Goal: Book appointment/travel/reservation

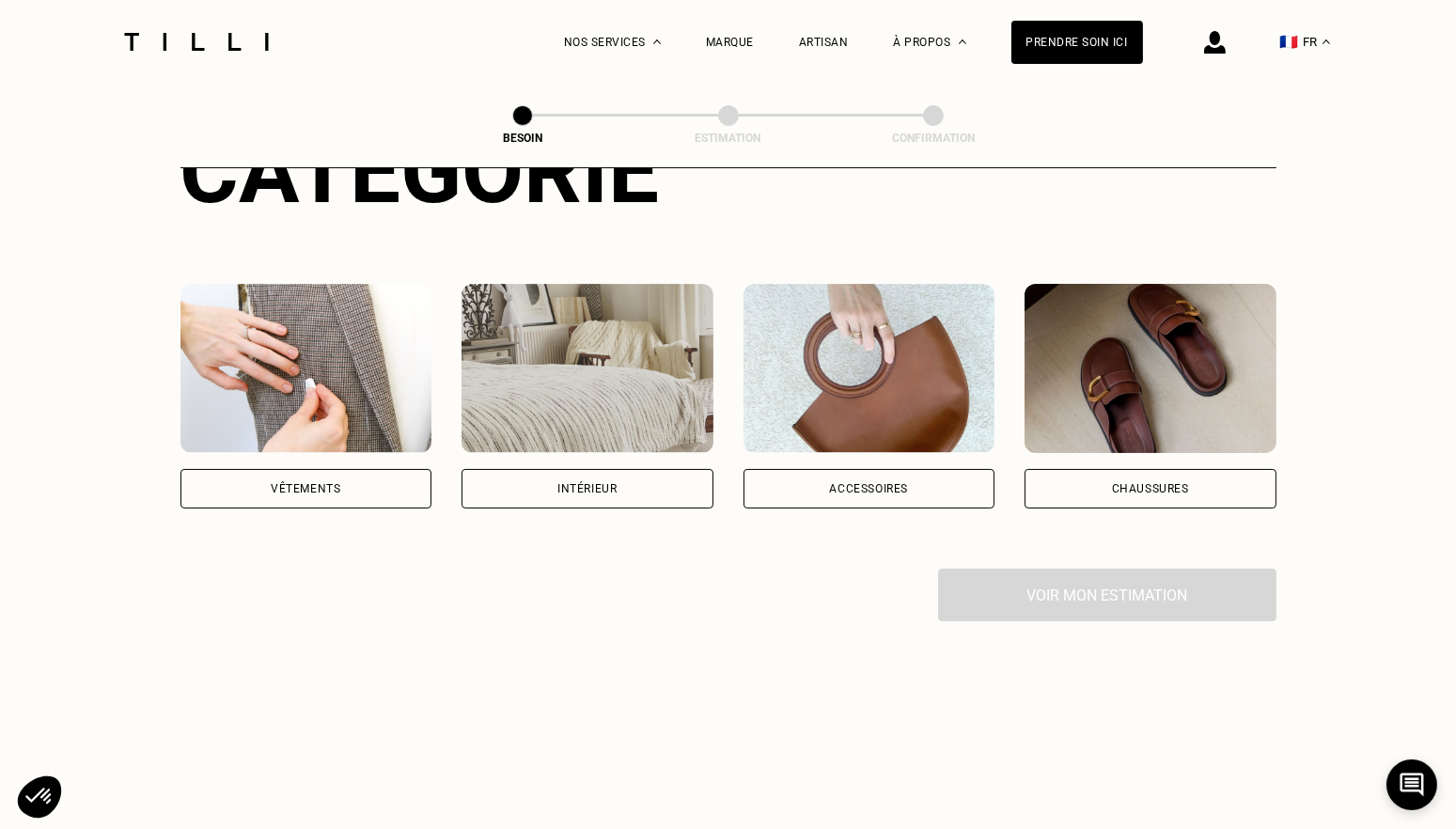
scroll to position [277, 0]
click at [319, 474] on div "Vêtements" at bounding box center [307, 488] width 252 height 40
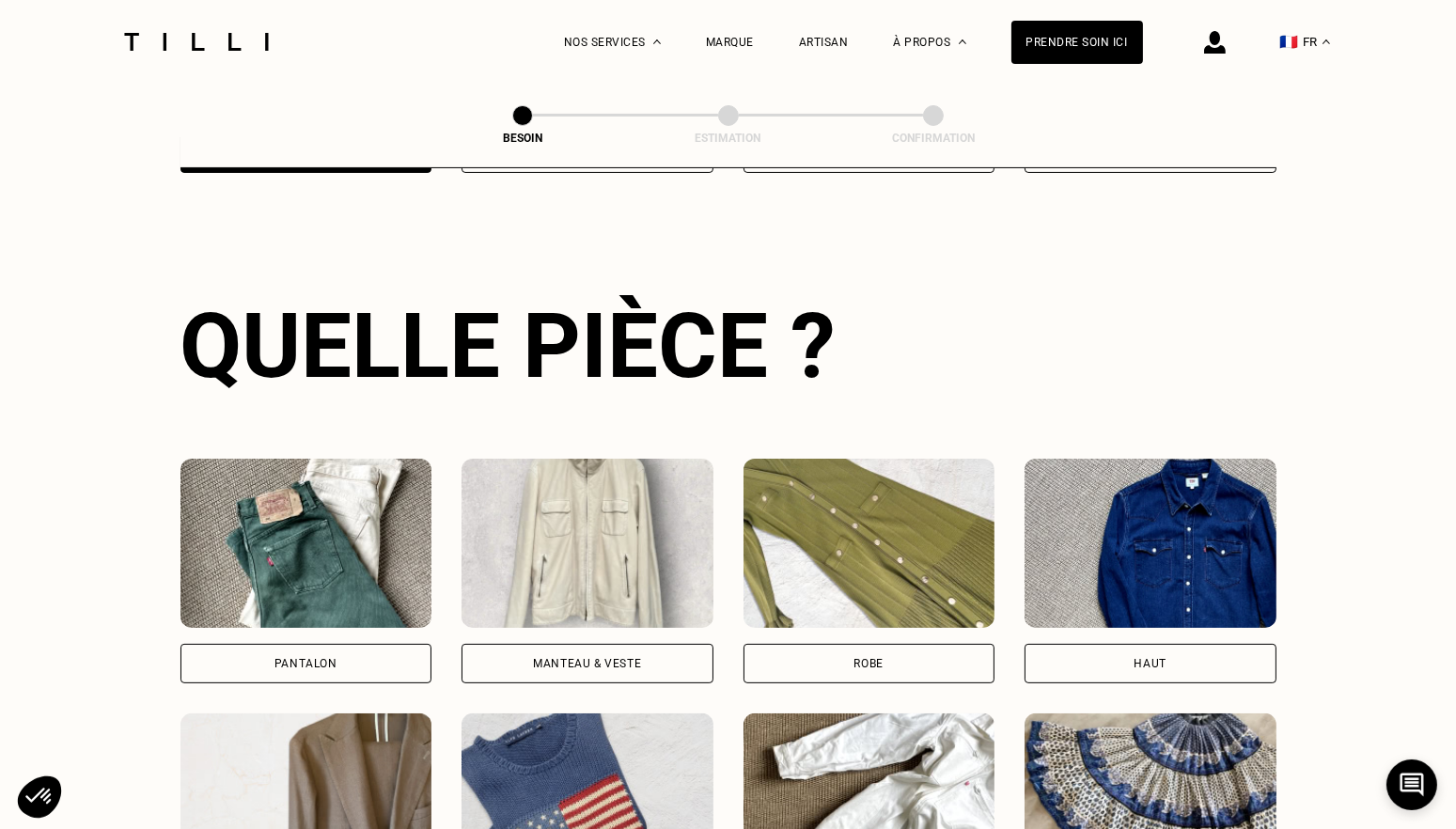
scroll to position [876, 0]
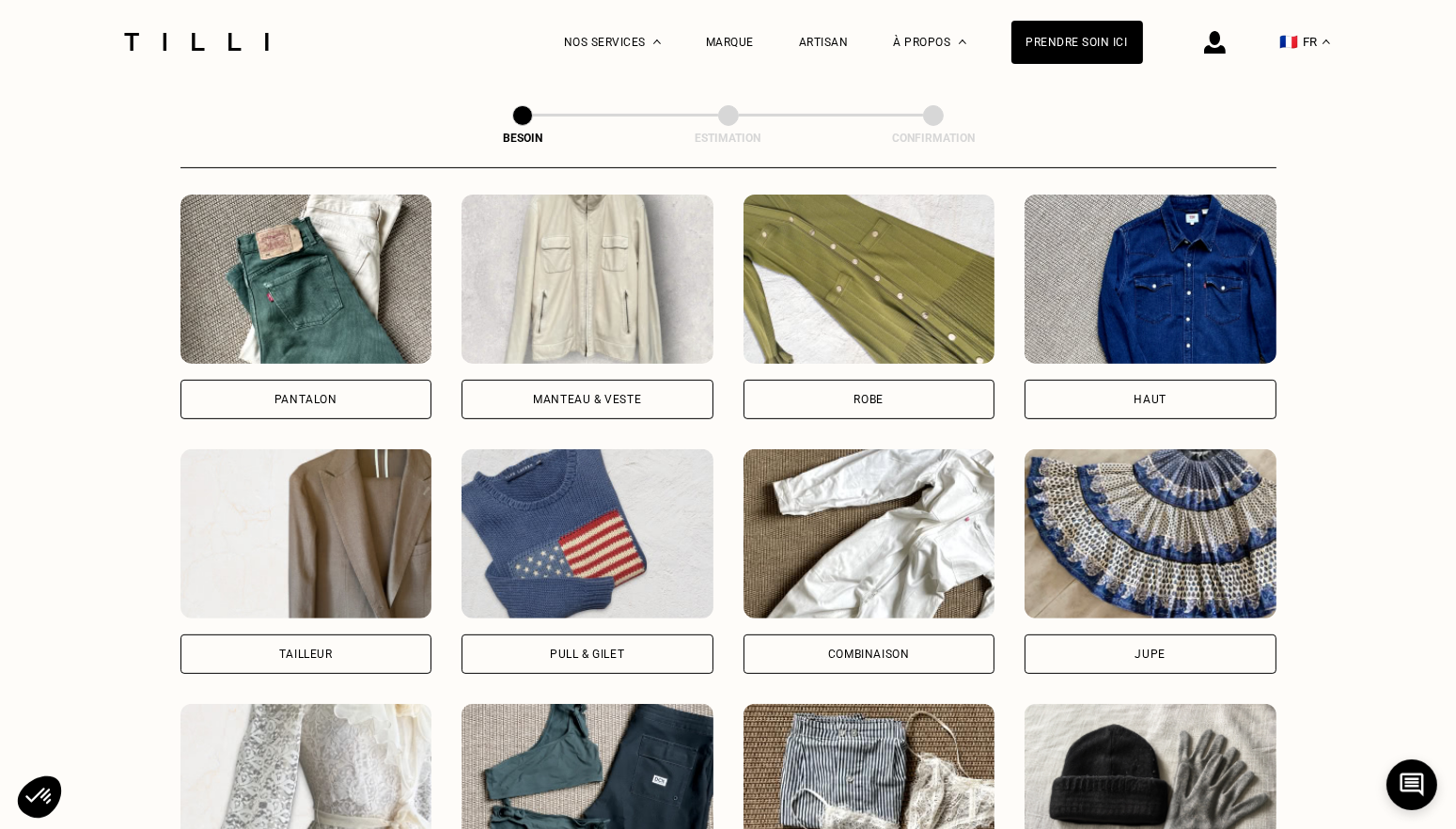
click at [584, 643] on div "Pull & gilet" at bounding box center [587, 654] width 252 height 40
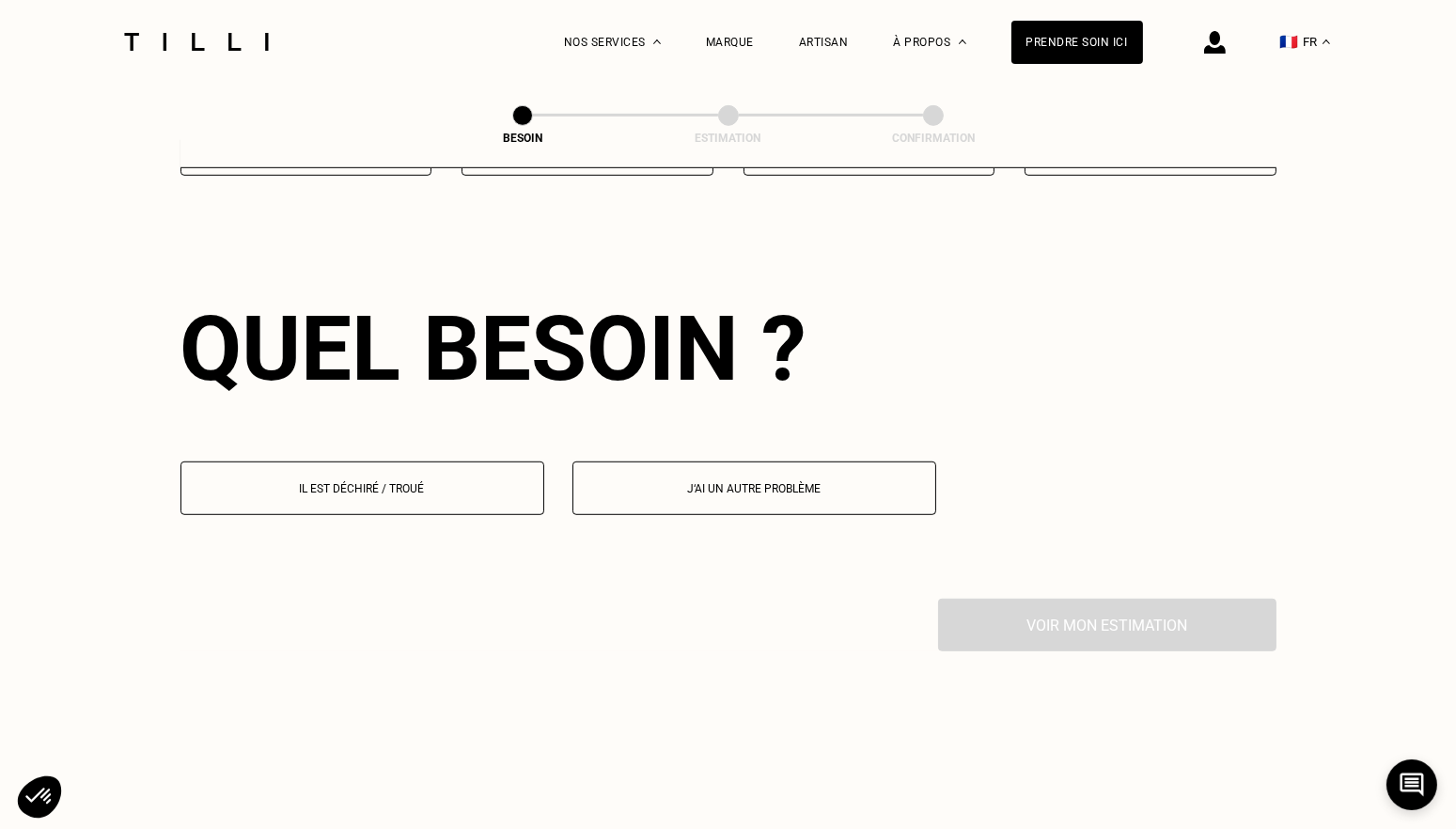
scroll to position [1632, 0]
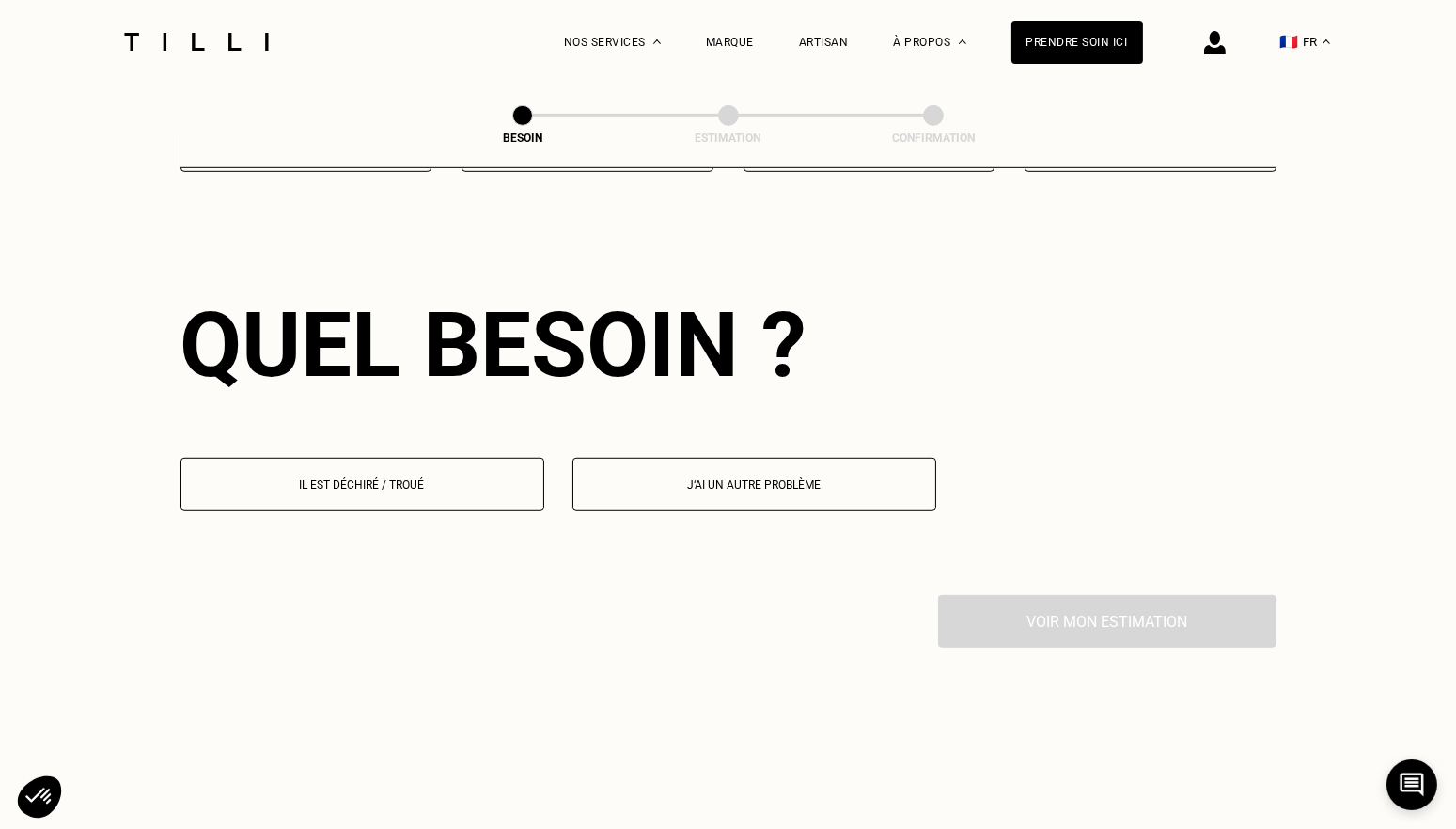
click at [385, 478] on p "Il est déchiré / troué" at bounding box center [362, 485] width 343 height 13
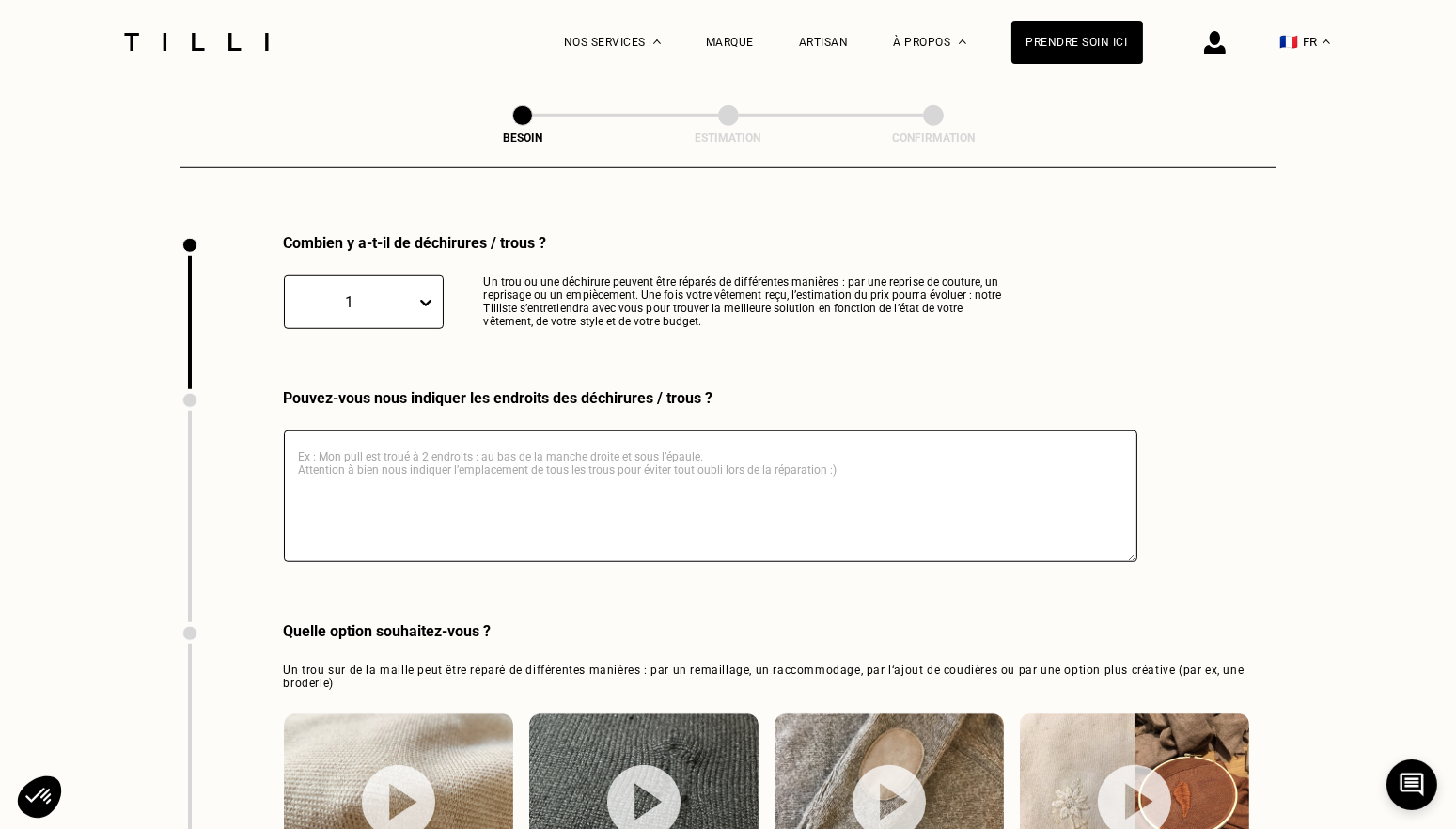
scroll to position [1998, 0]
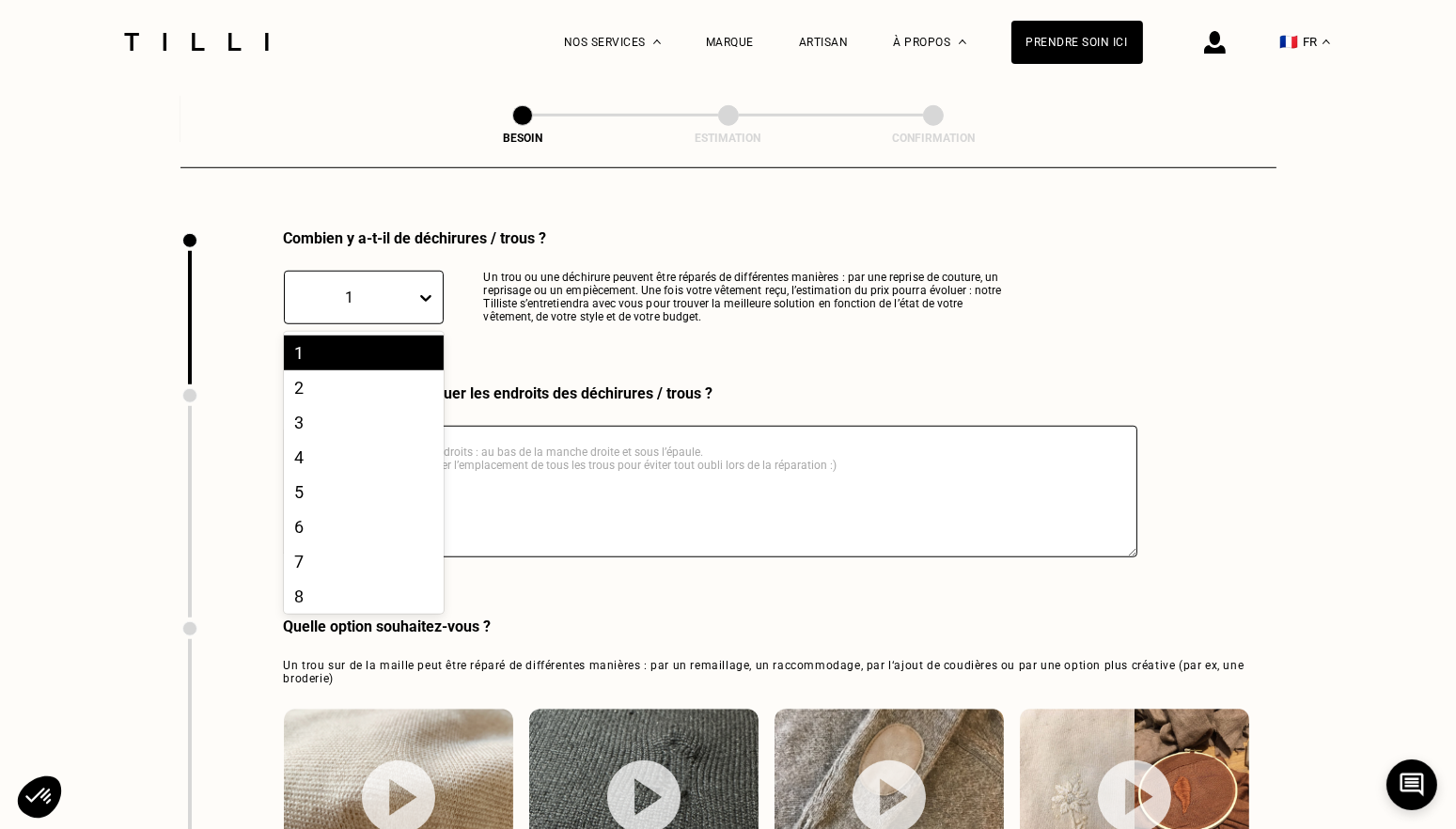
click at [430, 289] on icon at bounding box center [425, 298] width 19 height 19
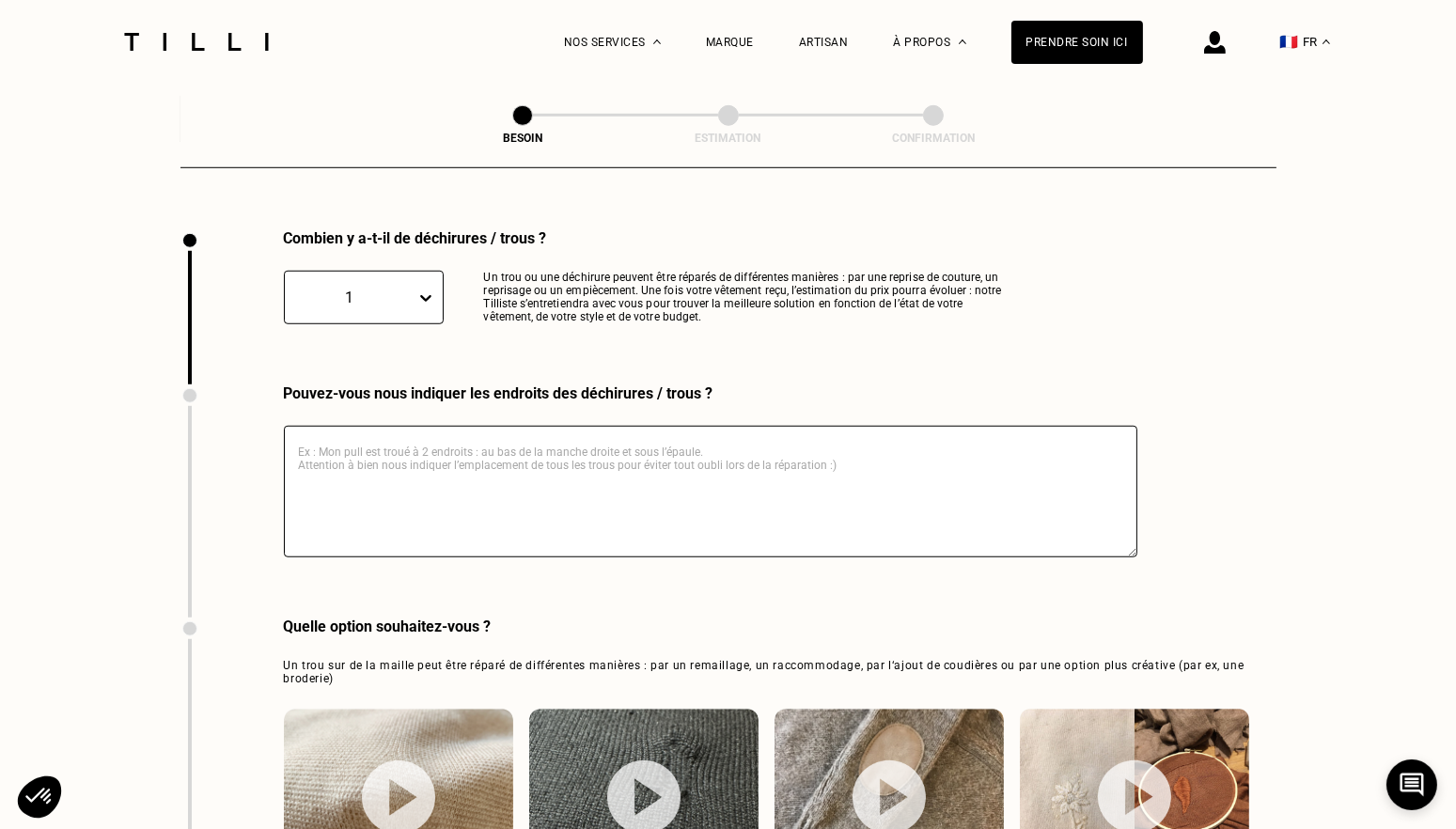
click at [430, 289] on icon at bounding box center [425, 298] width 19 height 19
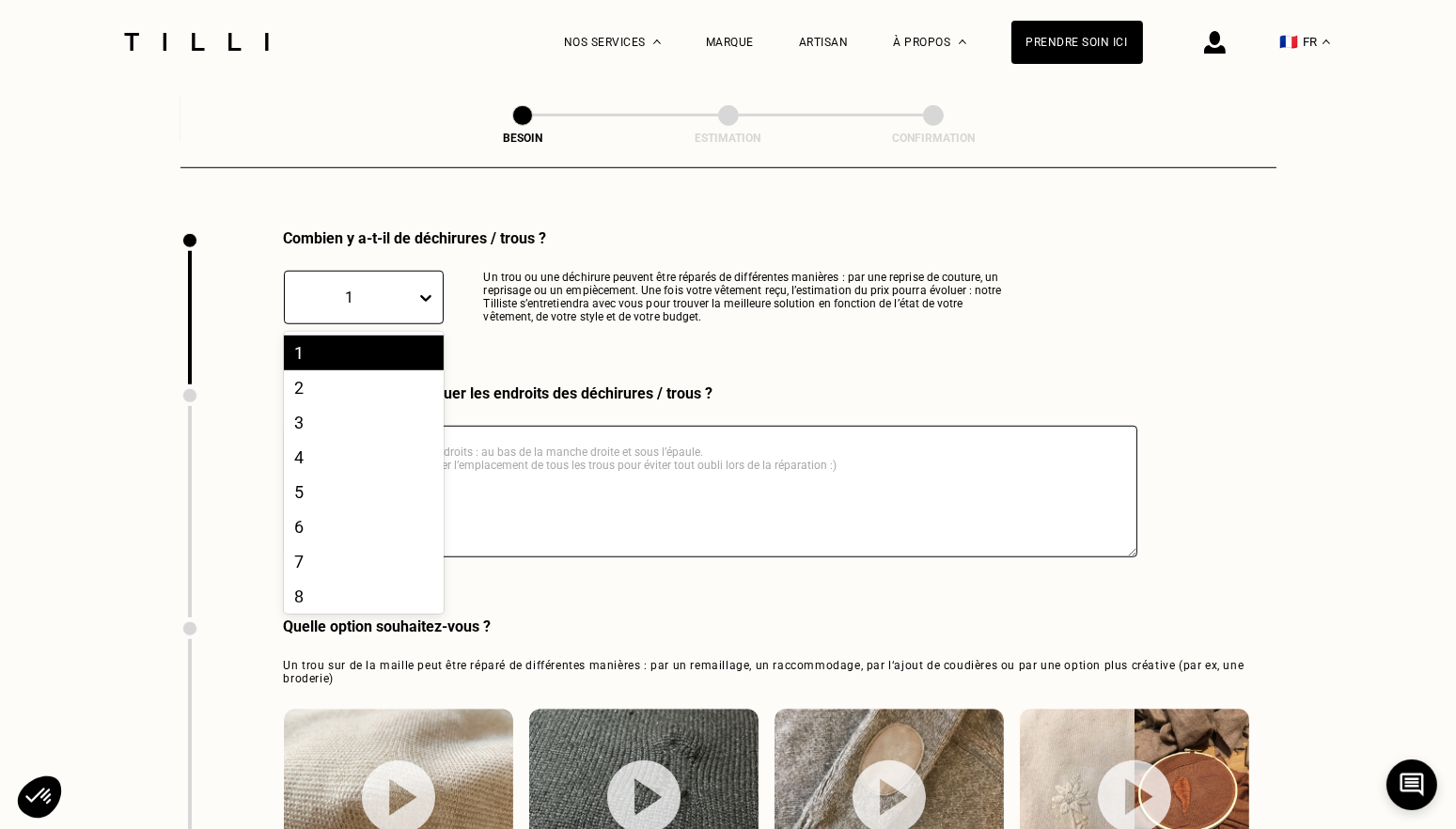
scroll to position [80, 0]
click at [314, 575] on div "10" at bounding box center [364, 592] width 160 height 35
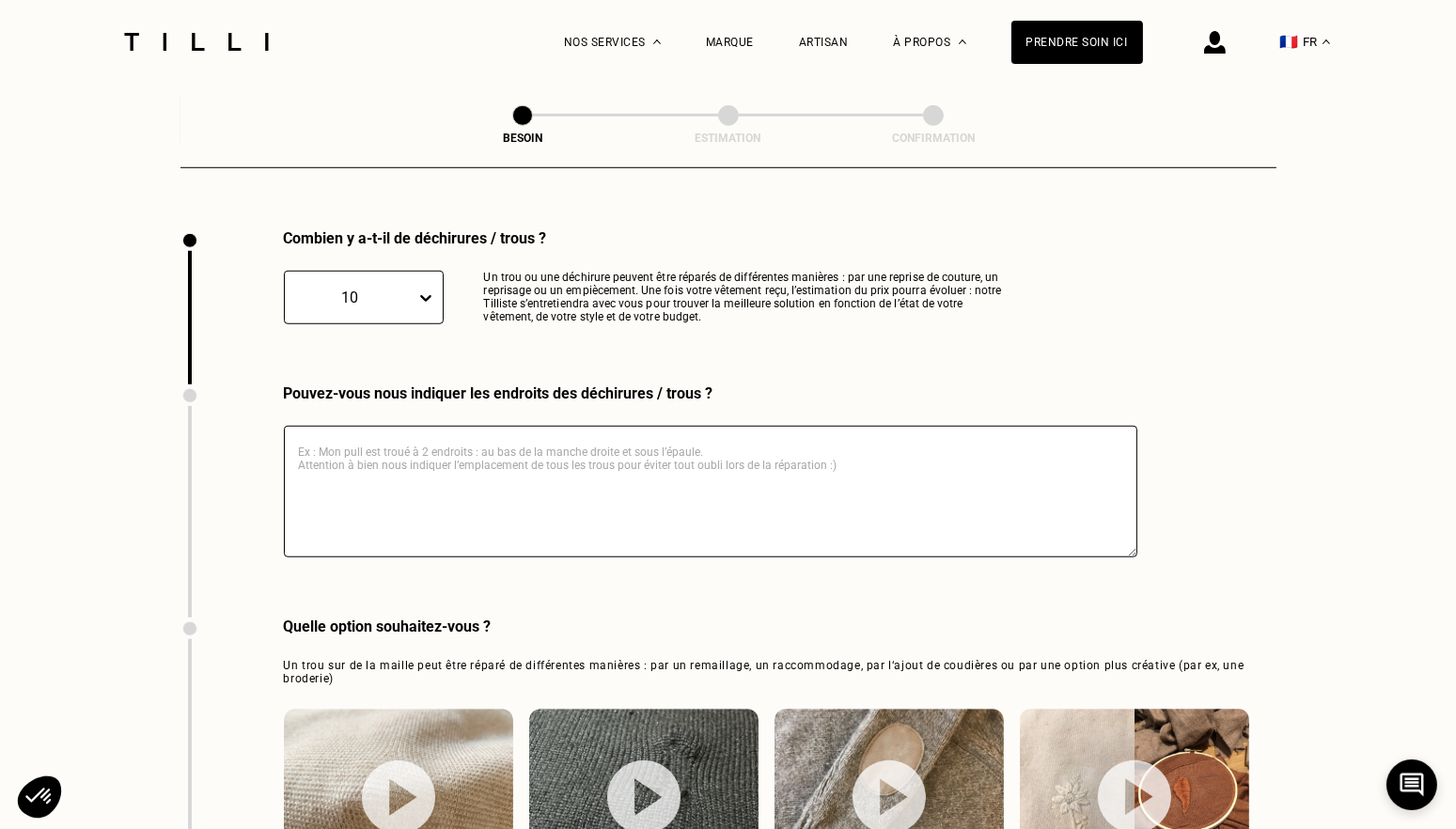
click at [388, 440] on textarea at bounding box center [711, 491] width 854 height 132
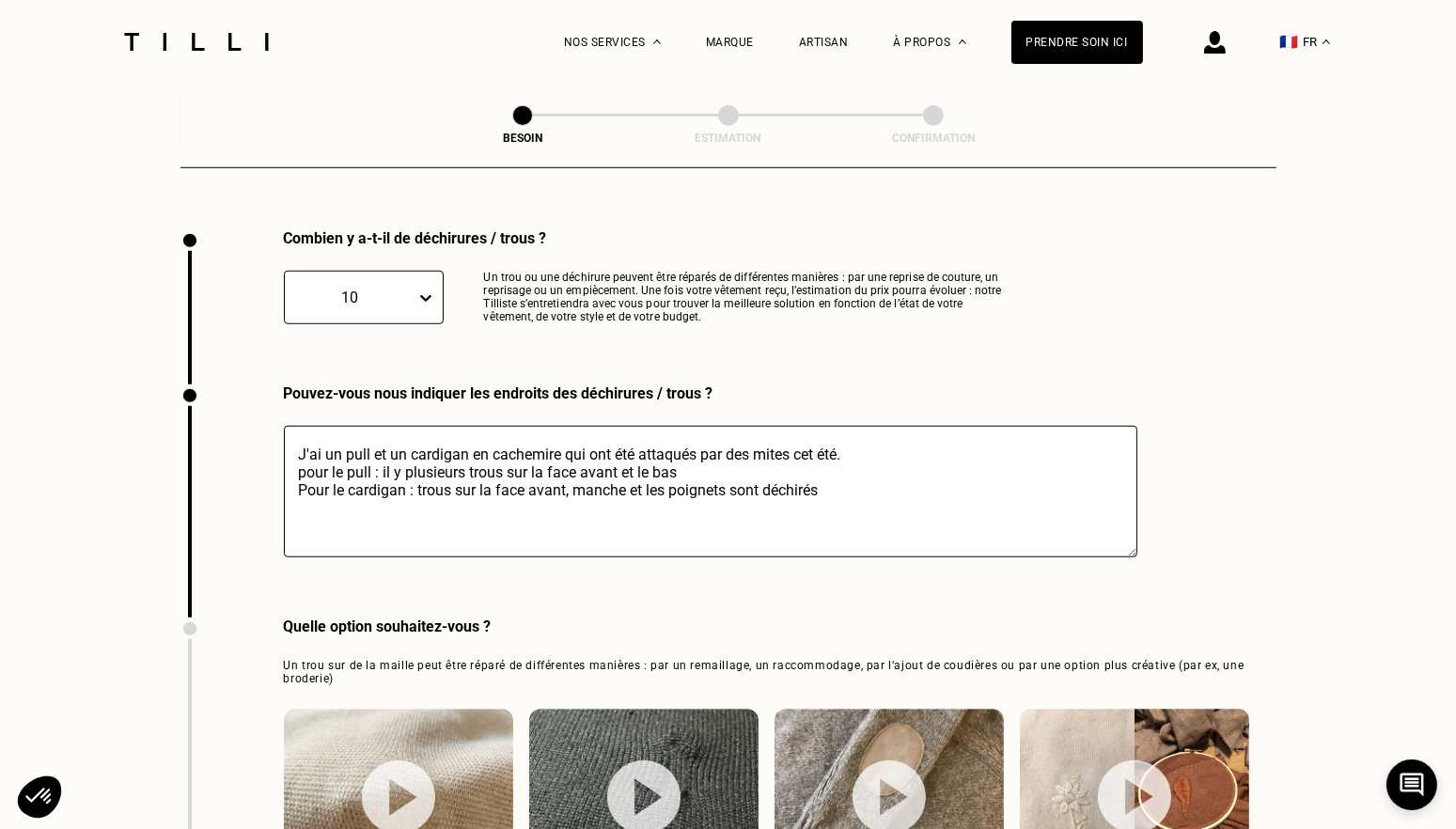
type textarea "J'ai un pull et un cardigan en cachemire qui ont été attaqués par des mites cet…"
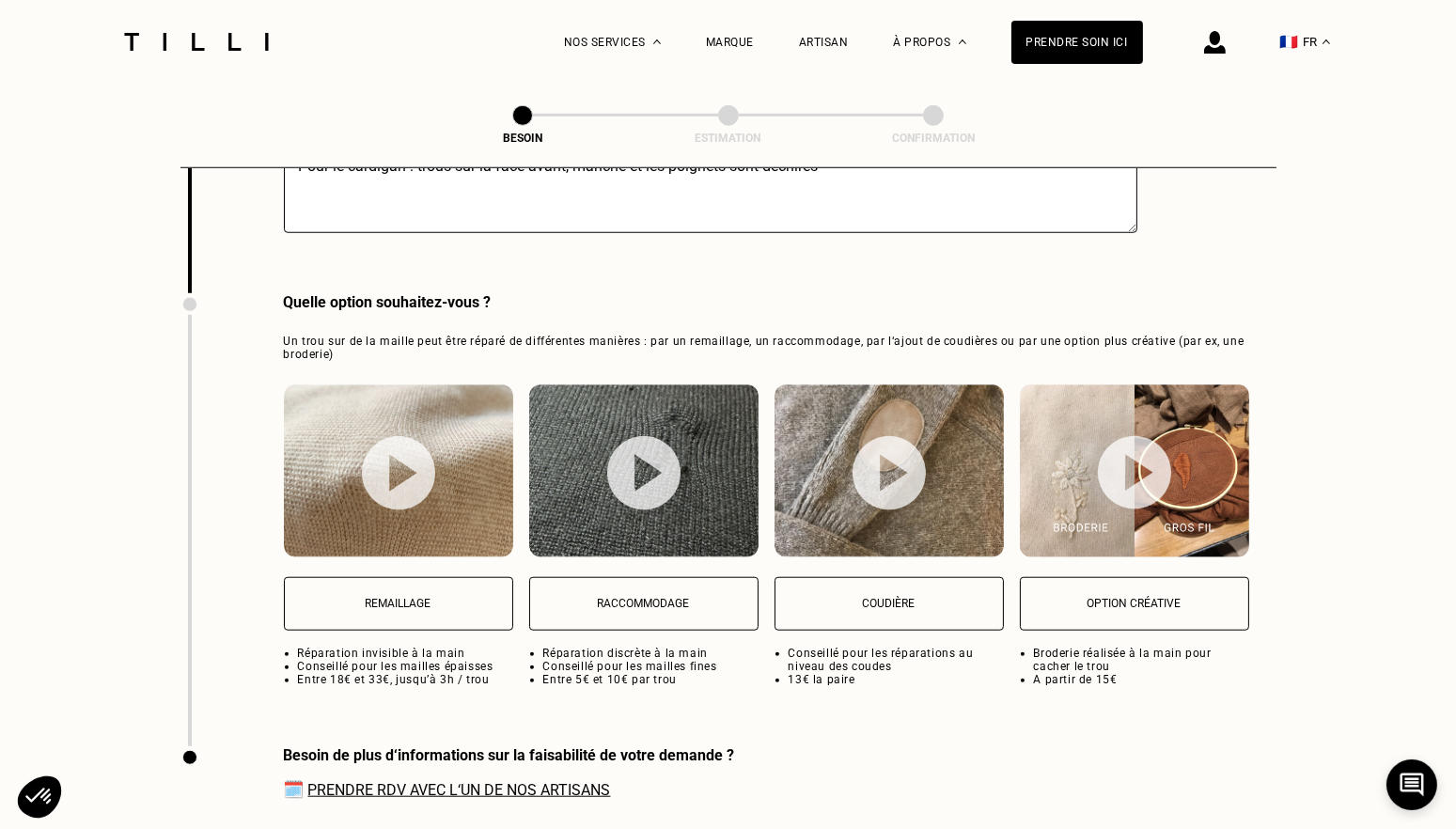
scroll to position [2322, 0]
click at [422, 596] on p "Remaillage" at bounding box center [399, 602] width 209 height 13
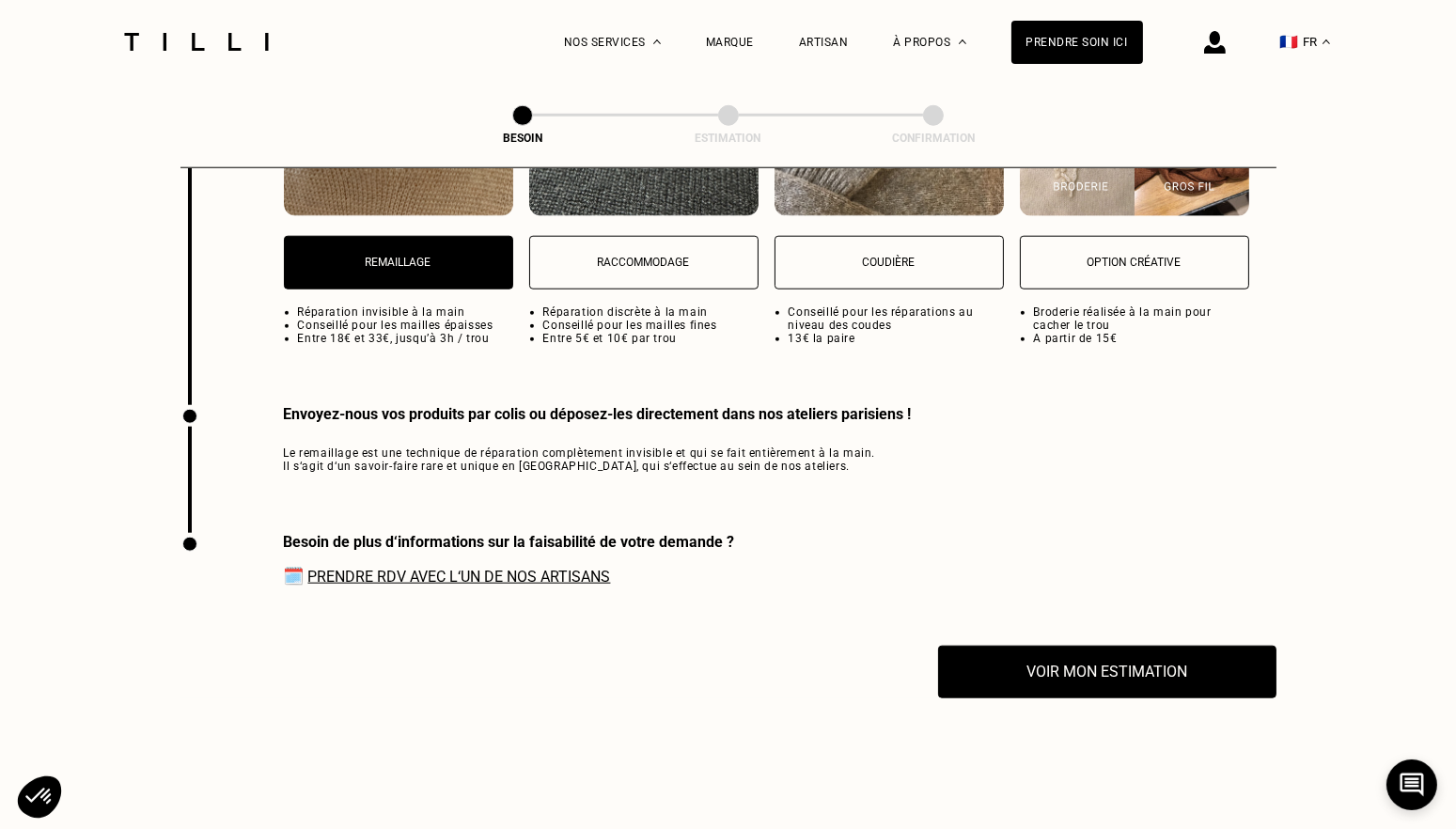
scroll to position [2645, 0]
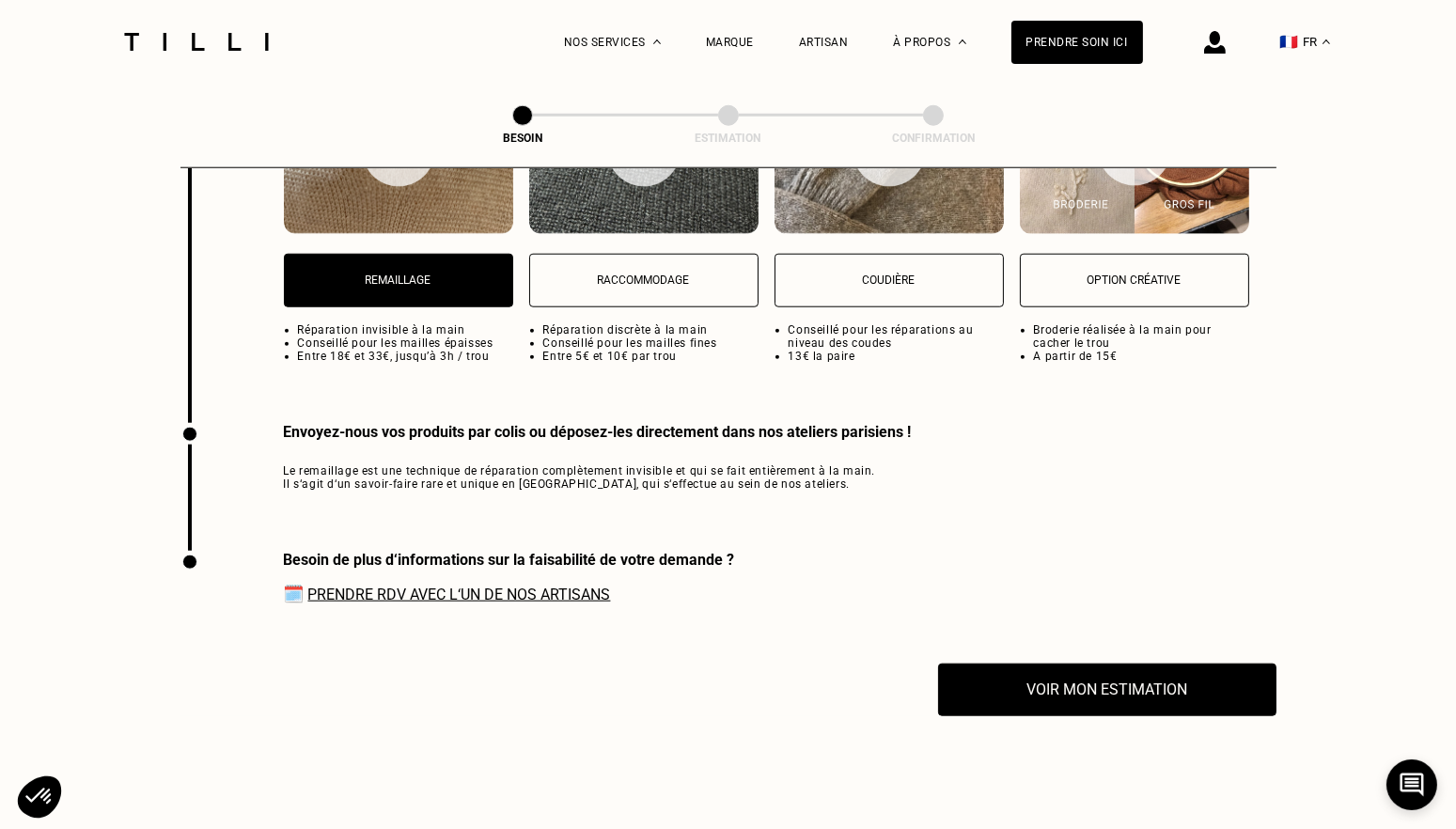
click at [633, 273] on button "Raccommodage" at bounding box center [644, 280] width 230 height 54
select select "FR"
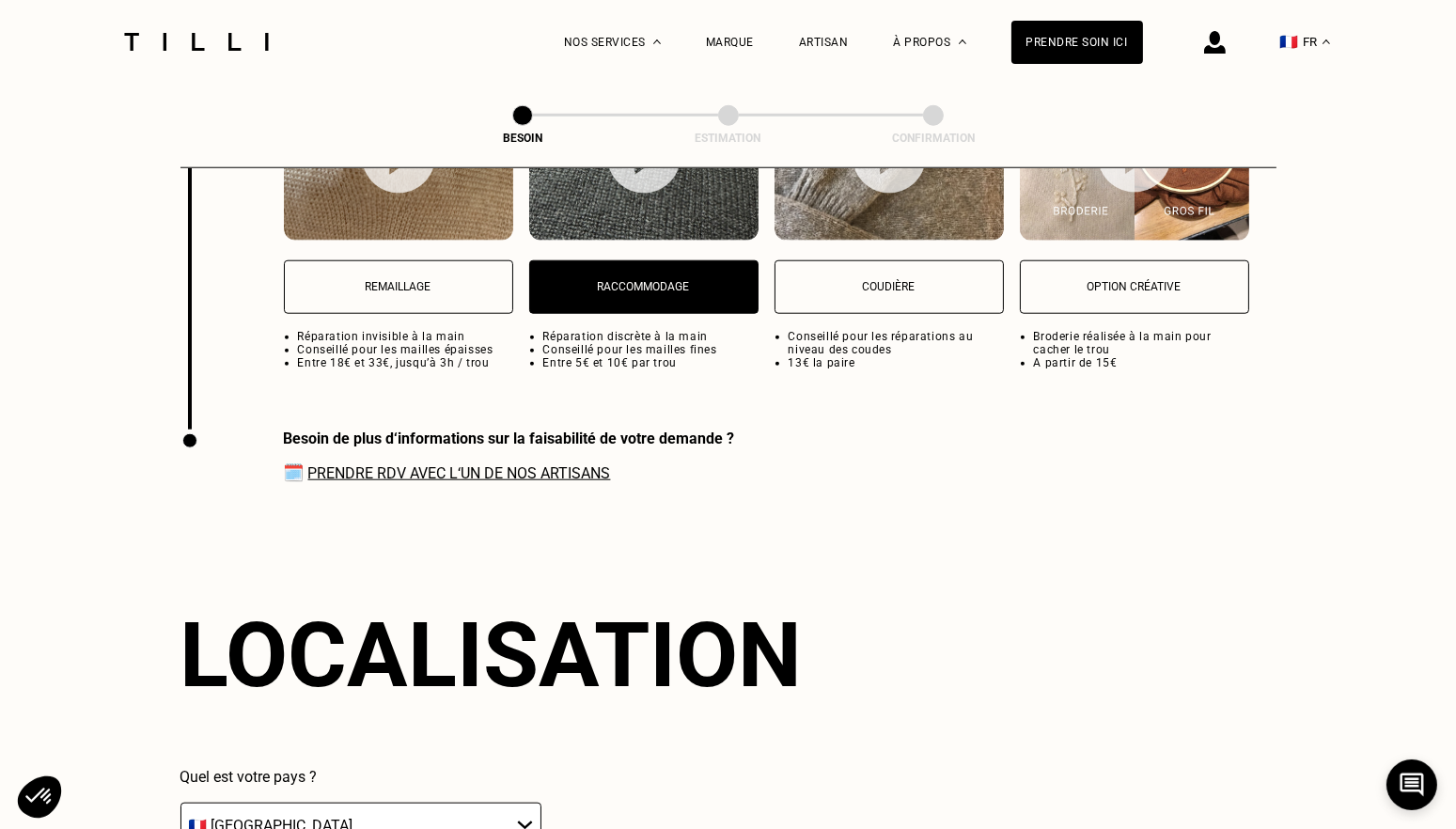
click at [919, 611] on div "Localisation Quel est votre pays ? 🇩🇪 [GEOGRAPHIC_DATA] 🇦🇹 [GEOGRAPHIC_DATA] 🇧🇪…" at bounding box center [728, 773] width 1096 height 464
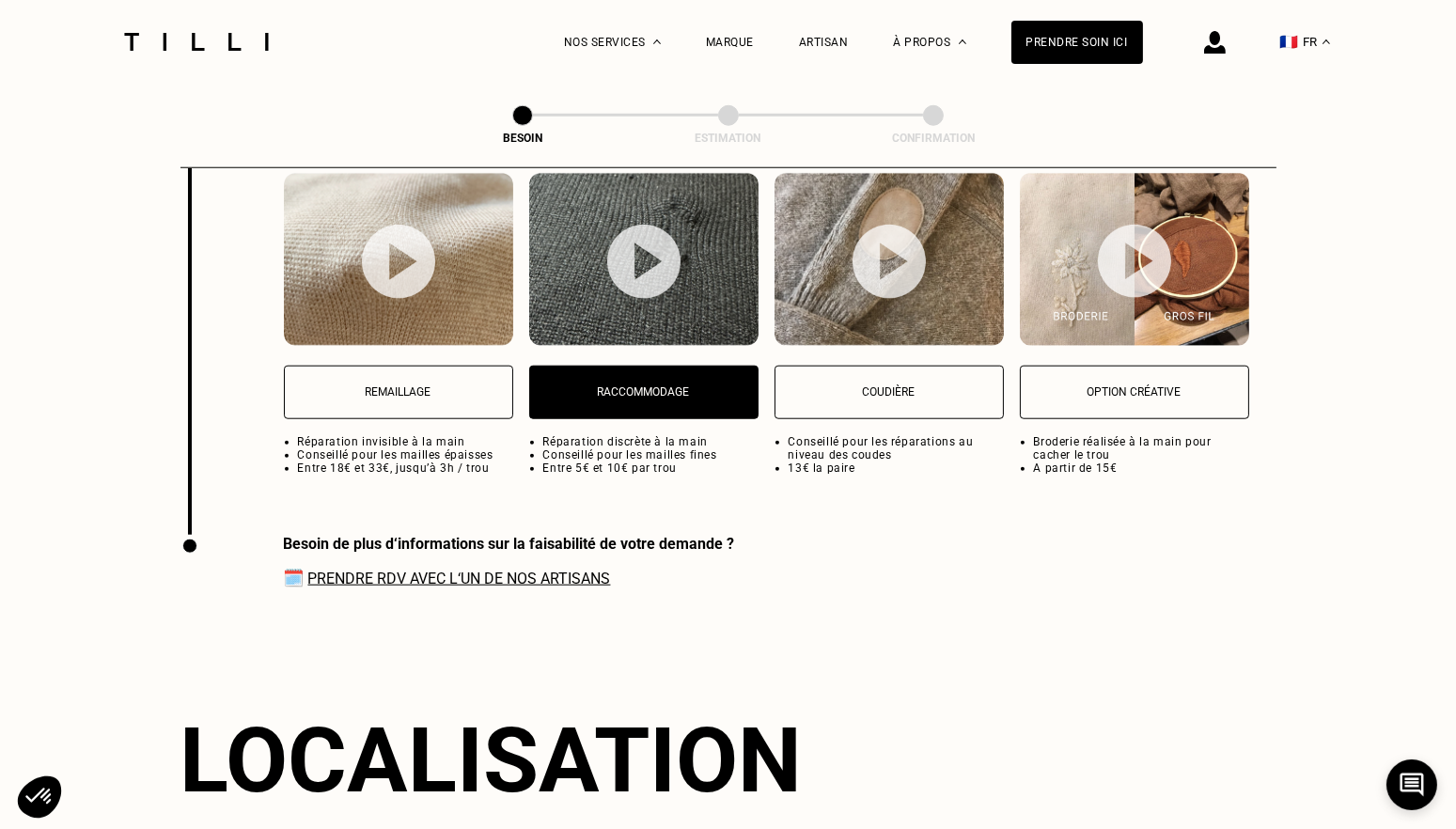
click at [428, 368] on button "Remaillage" at bounding box center [399, 391] width 230 height 54
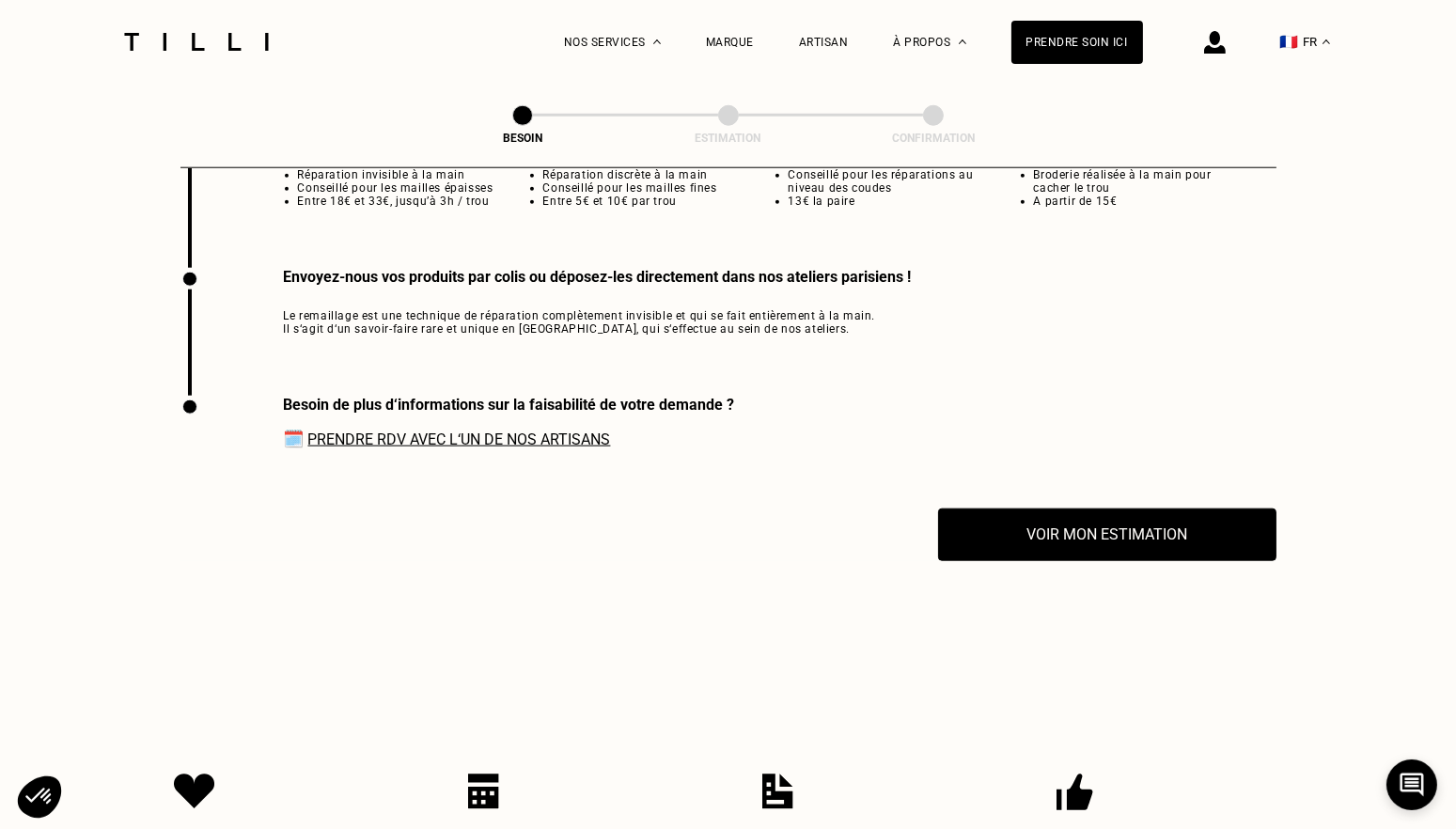
scroll to position [2842, 0]
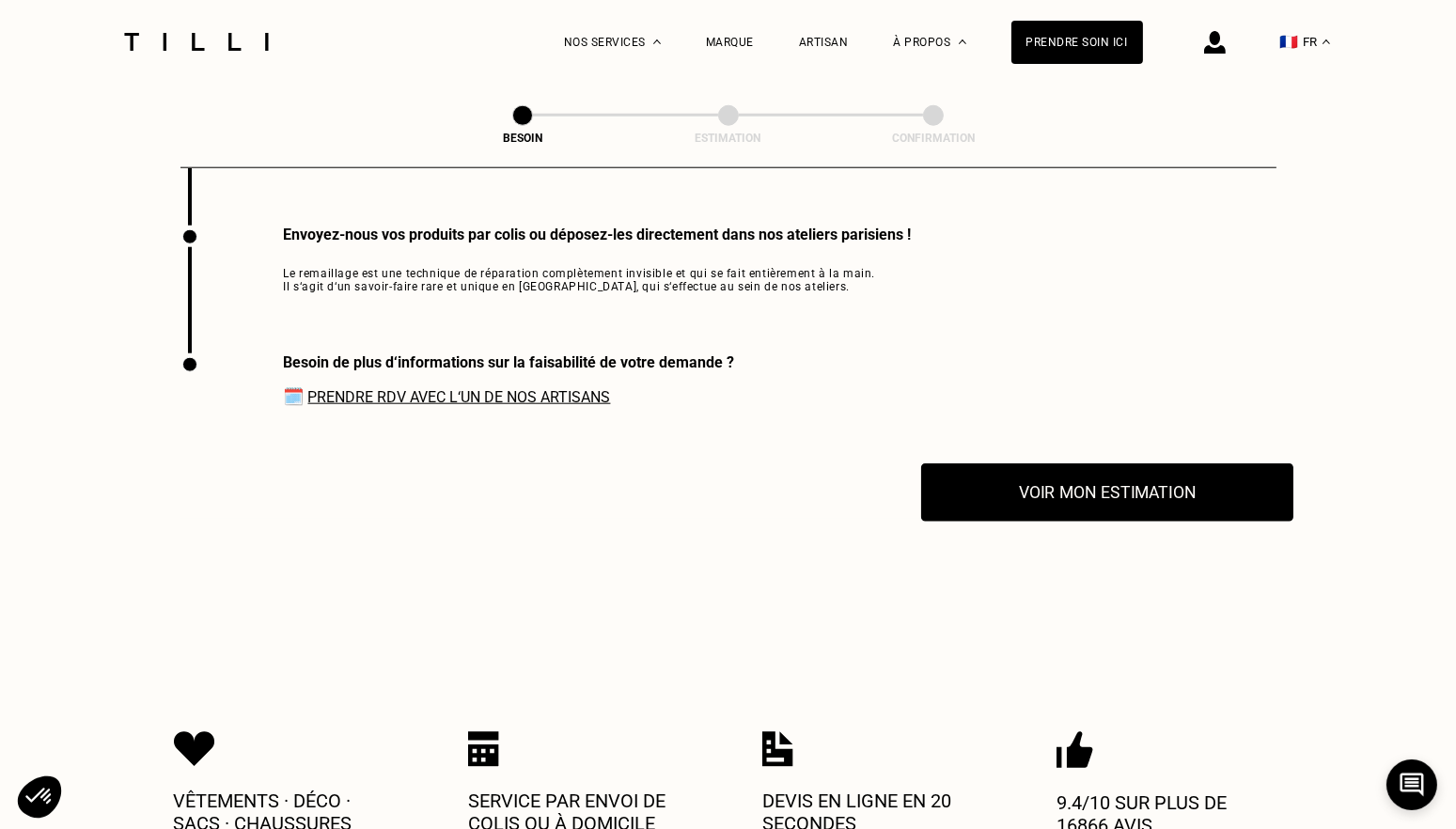
click at [1192, 478] on button "Voir mon estimation" at bounding box center [1107, 492] width 372 height 58
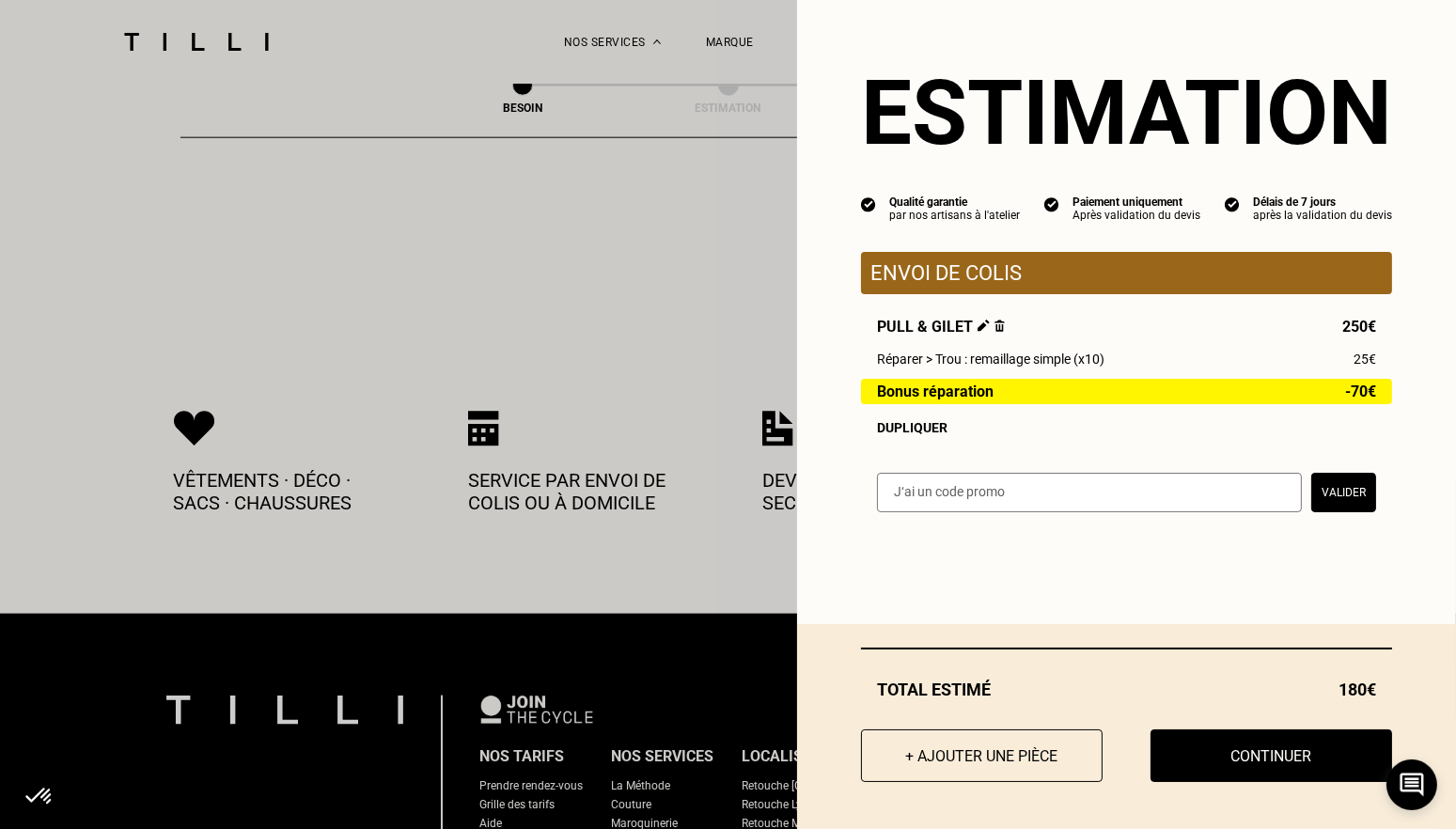
scroll to position [3163, 0]
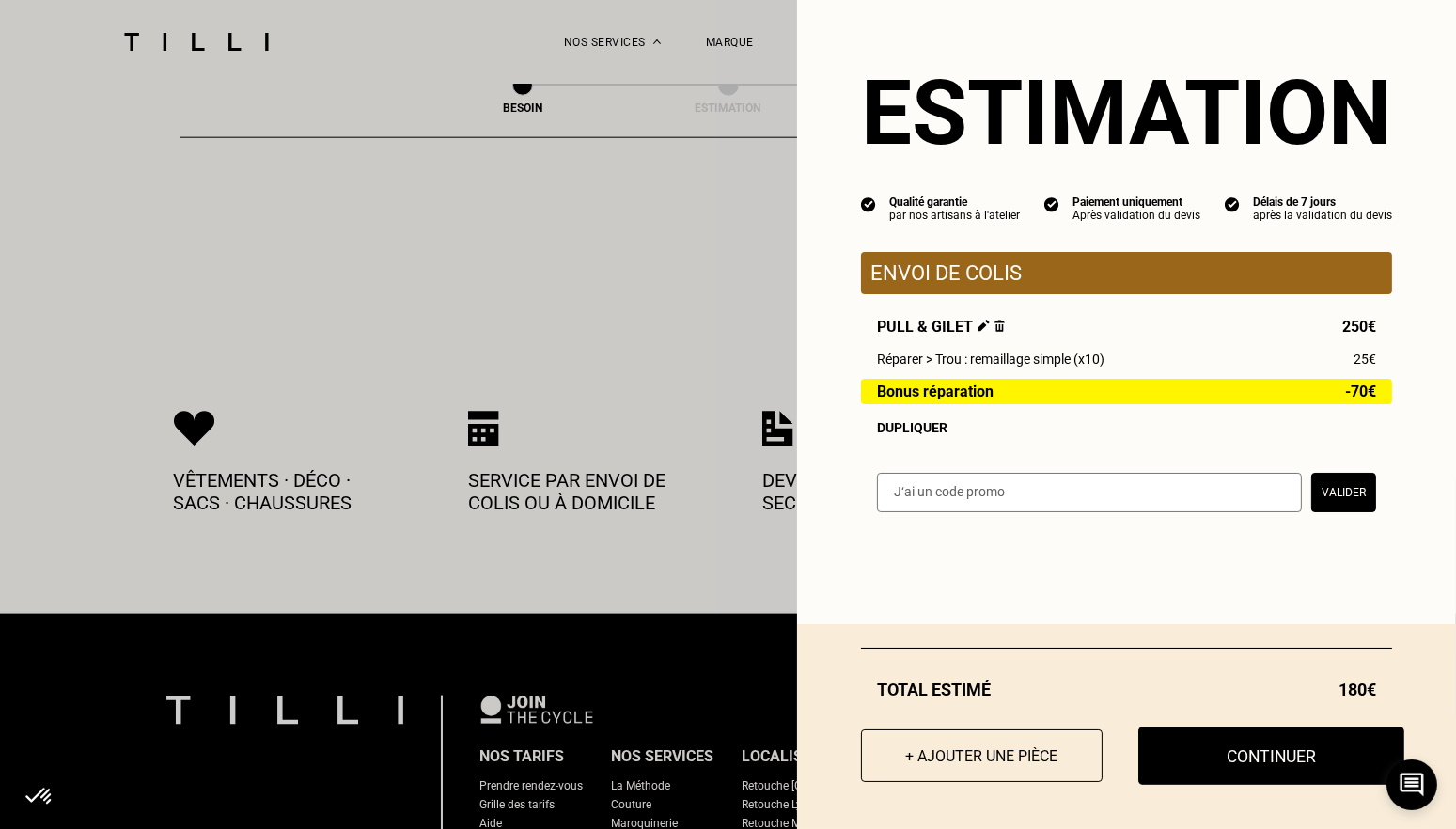
click at [1268, 758] on button "Continuer" at bounding box center [1271, 756] width 266 height 58
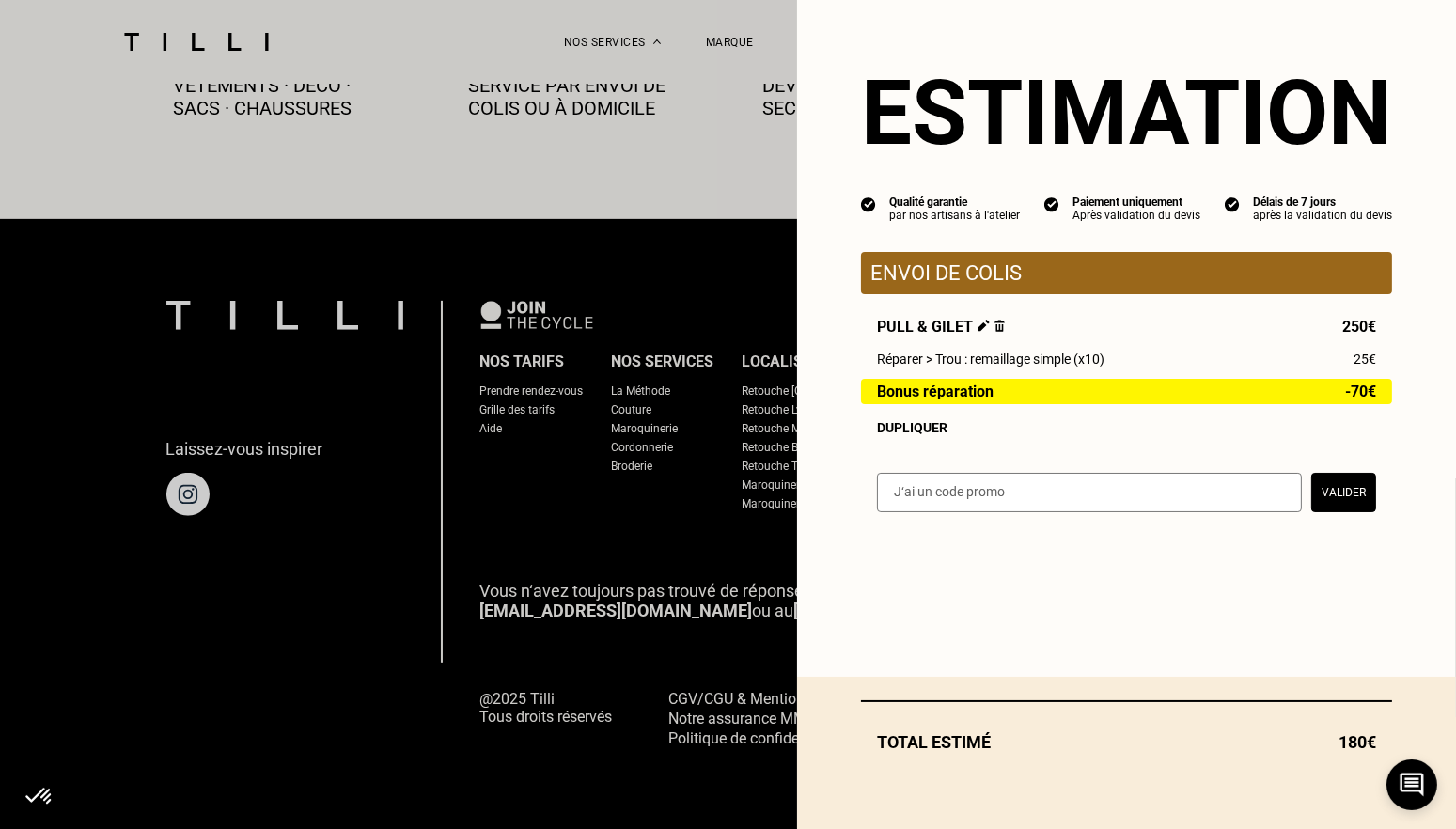
scroll to position [1072, 0]
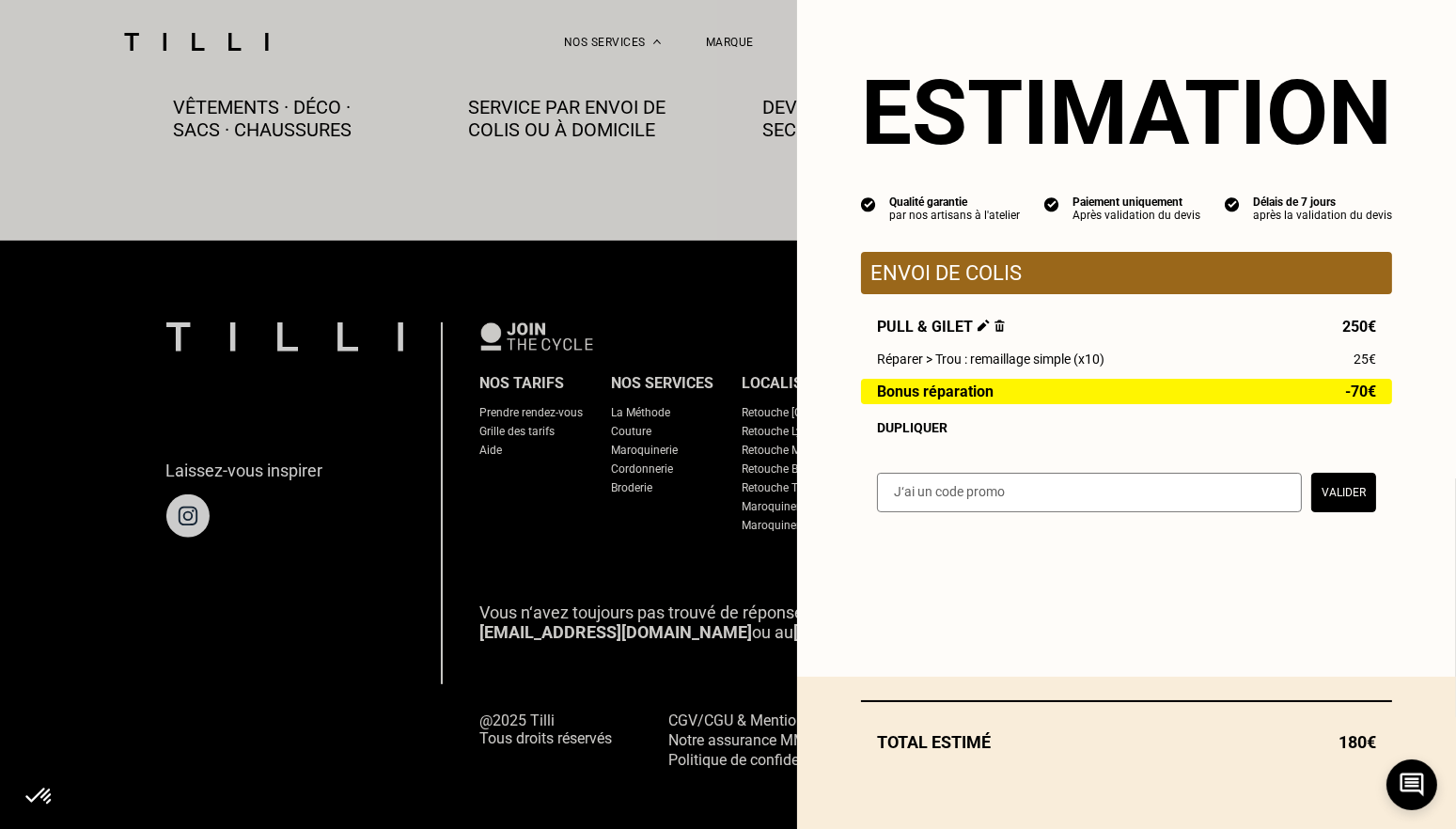
select select "FR"
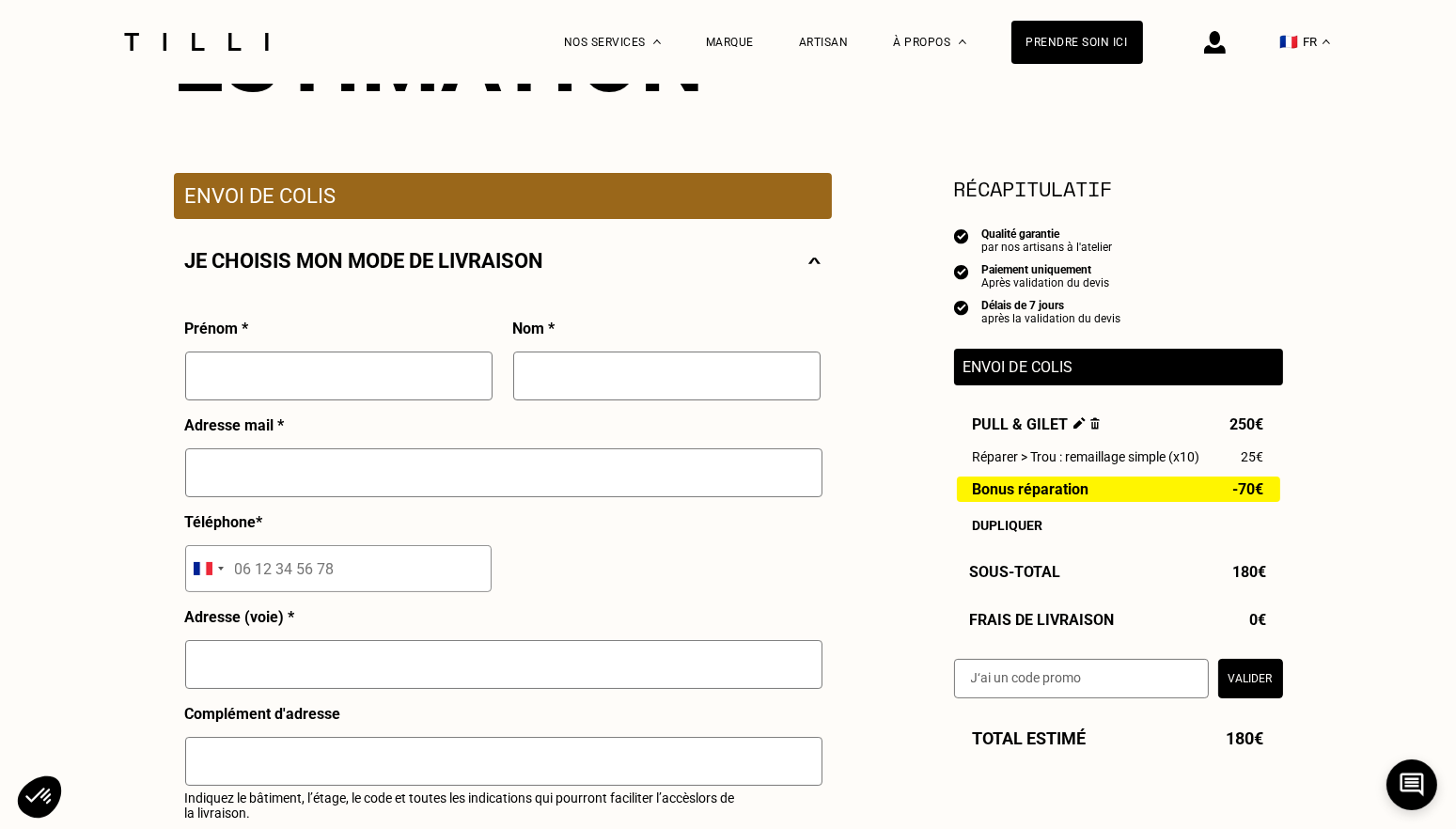
scroll to position [375, 0]
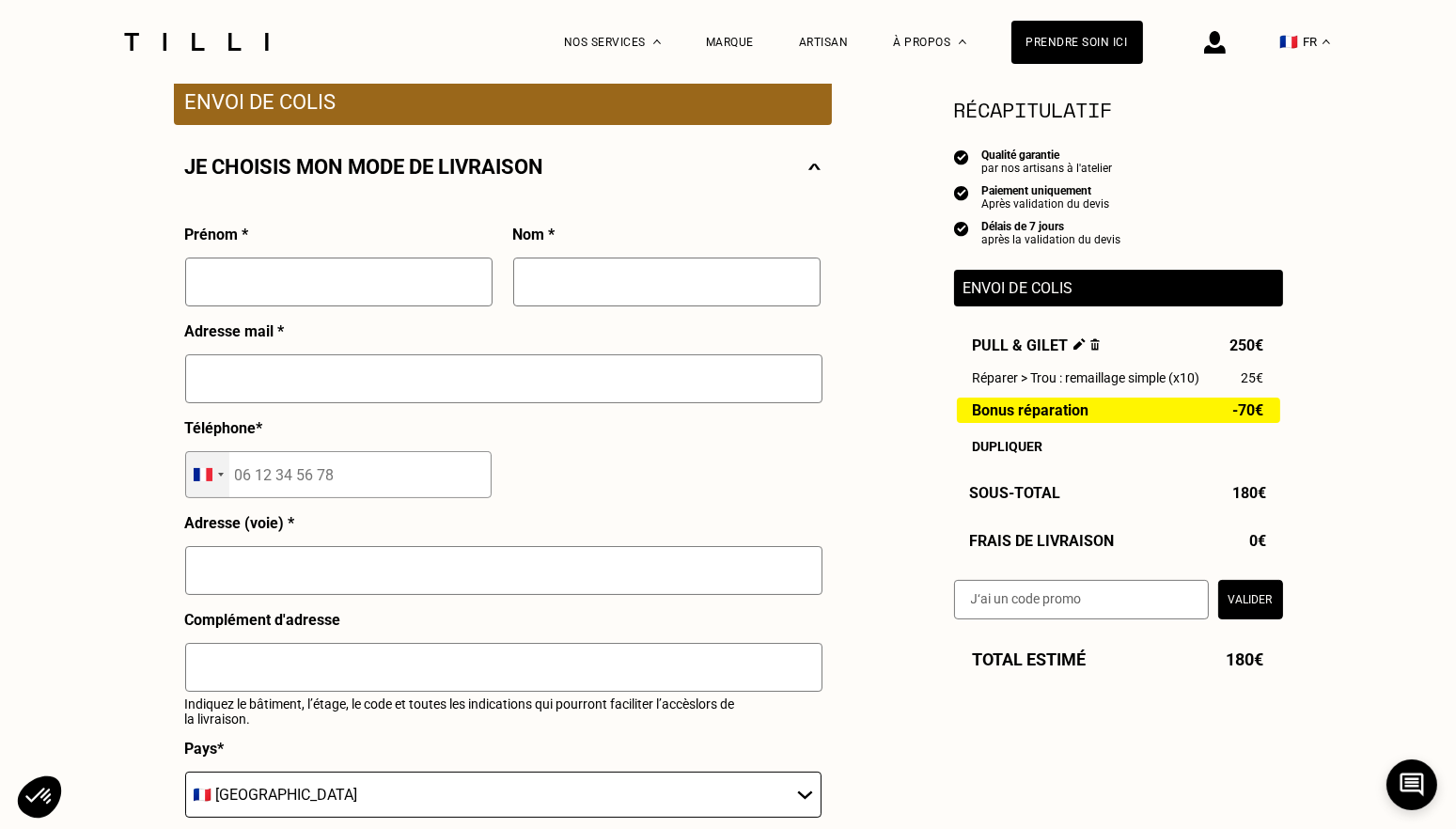
click at [207, 481] on div "Selected country" at bounding box center [203, 474] width 19 height 13
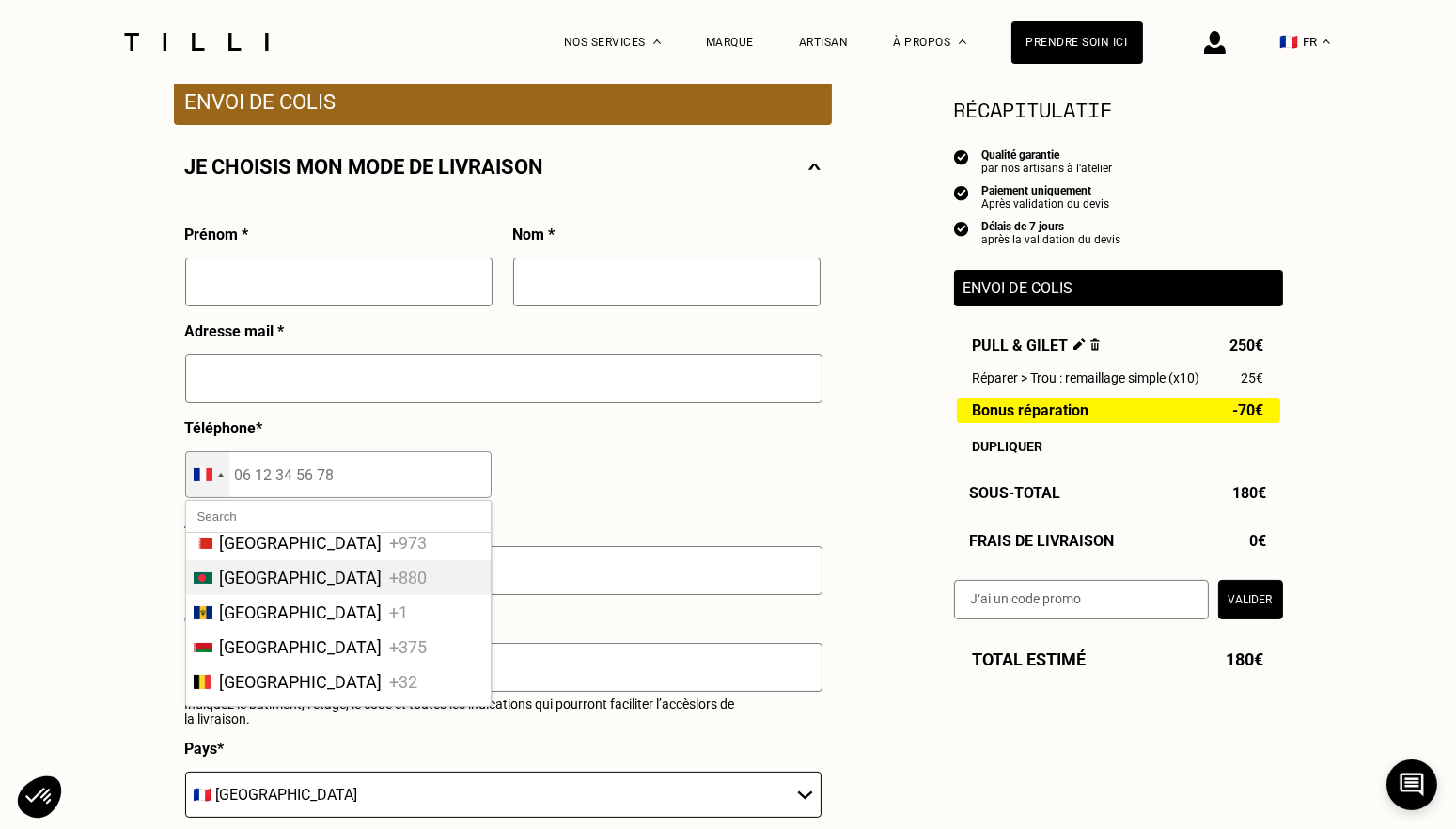
scroll to position [658, 0]
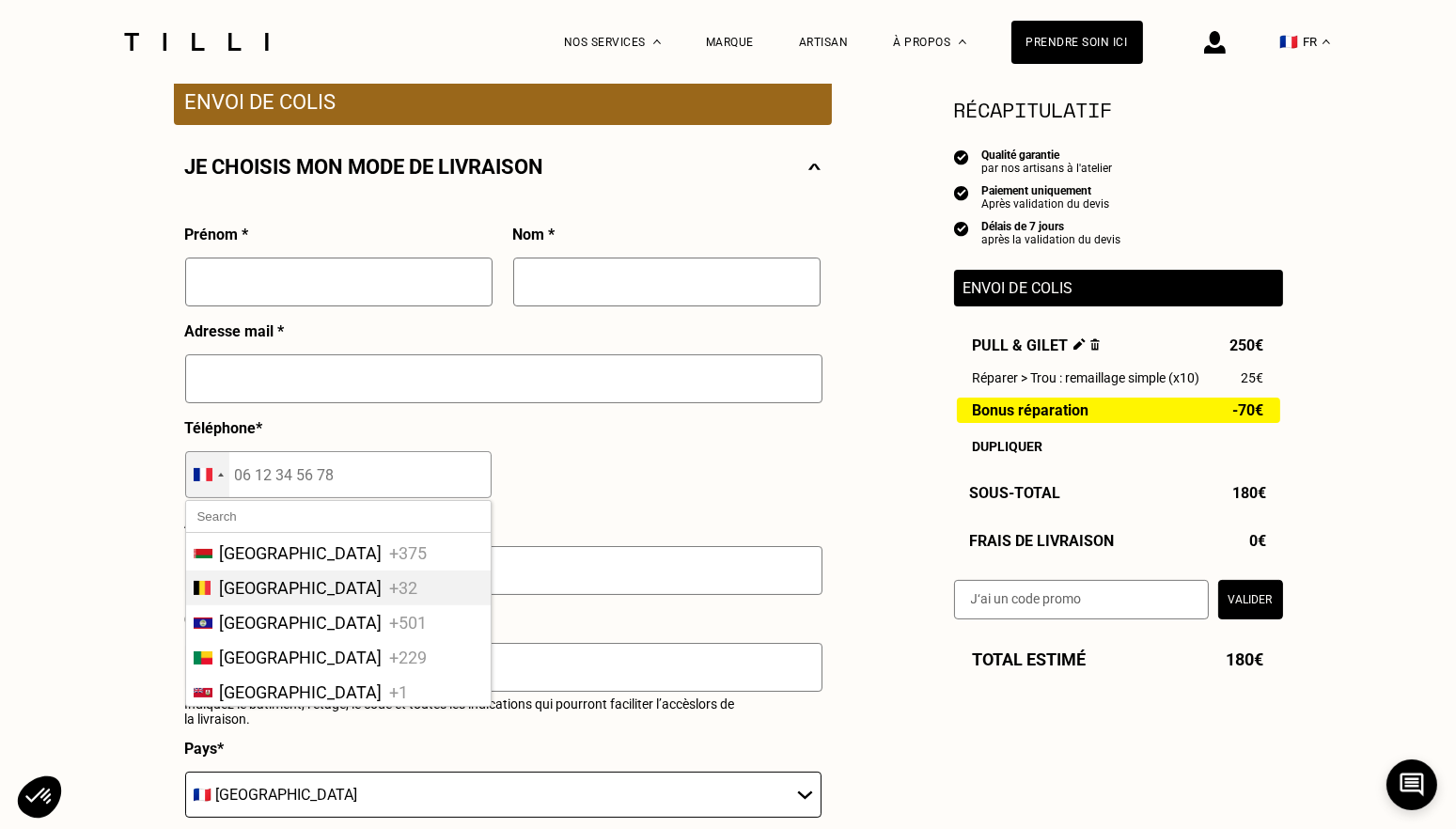
click at [390, 598] on span "+32" at bounding box center [404, 587] width 28 height 20
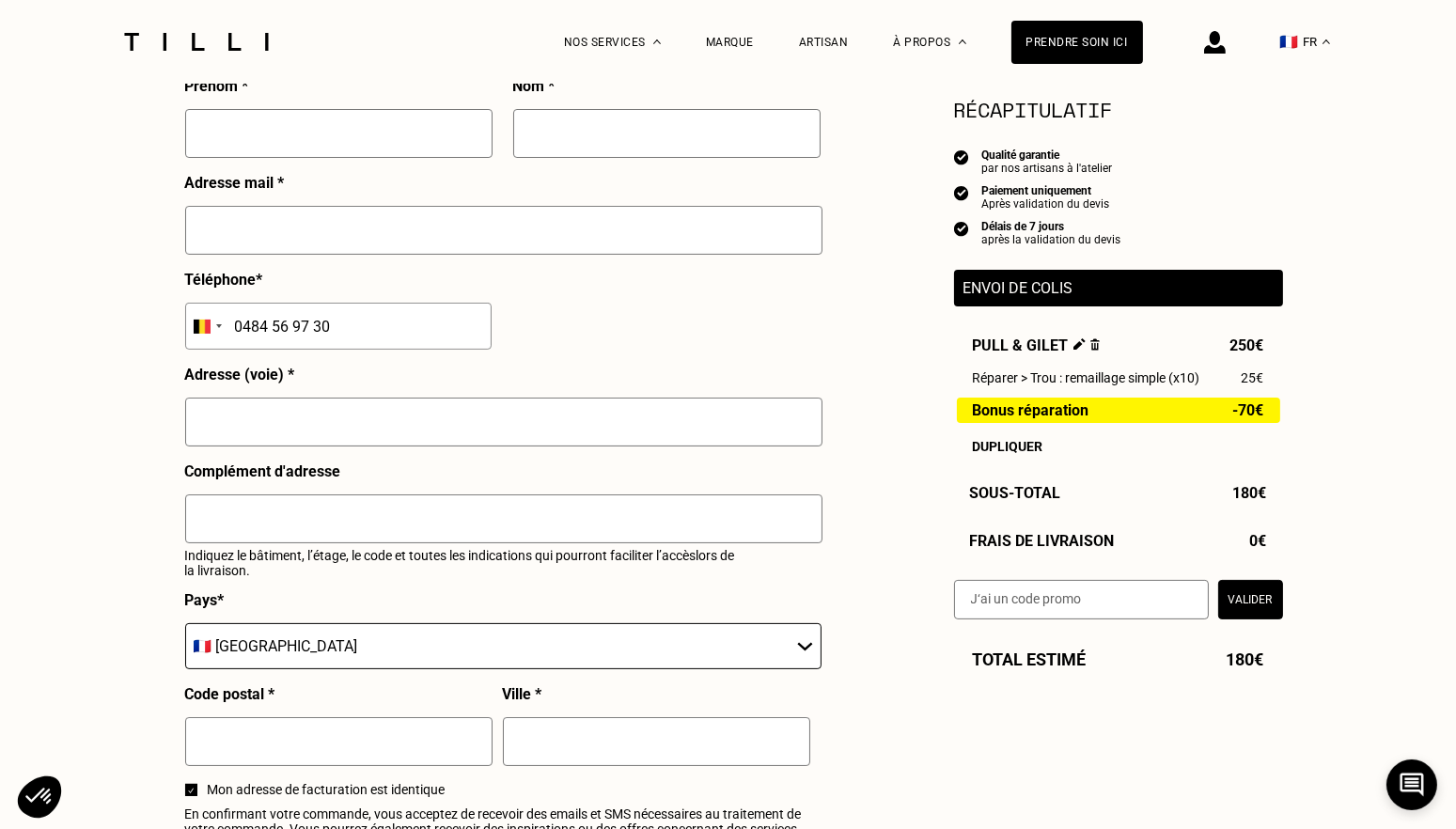
scroll to position [564, 0]
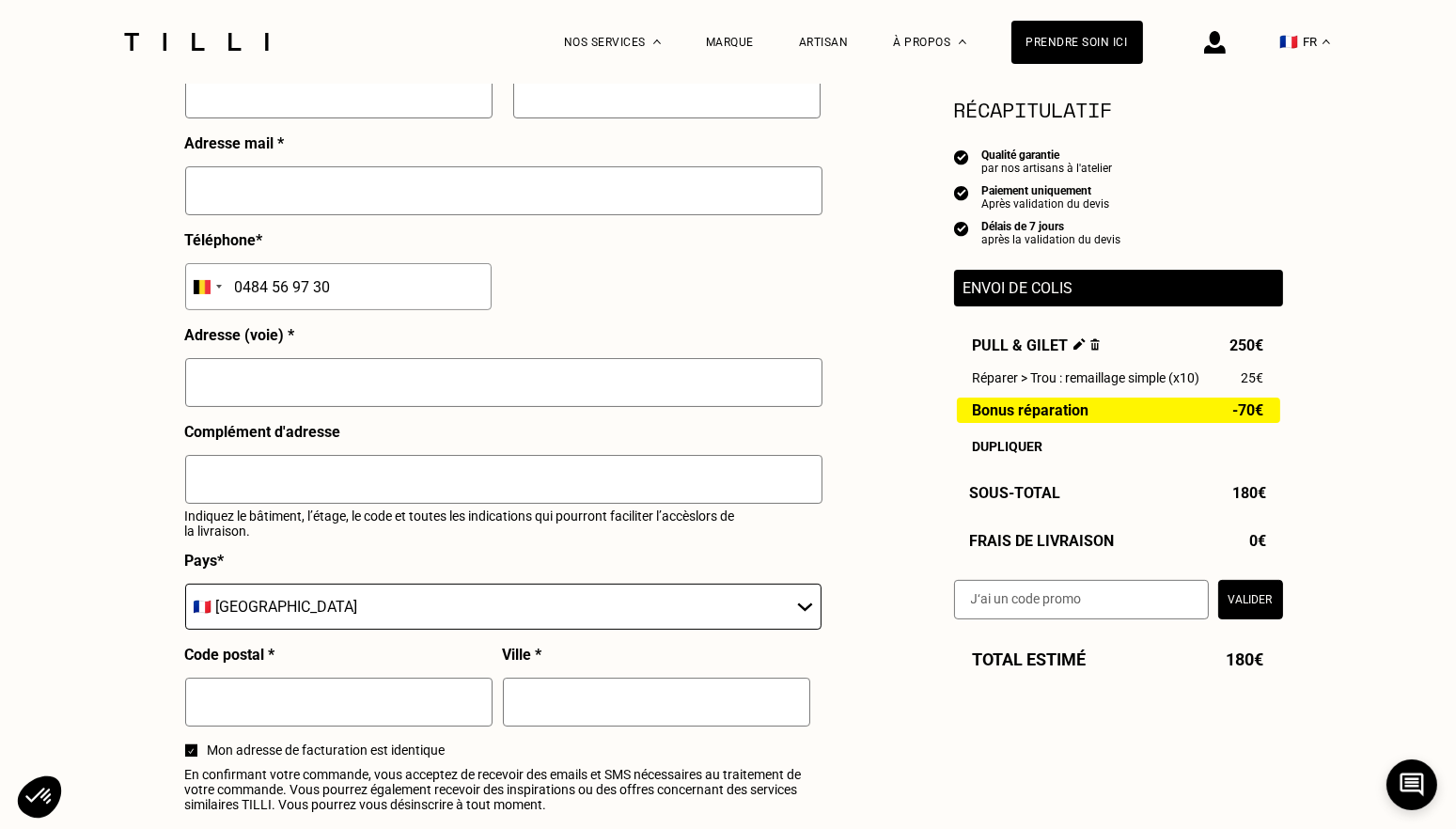
type input "0484 56 97 30"
click at [736, 619] on select "🇩🇪 [GEOGRAPHIC_DATA] 🇦🇹 [GEOGRAPHIC_DATA] 🇧🇪 [GEOGRAPHIC_DATA] 🇧🇬 Bulgarie 🇨🇾 C…" at bounding box center [504, 606] width 636 height 46
select select "BE"
click at [185, 589] on select "🇩🇪 [GEOGRAPHIC_DATA] 🇦🇹 [GEOGRAPHIC_DATA] 🇧🇪 [GEOGRAPHIC_DATA] 🇧🇬 Bulgarie 🇨🇾 C…" at bounding box center [504, 606] width 636 height 46
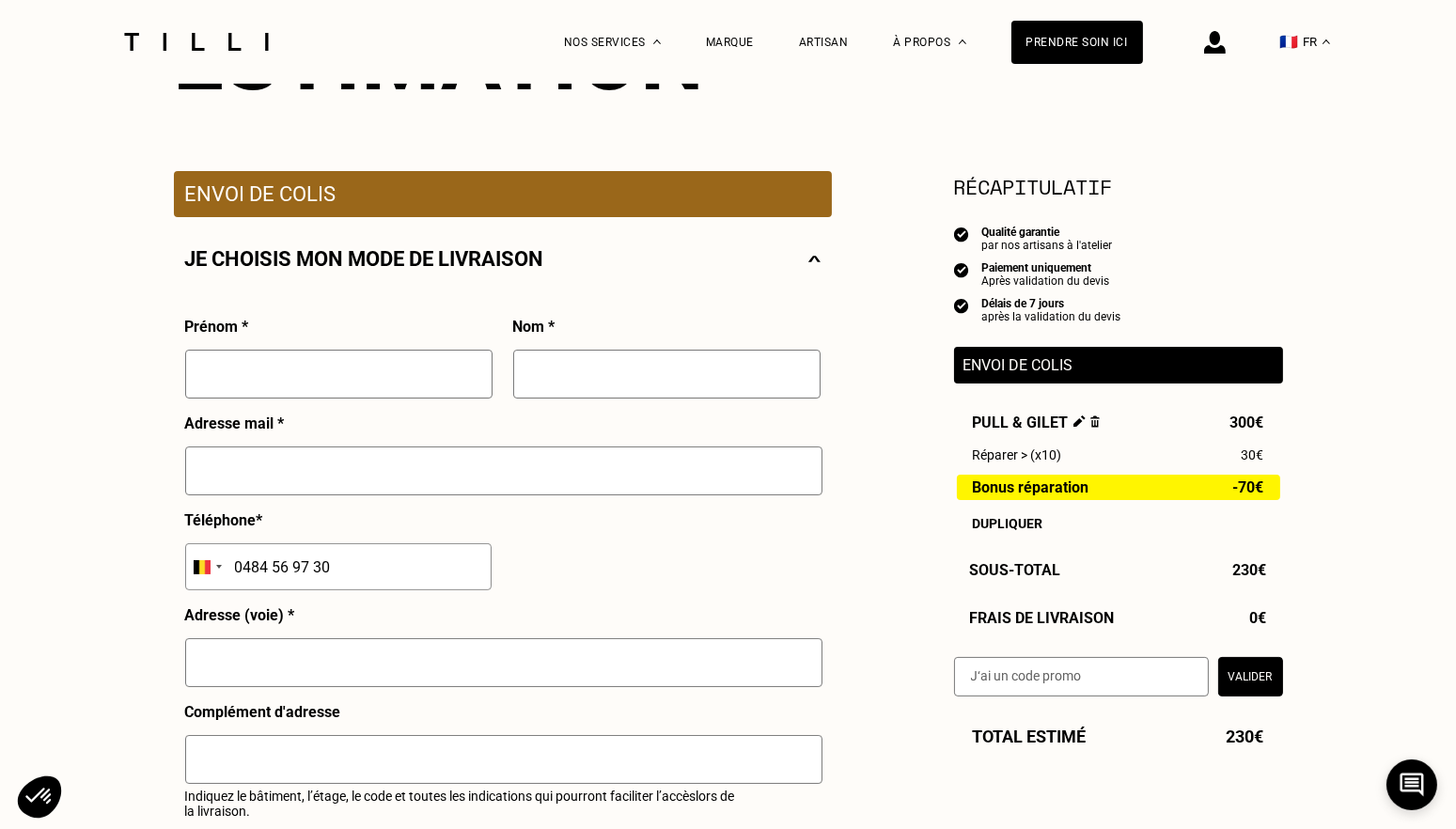
scroll to position [282, 0]
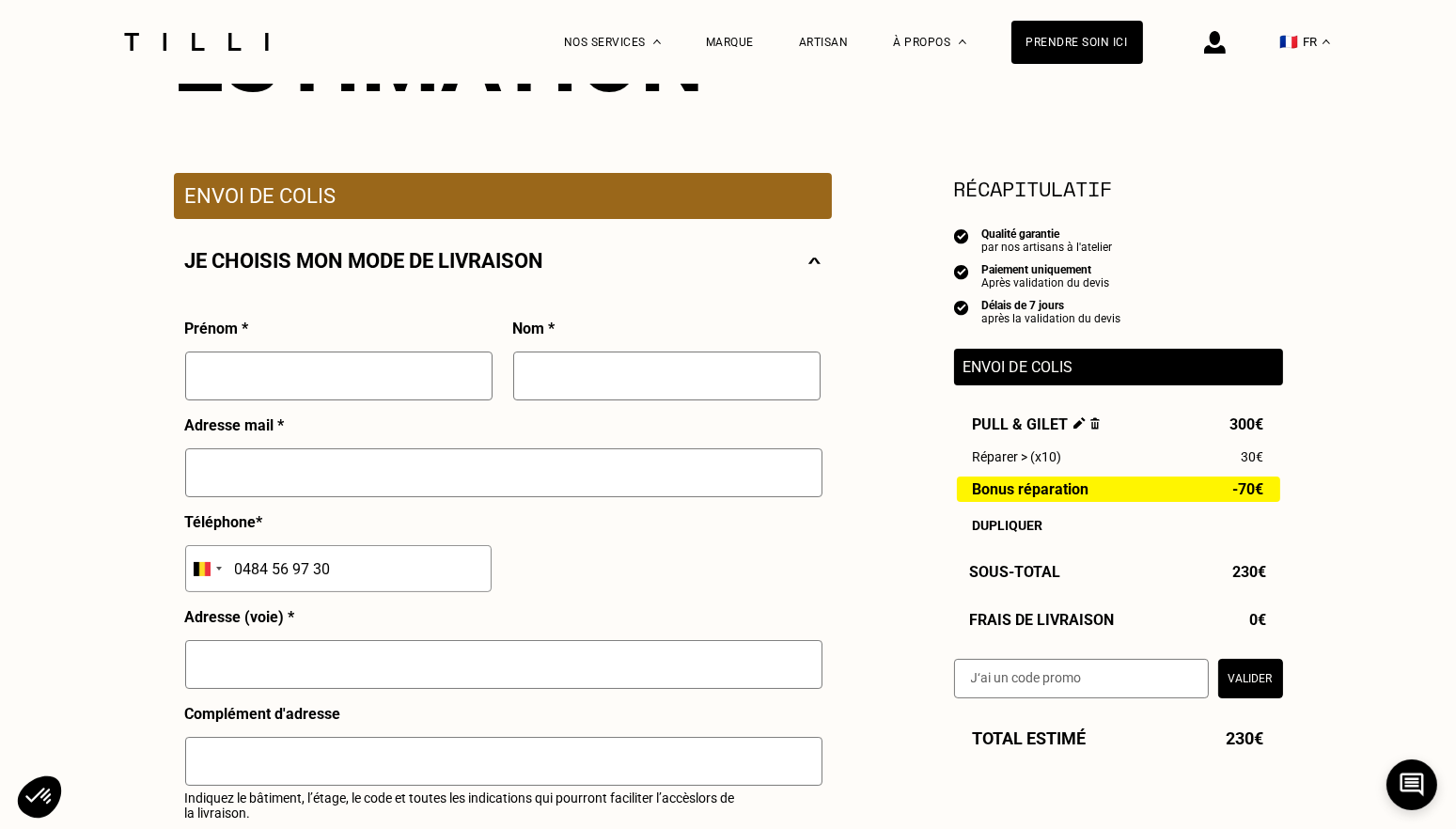
click at [248, 376] on input "text" at bounding box center [339, 375] width 308 height 49
type input "[PERSON_NAME]"
type input "Grudé"
type input "[EMAIL_ADDRESS][DOMAIN_NAME]"
type input "[GEOGRAPHIC_DATA]"
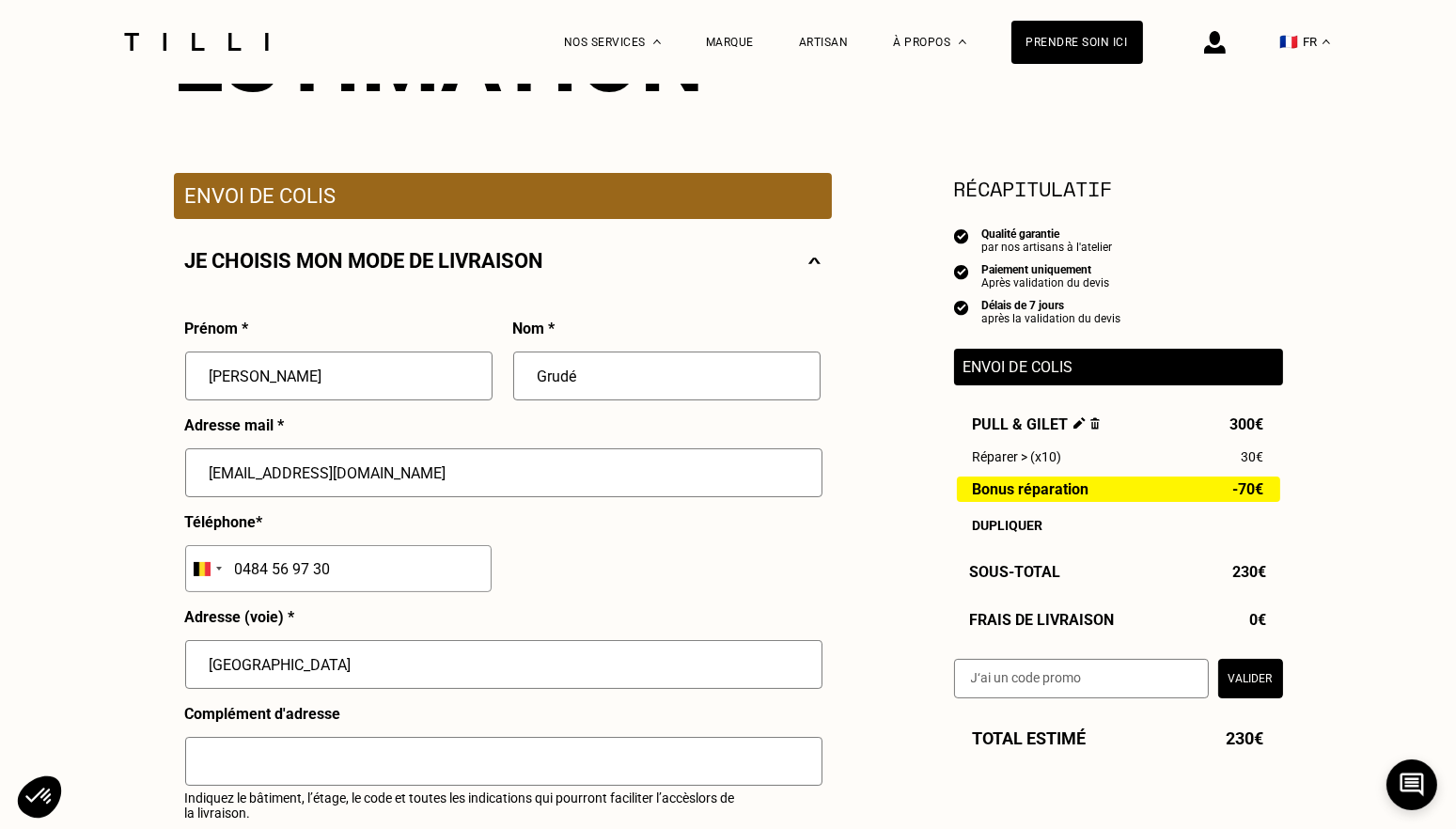
type input "132"
type input "1081"
type input "KOEKELBERG"
click at [426, 478] on input "[EMAIL_ADDRESS][DOMAIN_NAME]" at bounding box center [504, 472] width 637 height 49
type input "[PERSON_NAME][EMAIL_ADDRESS][DOMAIN_NAME]"
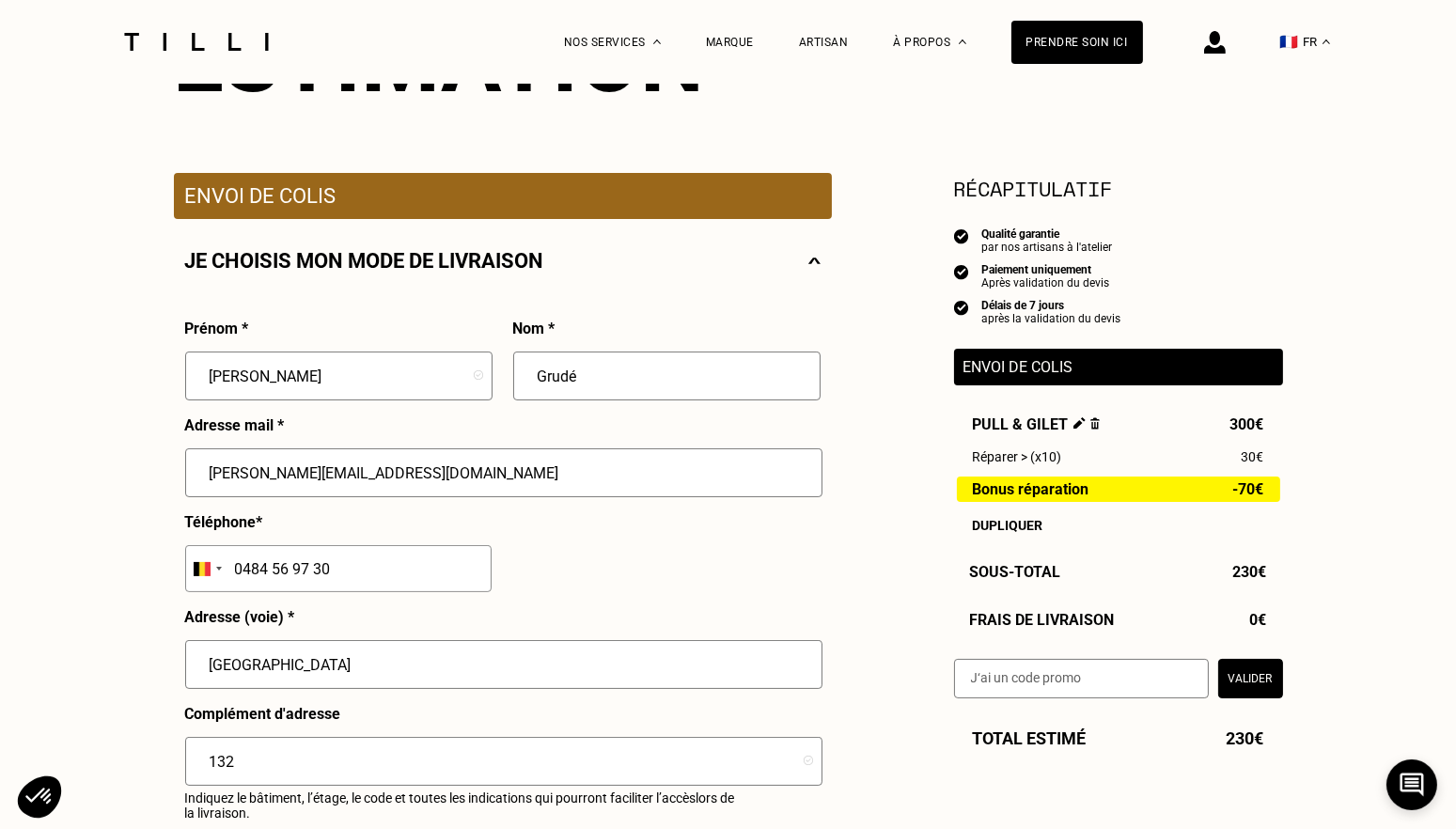
click at [152, 537] on div "Besoin Estimation Confirmation Estimation Récapitulatif Qualité garantie par no…" at bounding box center [728, 839] width 1456 height 2077
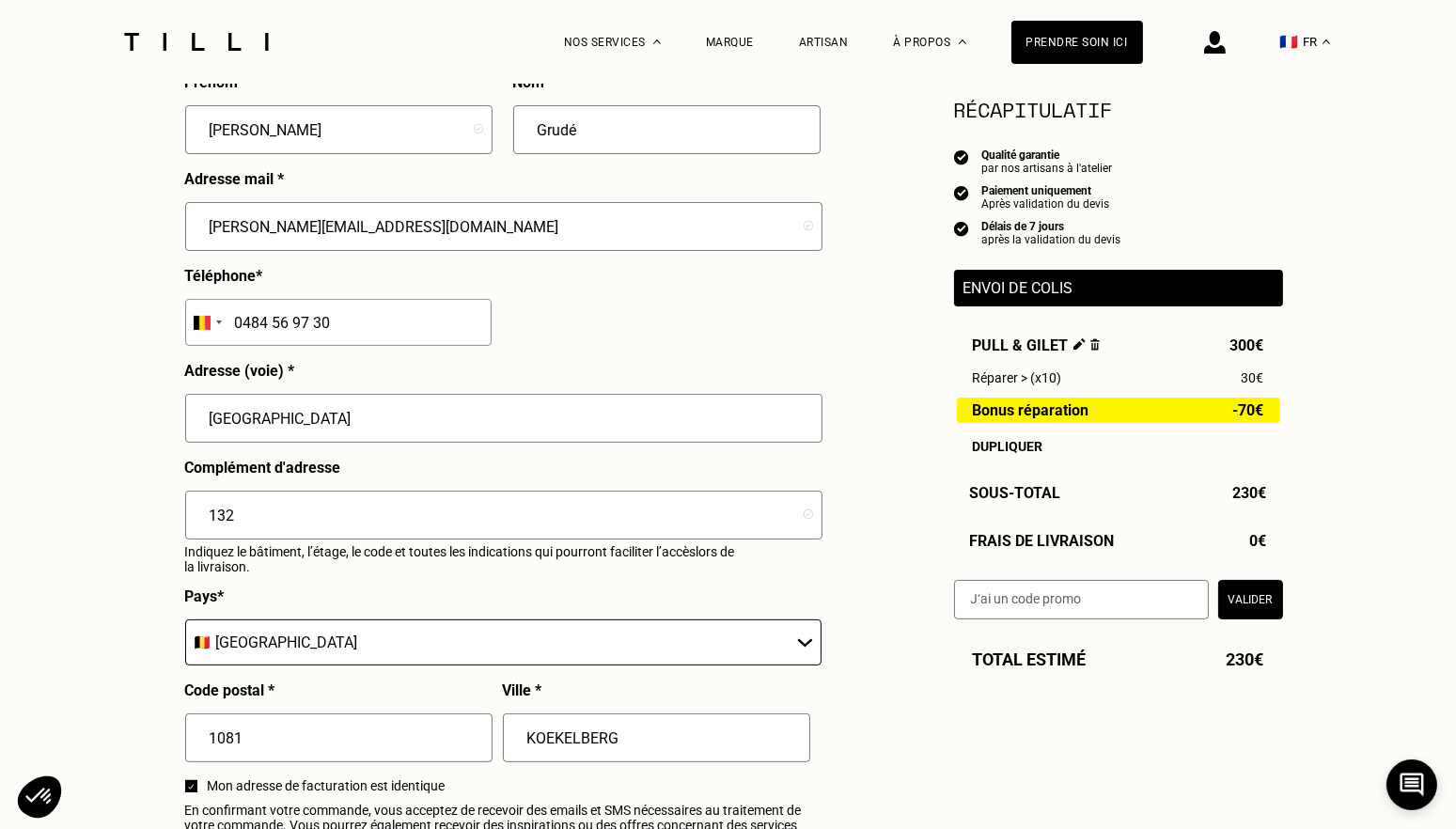
scroll to position [564, 0]
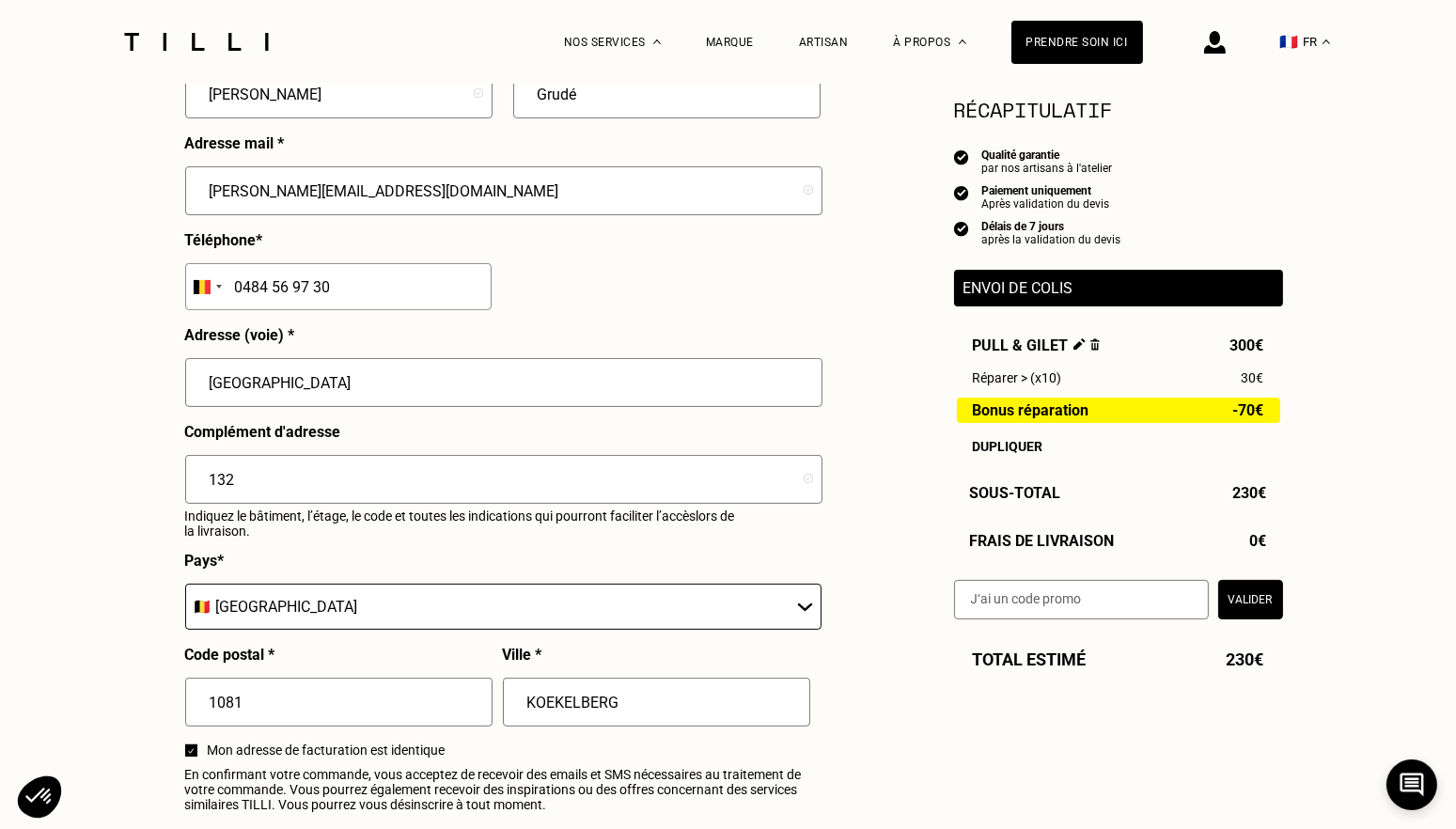
drag, startPoint x: 398, startPoint y: 383, endPoint x: 339, endPoint y: 390, distance: 59.4
click at [339, 390] on input "[GEOGRAPHIC_DATA]" at bounding box center [504, 382] width 637 height 49
type input "[STREET_ADDRESS]"
drag, startPoint x: 260, startPoint y: 481, endPoint x: 181, endPoint y: 481, distance: 79.0
click at [181, 481] on div "Je choisis mon mode de livraison Prénom * [PERSON_NAME] * Grudé Adresse mail * …" at bounding box center [503, 545] width 658 height 1216
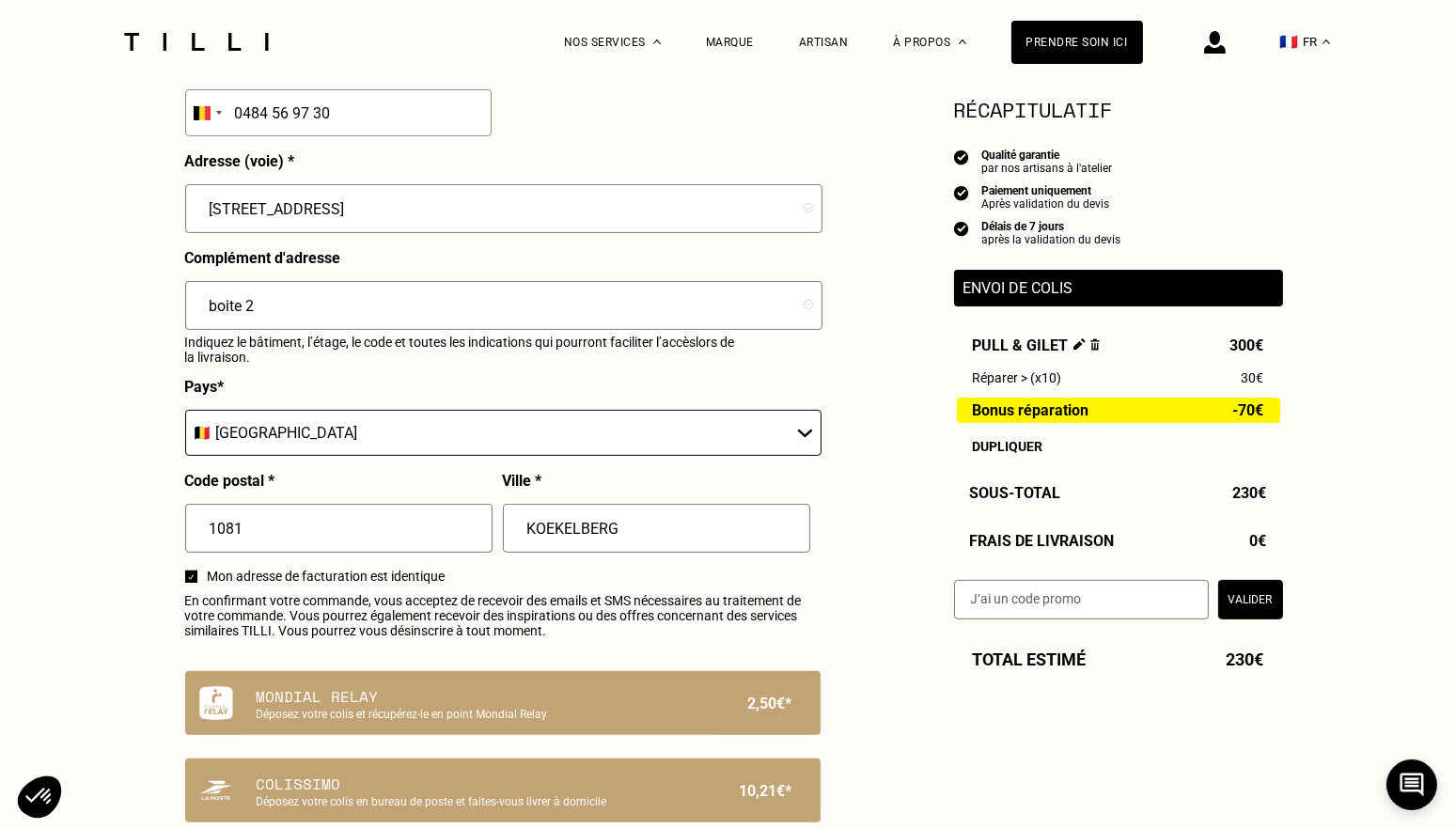
scroll to position [752, 0]
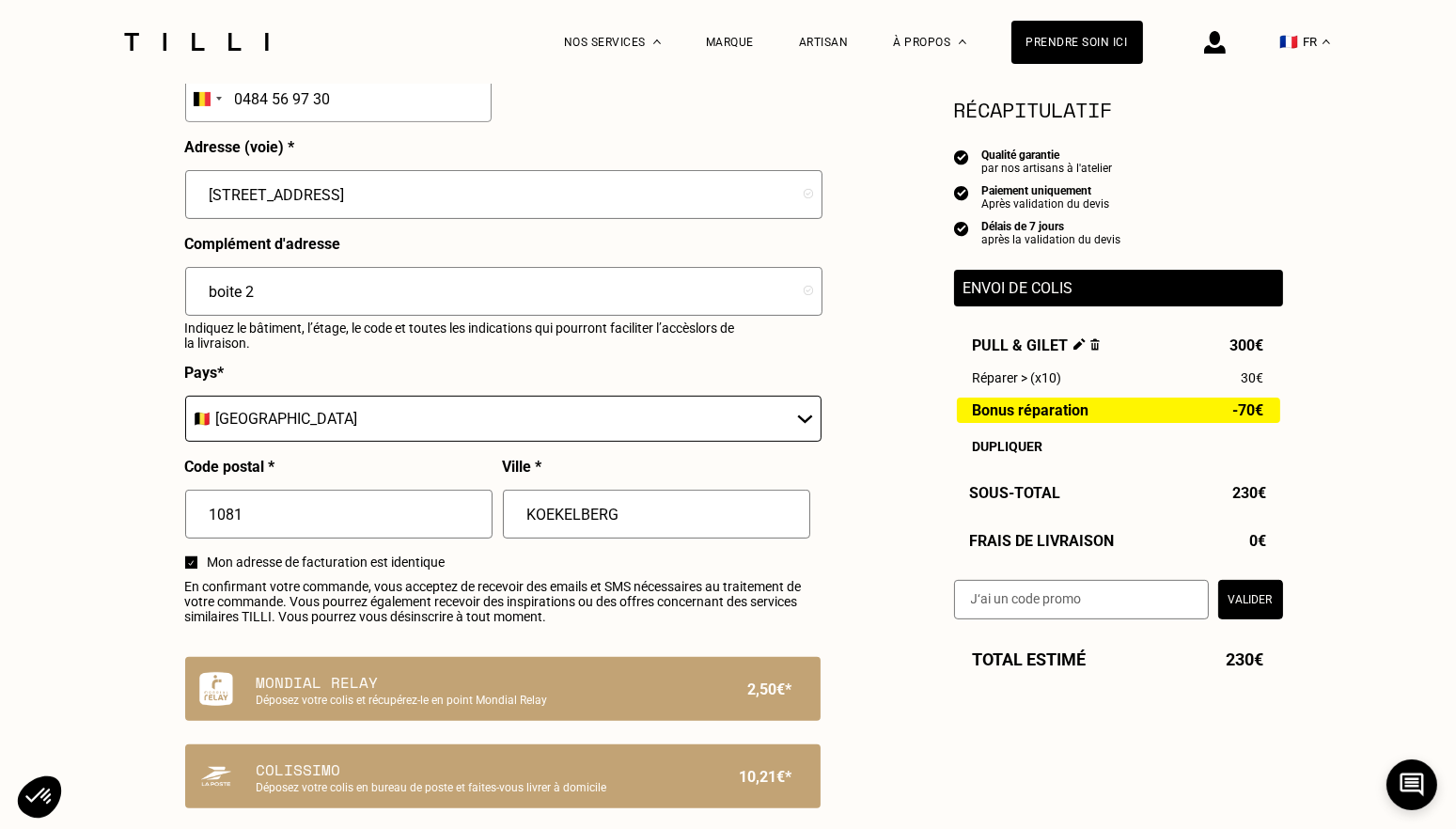
type input "boite 2"
click at [232, 424] on select "🇩🇪 [GEOGRAPHIC_DATA] 🇦🇹 [GEOGRAPHIC_DATA] 🇧🇪 [GEOGRAPHIC_DATA] 🇧🇬 Bulgarie 🇨🇾 C…" at bounding box center [504, 418] width 636 height 46
select select "FR"
click at [185, 401] on select "🇩🇪 [GEOGRAPHIC_DATA] 🇦🇹 [GEOGRAPHIC_DATA] 🇧🇪 [GEOGRAPHIC_DATA] 🇧🇬 Bulgarie 🇨🇾 C…" at bounding box center [504, 418] width 636 height 46
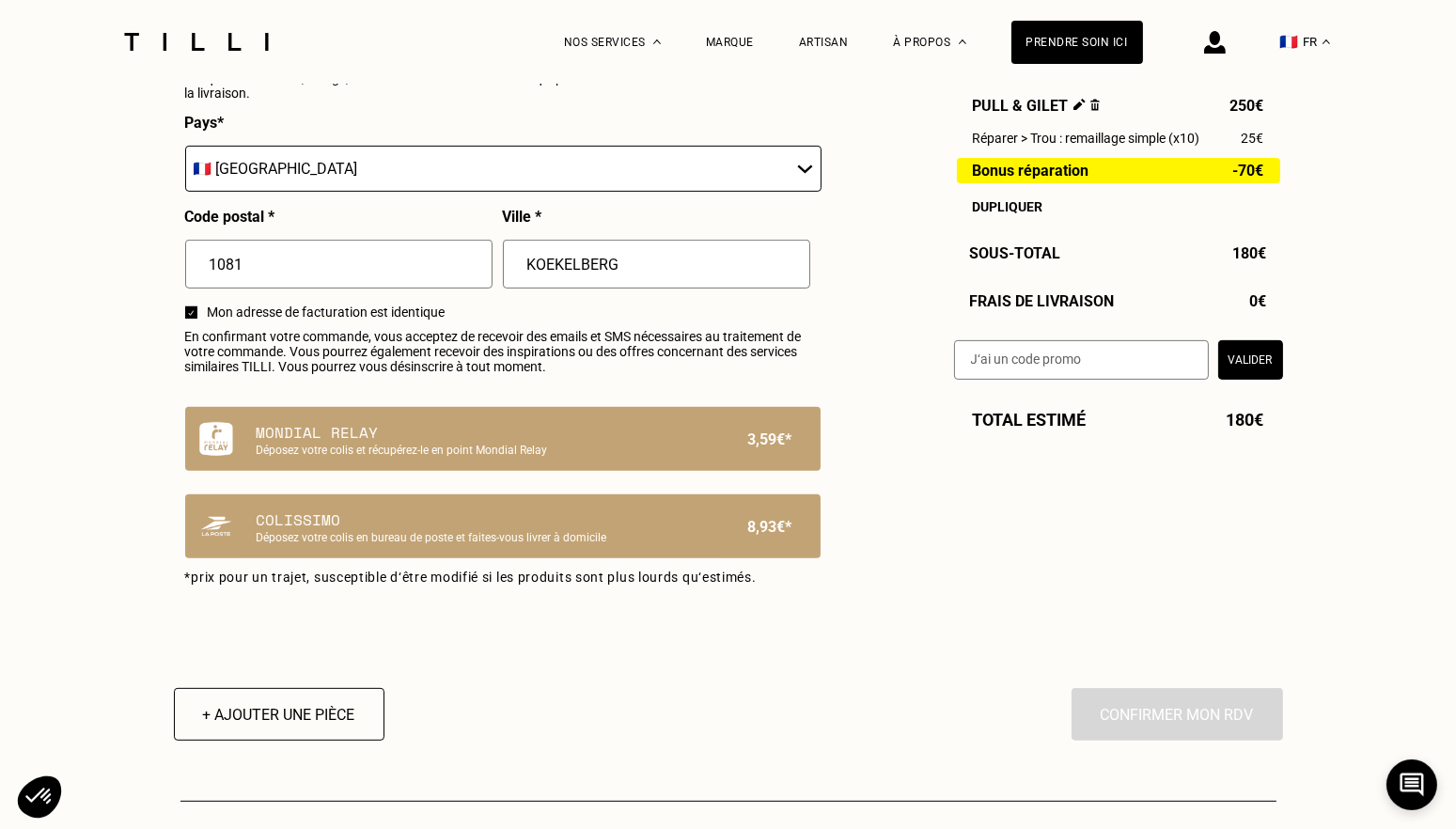
scroll to position [1033, 0]
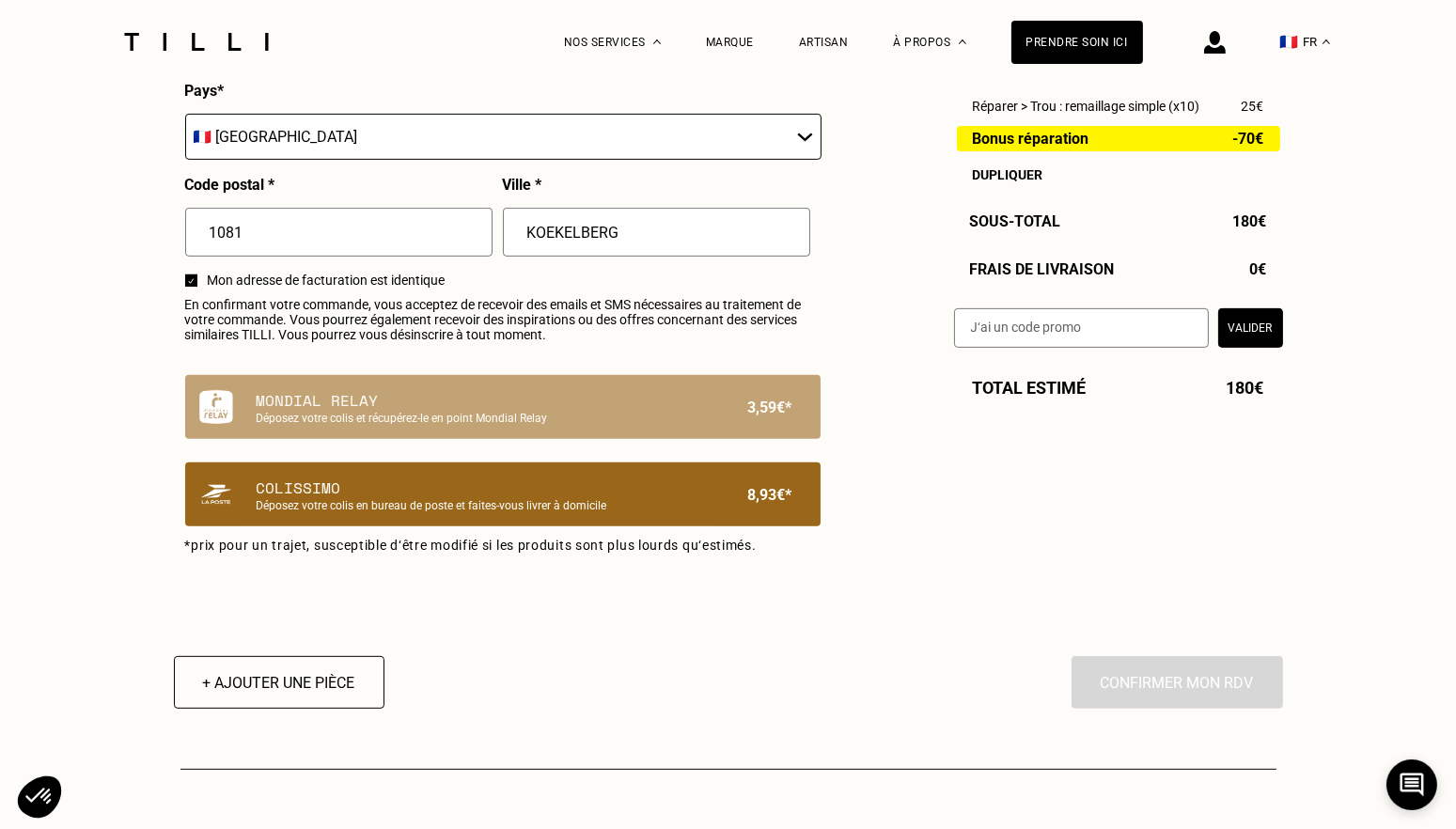
click at [353, 499] on p "Colissimo" at bounding box center [471, 487] width 428 height 23
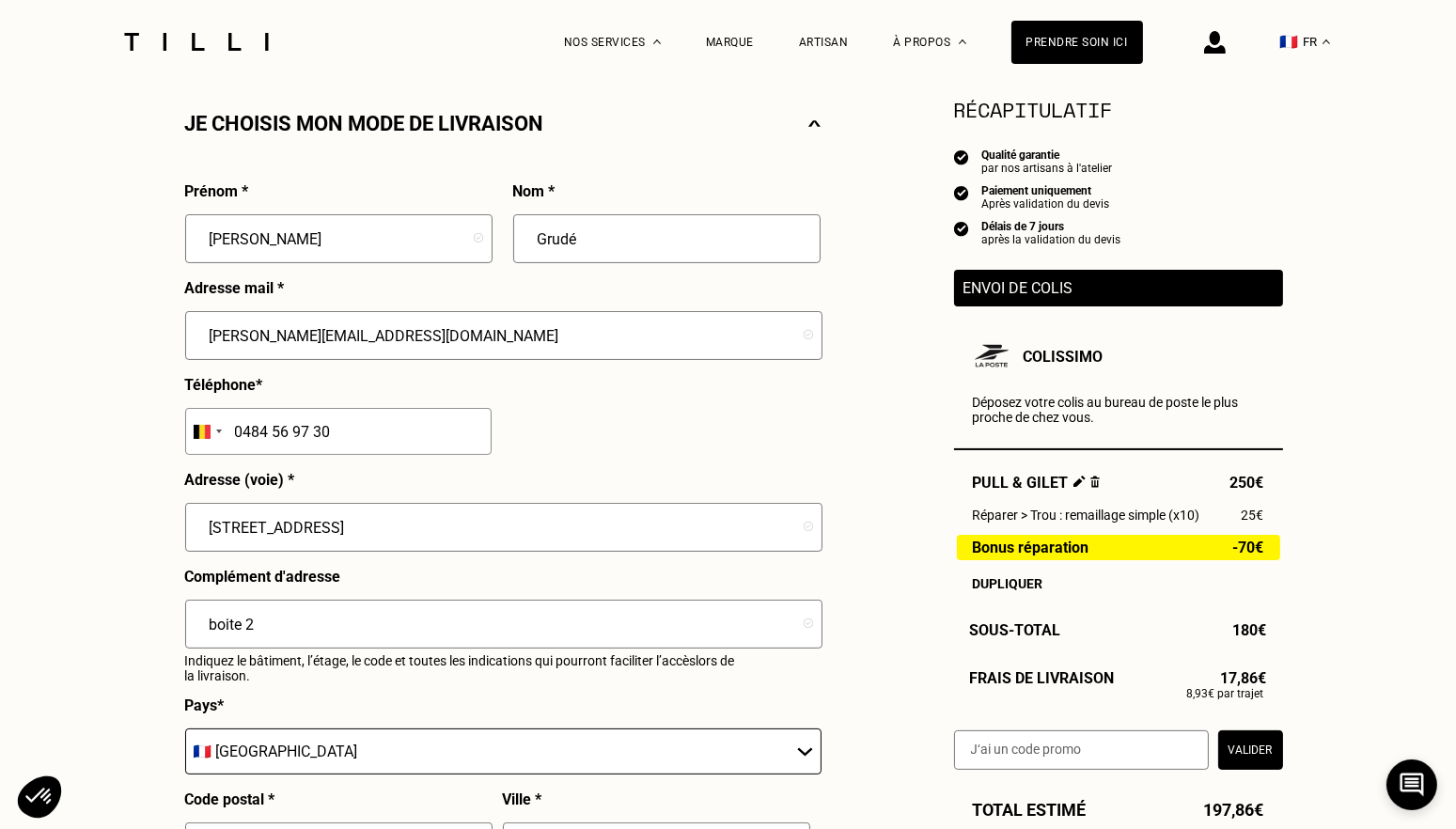
scroll to position [470, 0]
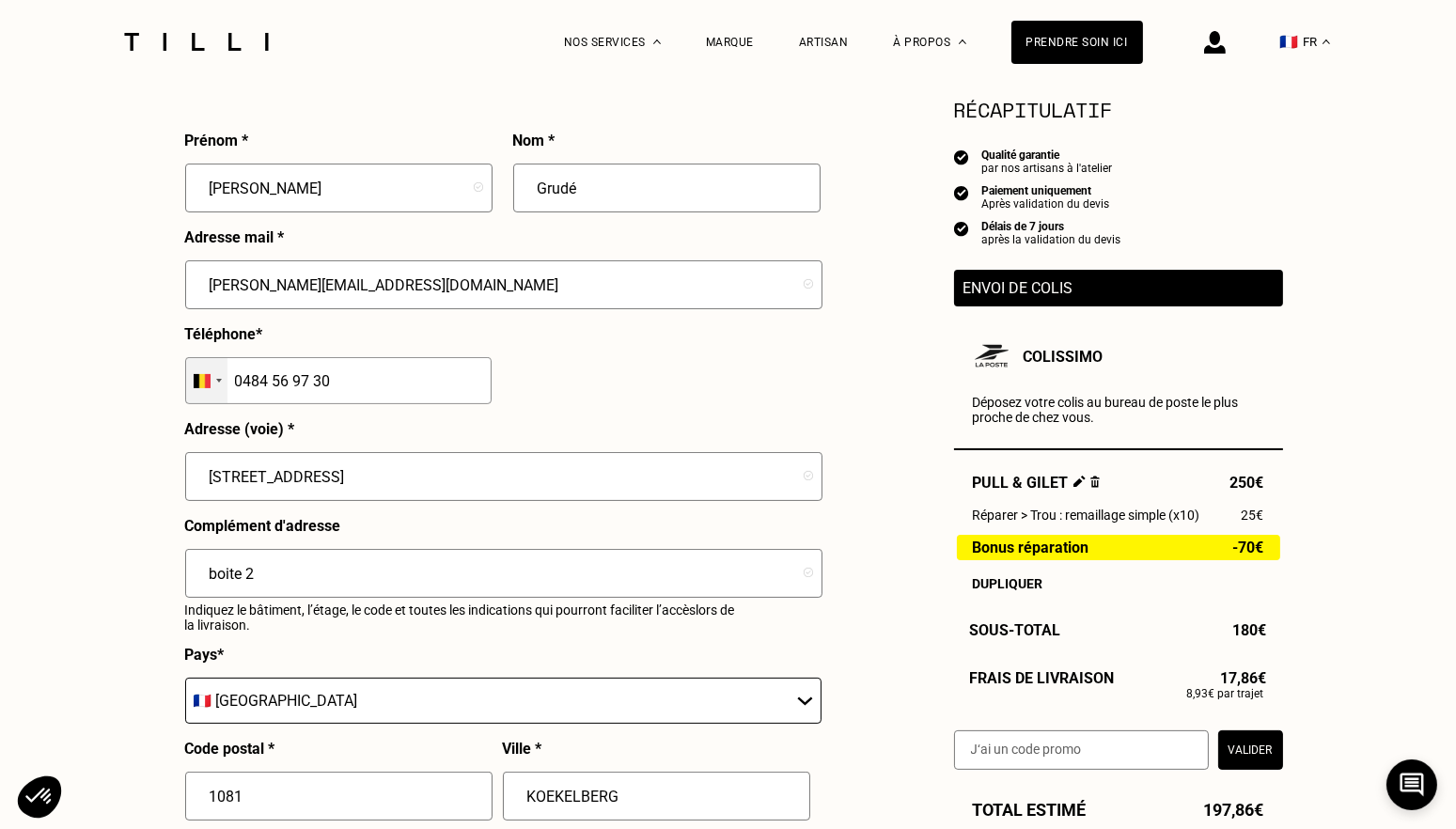
click at [215, 390] on div "Selected country" at bounding box center [207, 380] width 41 height 45
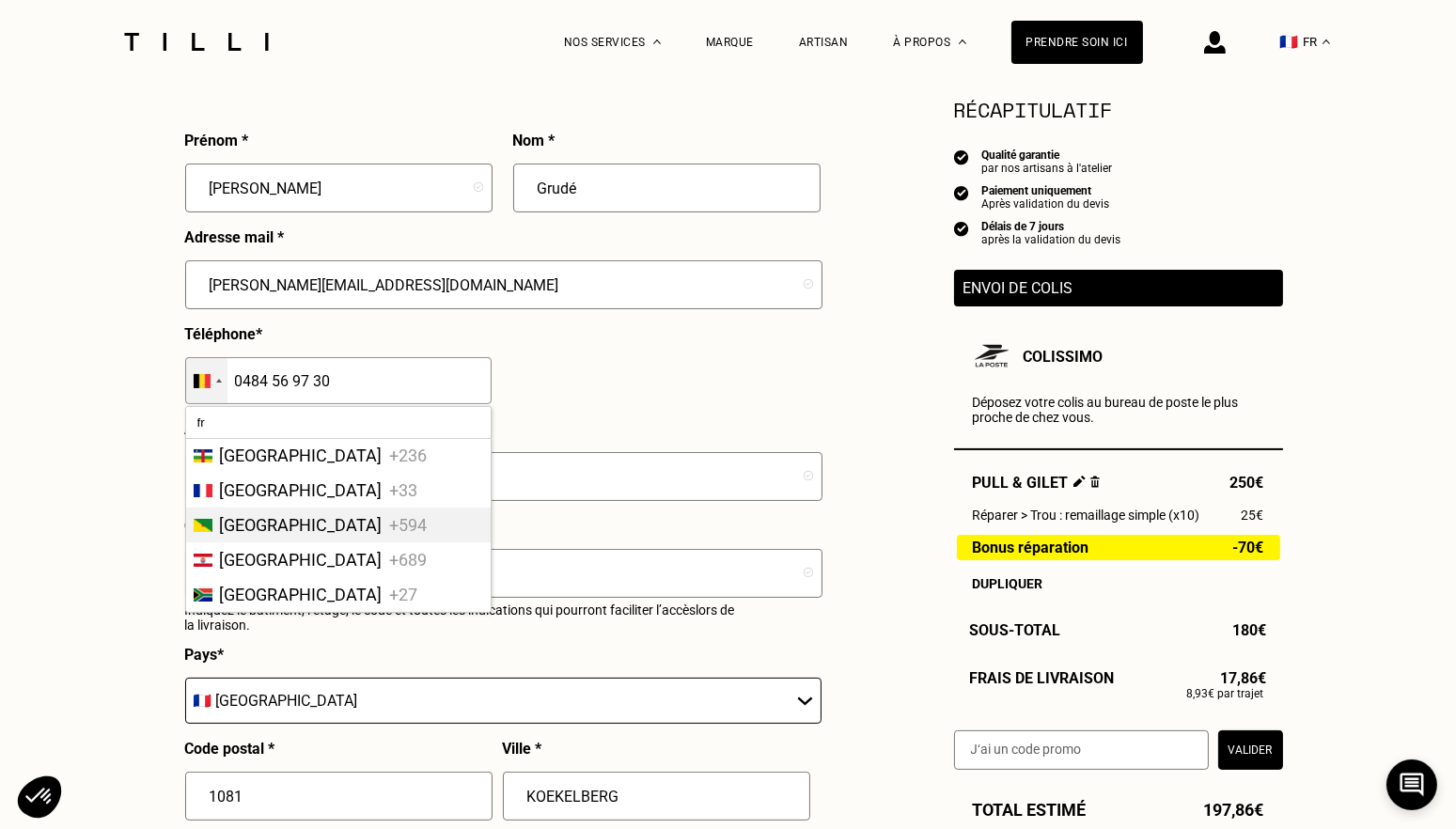
scroll to position [4, 0]
type input "fr"
click at [390, 485] on span "+33" at bounding box center [404, 489] width 28 height 20
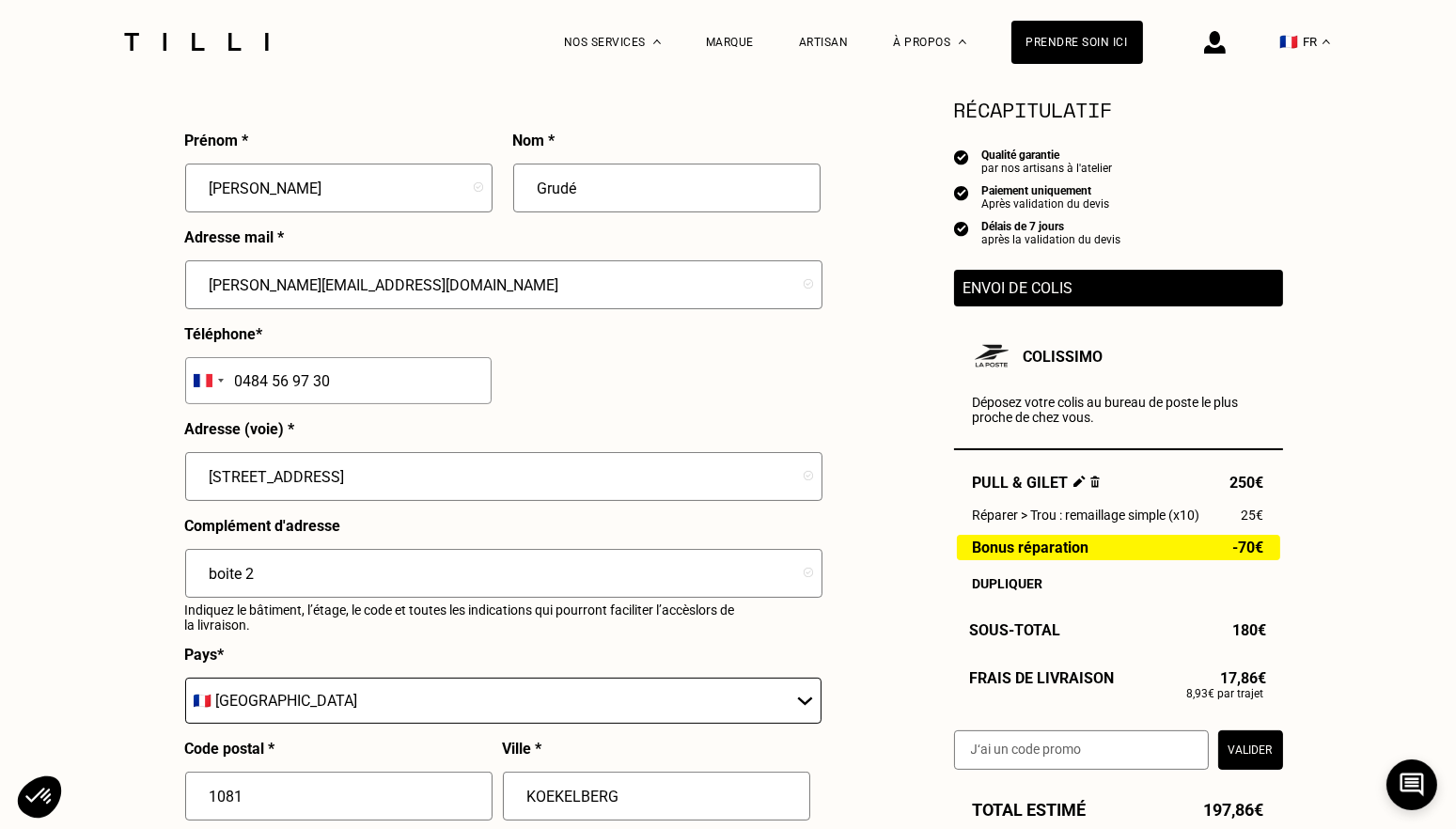
drag, startPoint x: 342, startPoint y: 386, endPoint x: 230, endPoint y: 379, distance: 112.2
click at [230, 379] on input "0484 56 97 30" at bounding box center [339, 380] width 307 height 47
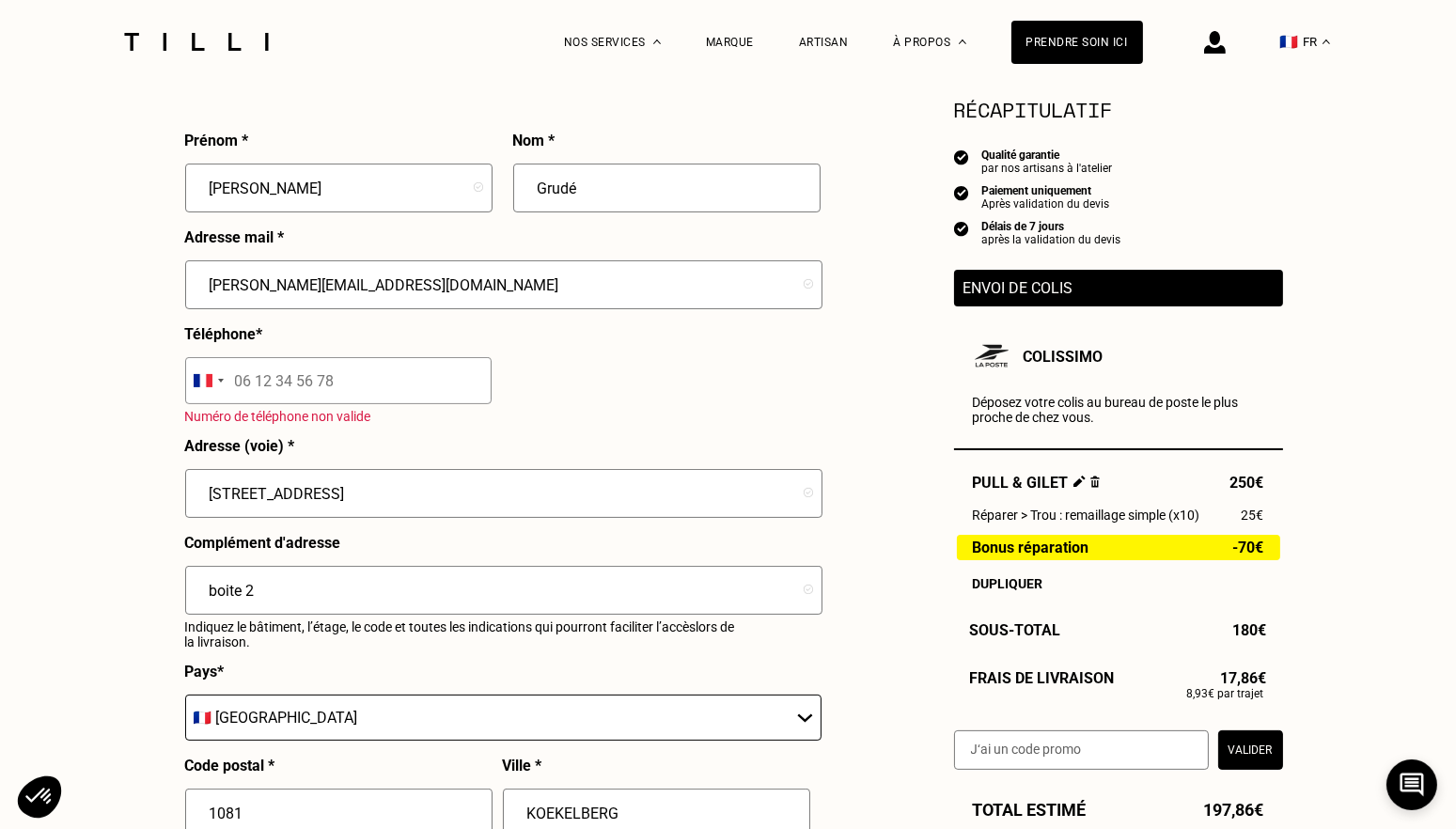
drag, startPoint x: 381, startPoint y: 497, endPoint x: 177, endPoint y: 492, distance: 204.1
click at [177, 492] on div "Je choisis mon mode de livraison Prénom * [PERSON_NAME] * Grudé Adresse mail * …" at bounding box center [503, 603] width 658 height 1145
type input "[STREET_ADDRESS]"
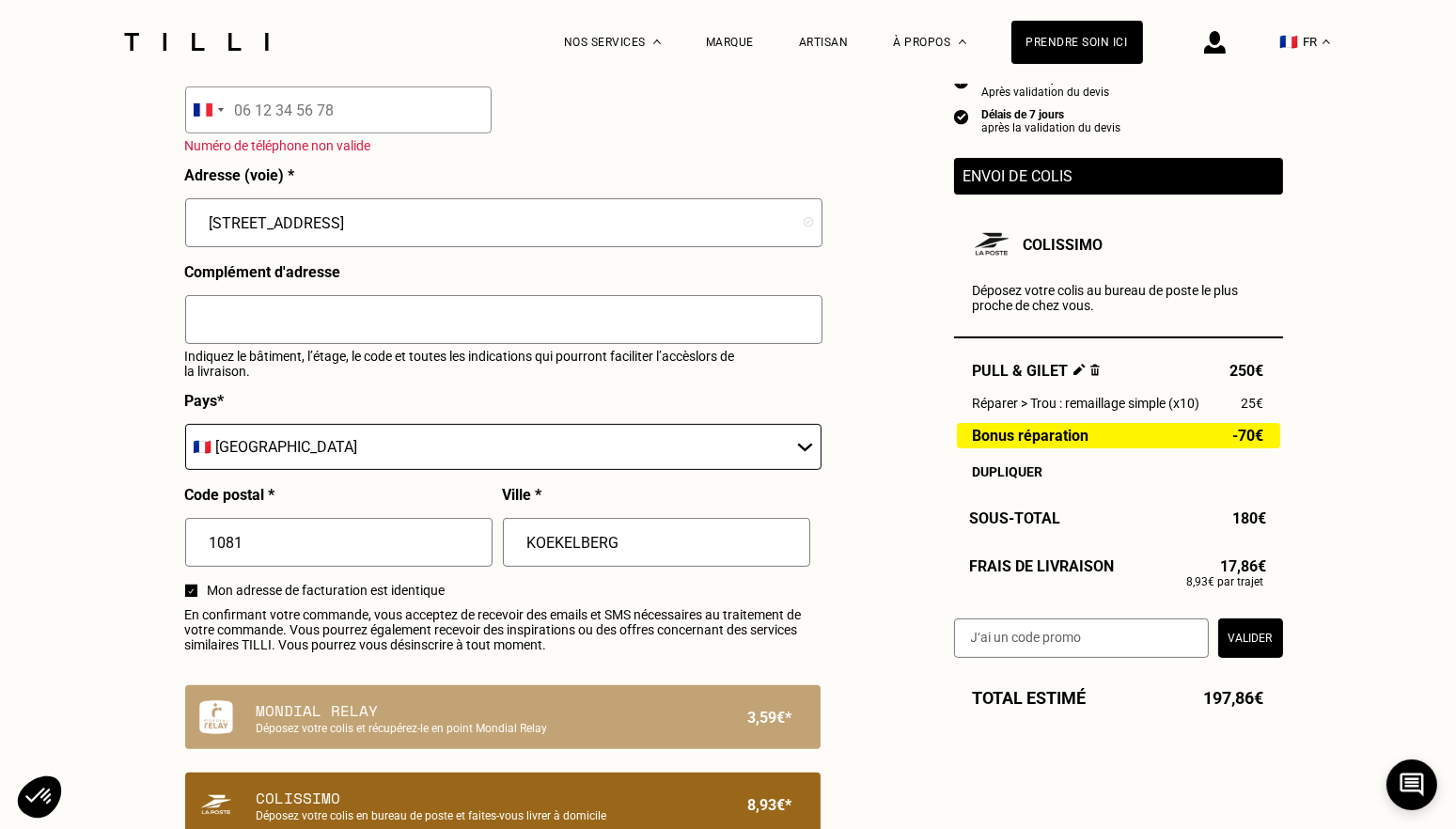
scroll to position [752, 0]
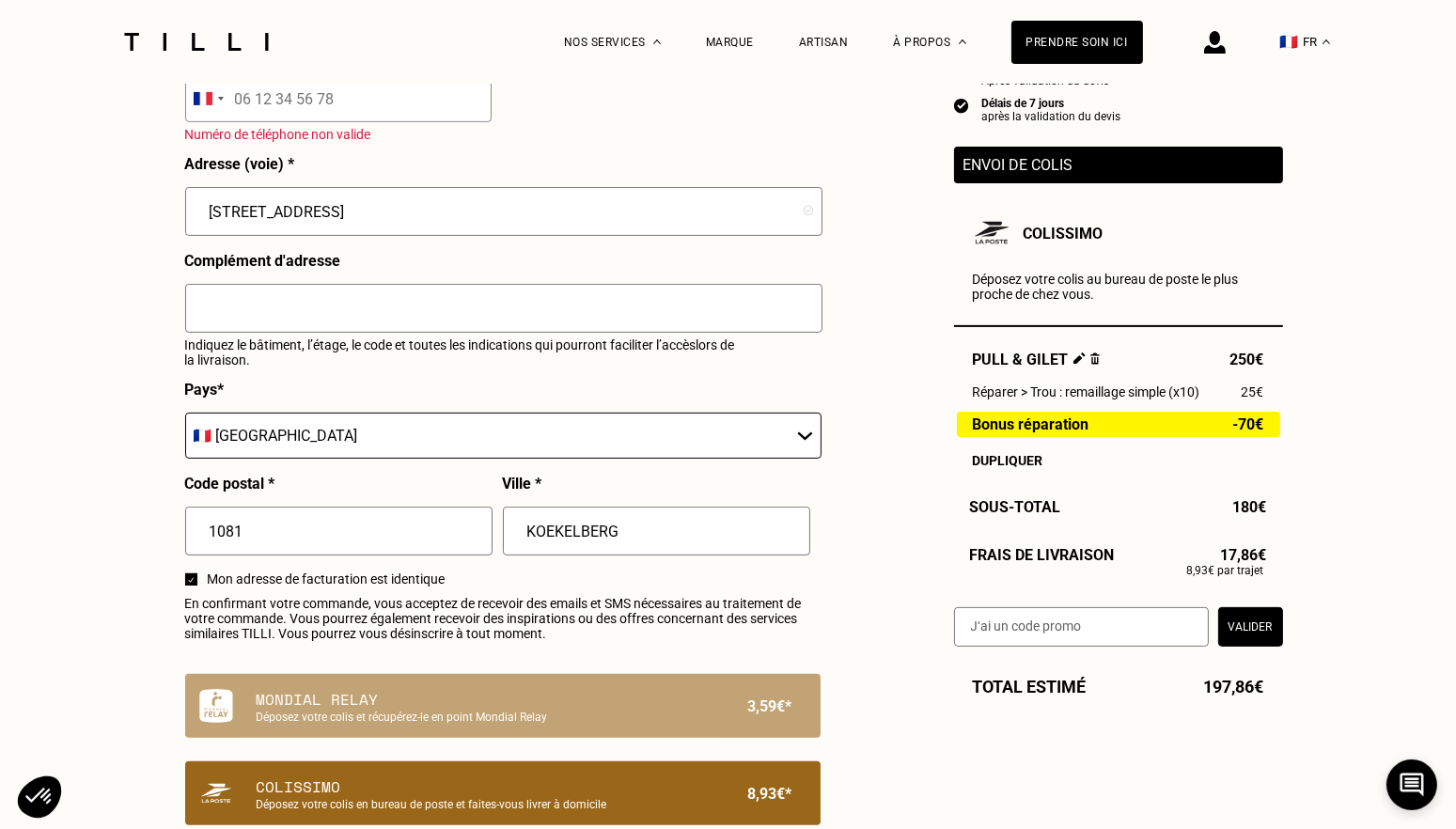
drag, startPoint x: 226, startPoint y: 540, endPoint x: 181, endPoint y: 541, distance: 45.0
click at [181, 541] on div "Je choisis mon mode de livraison Prénom * [PERSON_NAME] * Grudé Adresse mail * …" at bounding box center [503, 321] width 658 height 1145
type input "7"
type input "76410"
click at [583, 534] on input "text" at bounding box center [656, 531] width 308 height 49
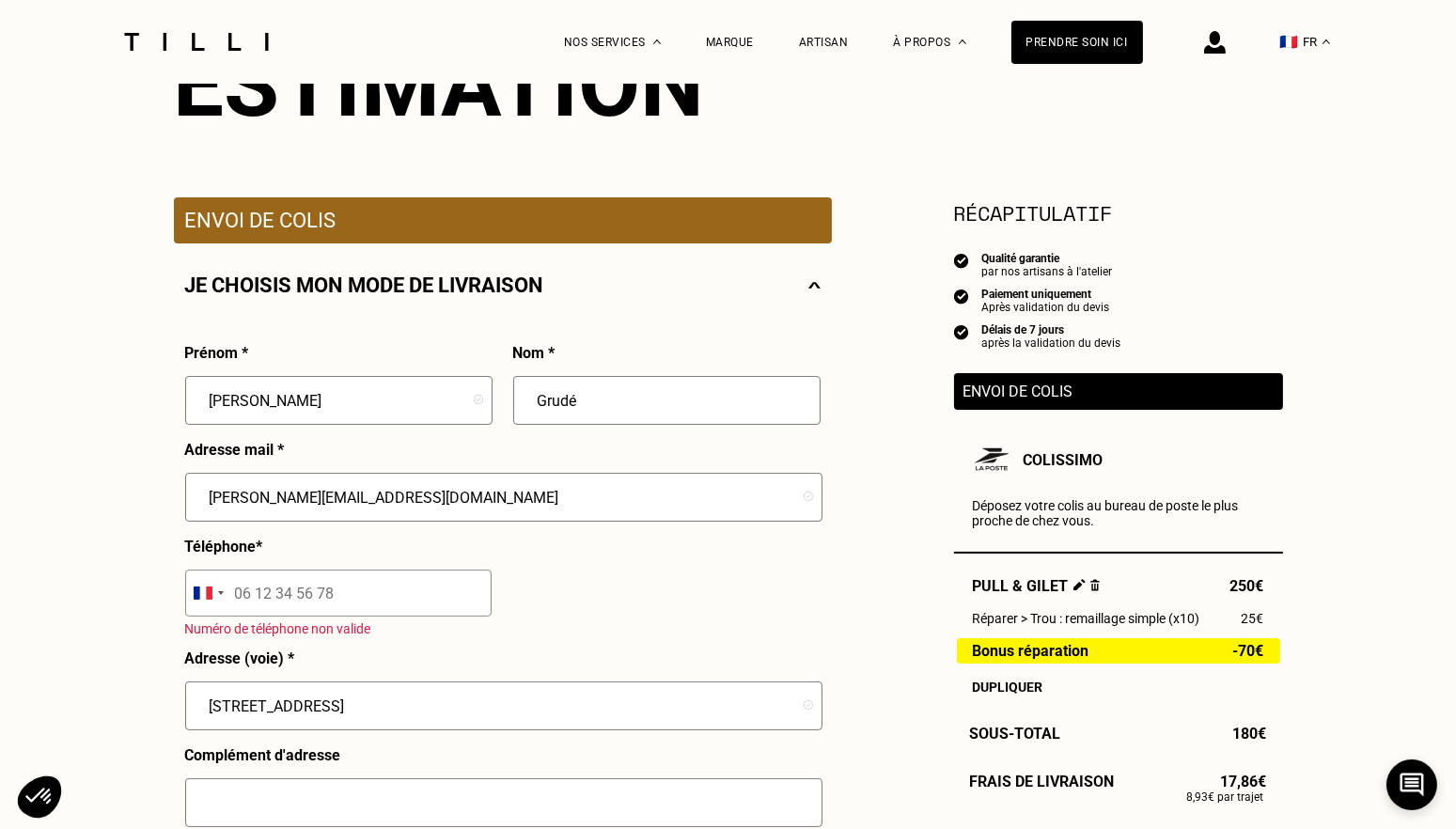
scroll to position [282, 0]
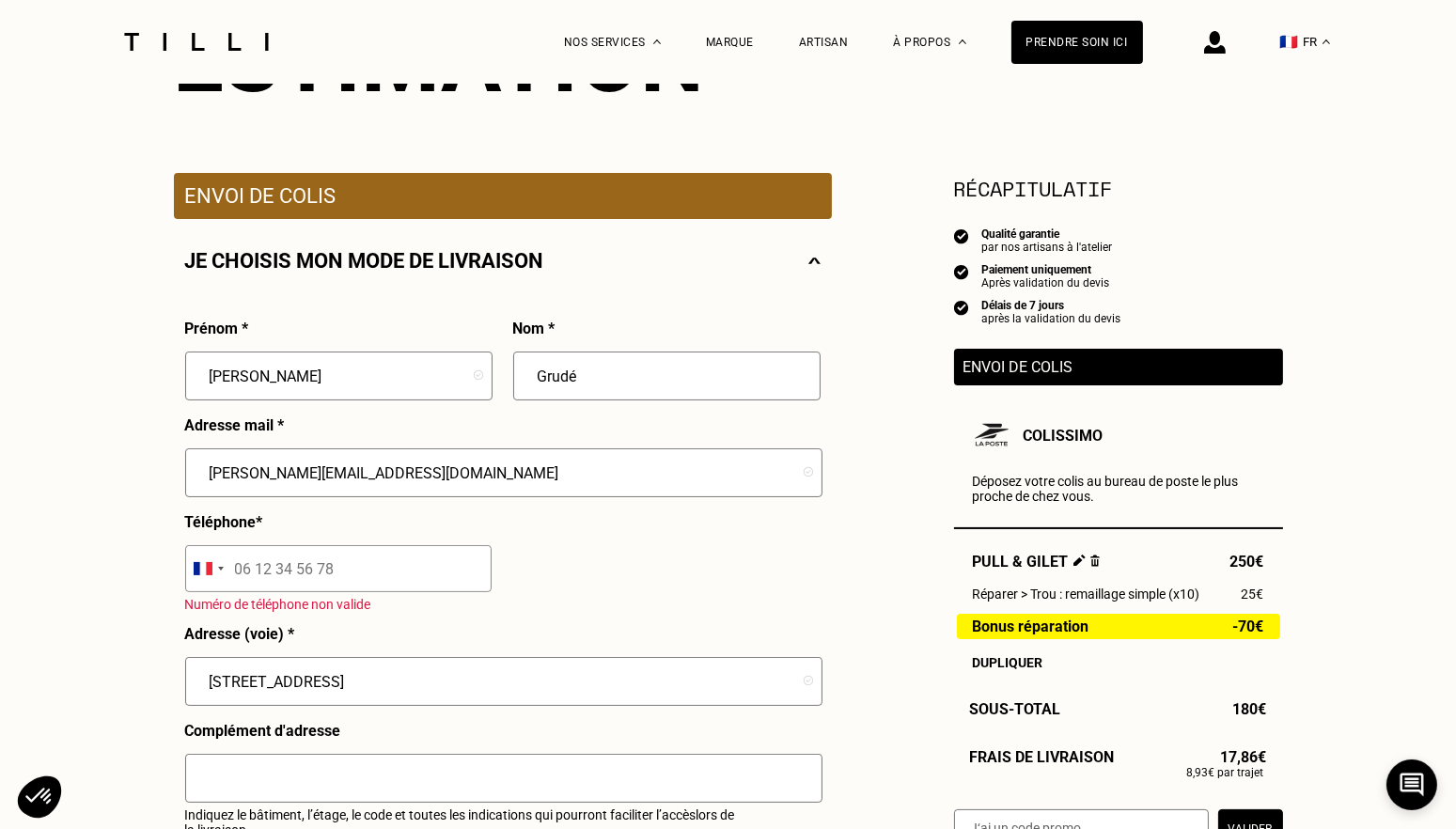
type input "Saint Aubin Les Elbeuf"
drag, startPoint x: 173, startPoint y: 386, endPoint x: 154, endPoint y: 391, distance: 19.6
click at [154, 391] on div "Besoin Estimation Confirmation Estimation Récapitulatif Qualité garantie par no…" at bounding box center [728, 805] width 1456 height 2006
type input "G"
type input "[PERSON_NAME]"
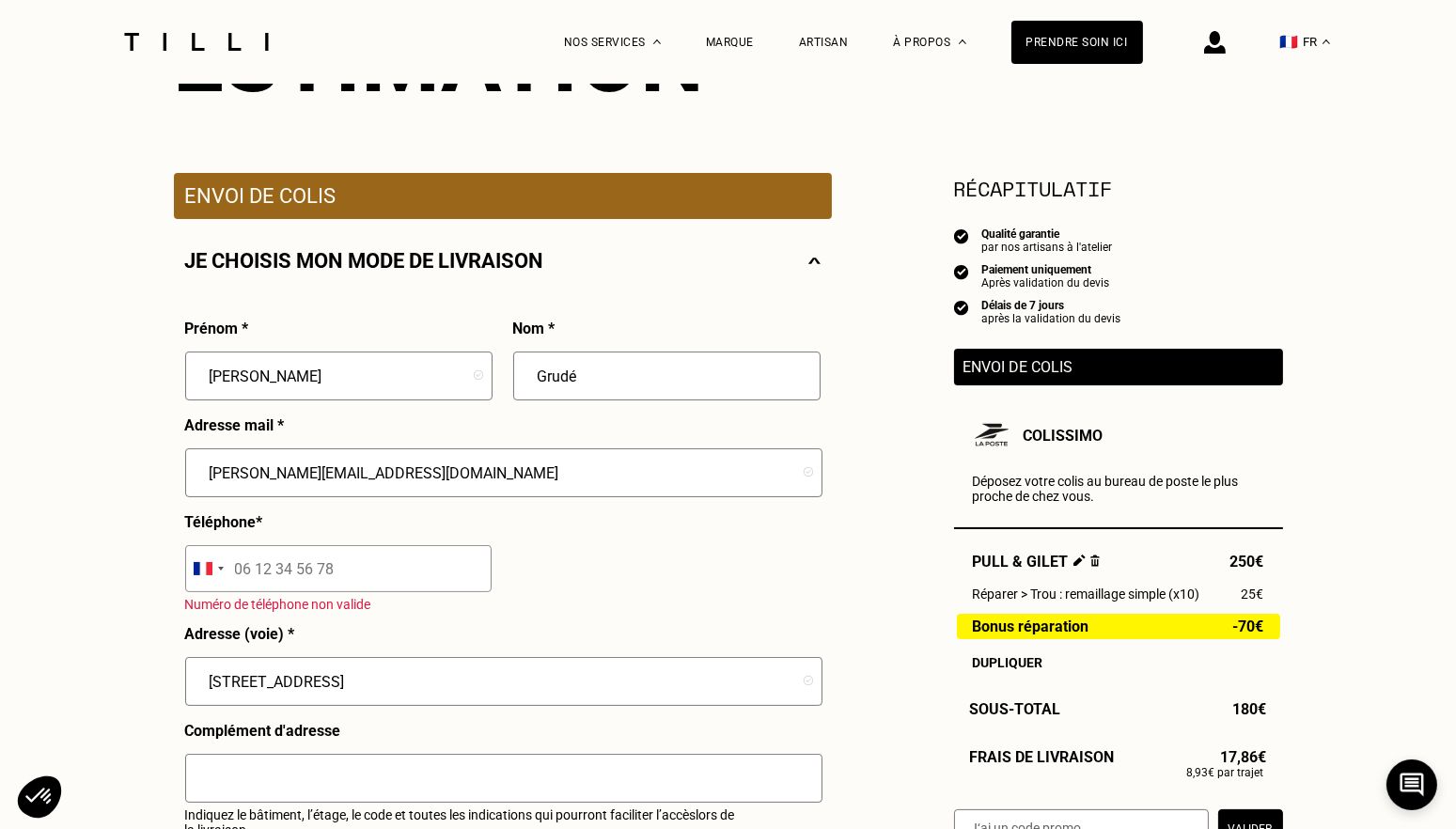
click at [87, 466] on div "Besoin Estimation Confirmation Estimation Récapitulatif Qualité garantie par no…" at bounding box center [728, 805] width 1456 height 2006
click at [344, 579] on input "tel" at bounding box center [339, 568] width 307 height 47
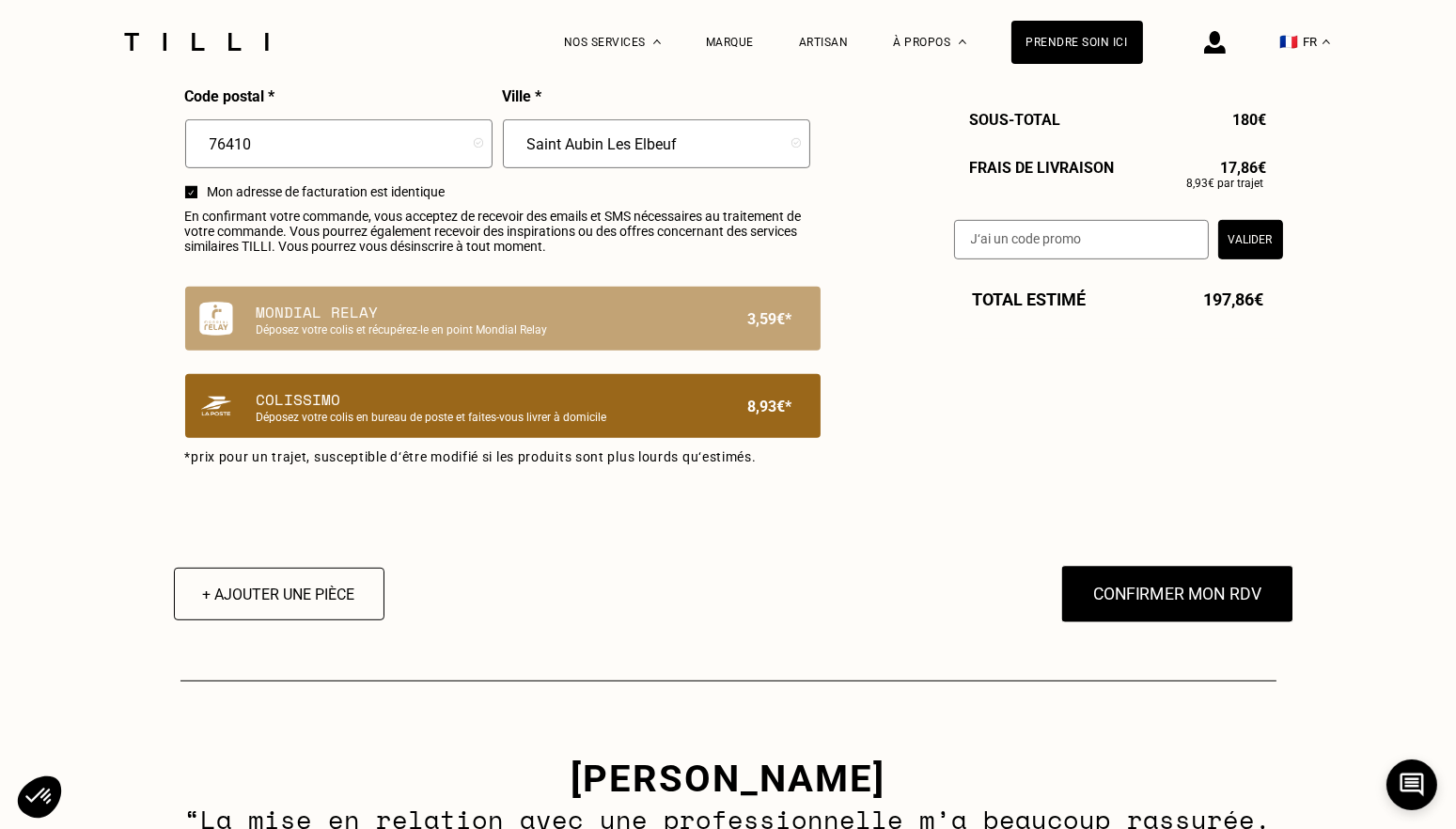
scroll to position [1127, 0]
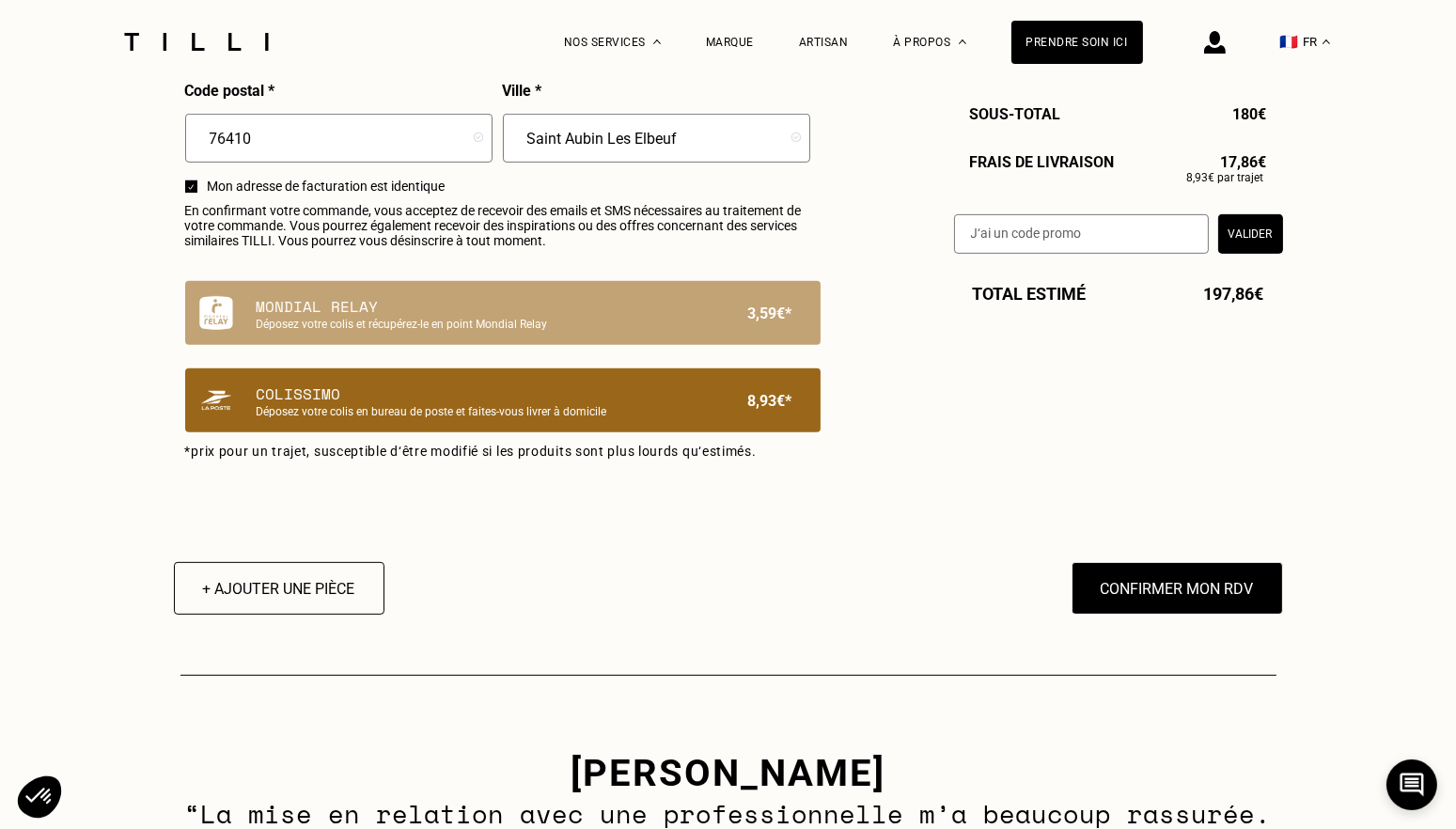
type input "06 33 50 96 12"
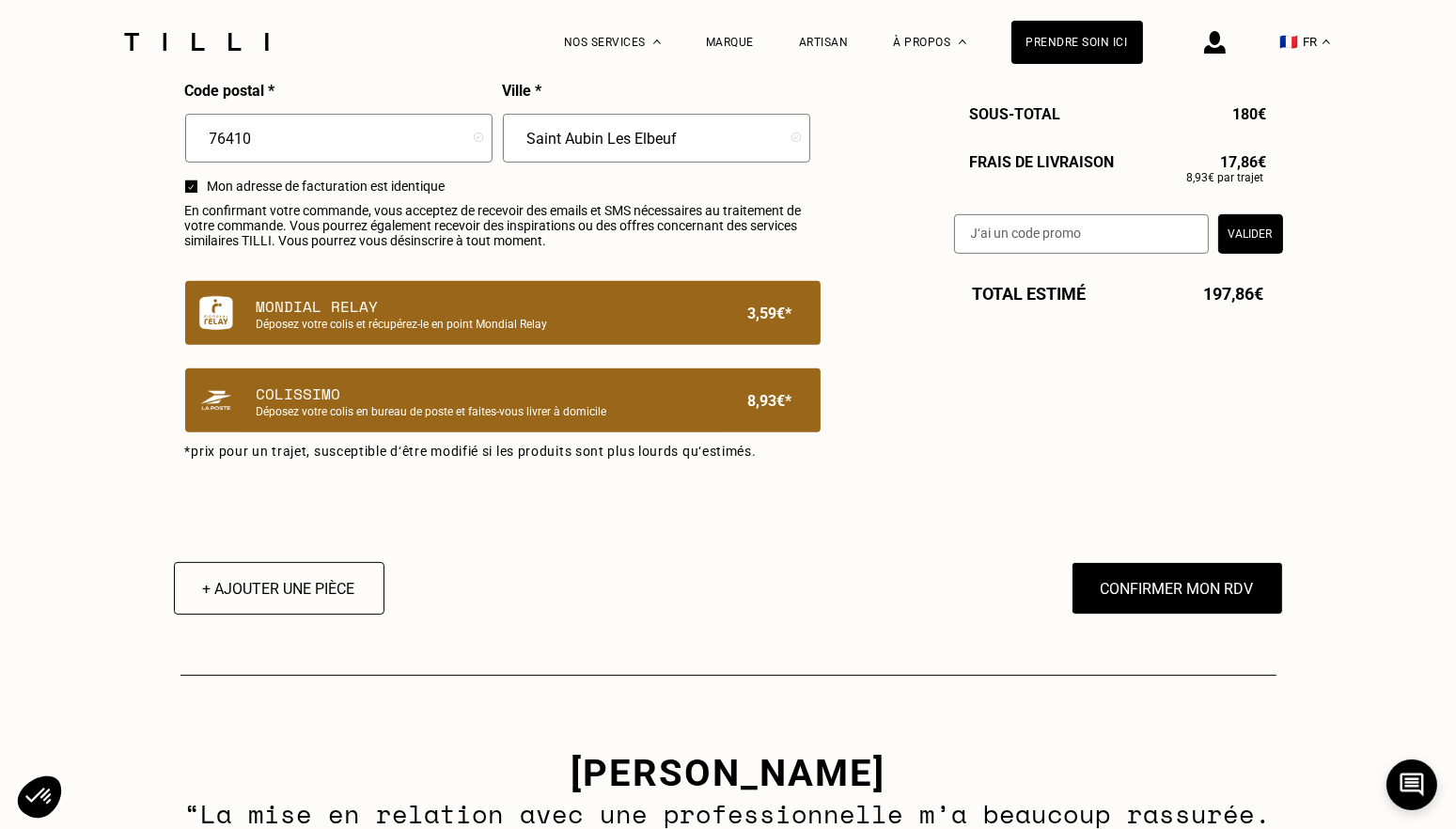
click at [430, 317] on p "Mondial Relay" at bounding box center [471, 307] width 428 height 23
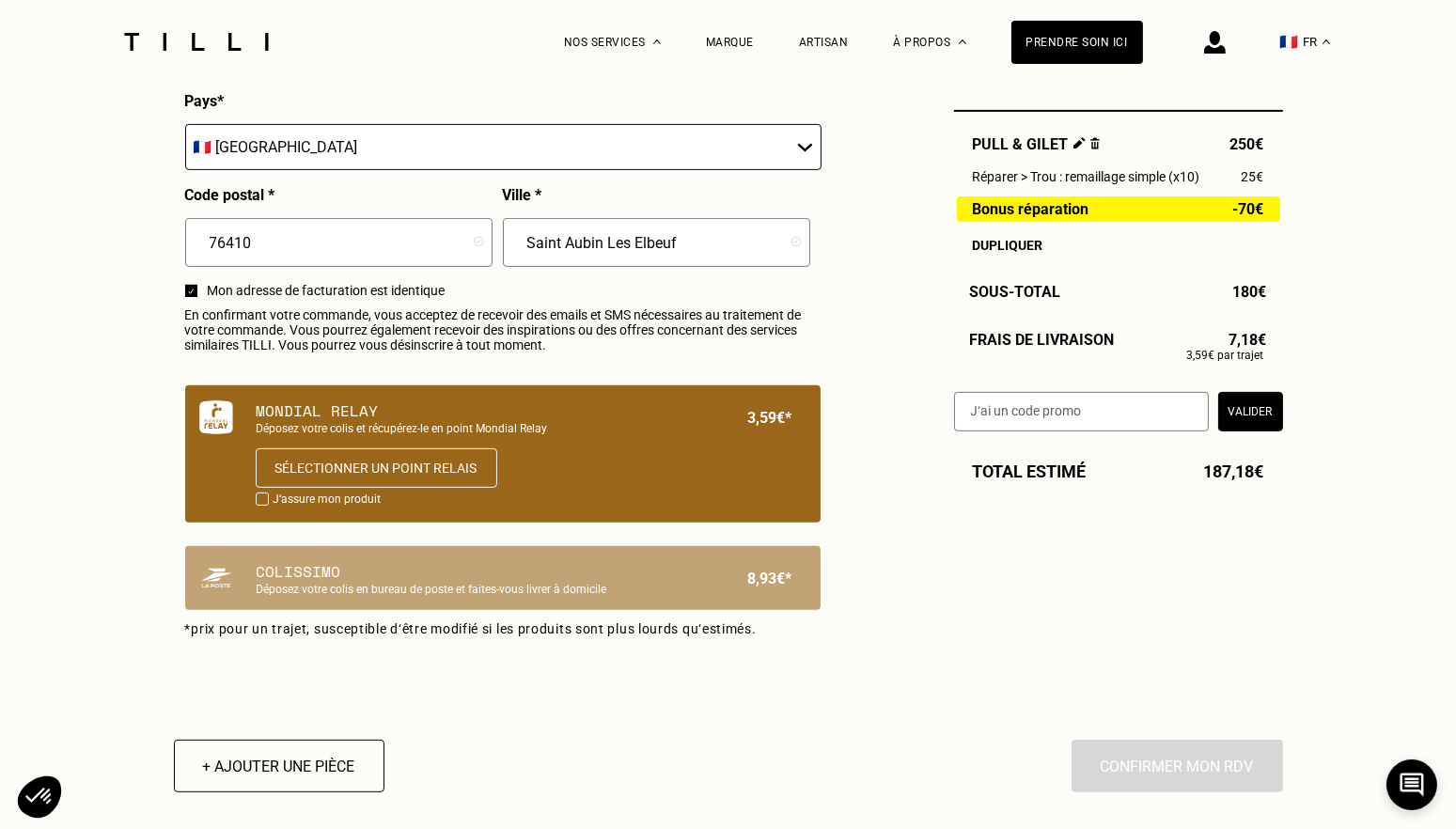
scroll to position [940, 0]
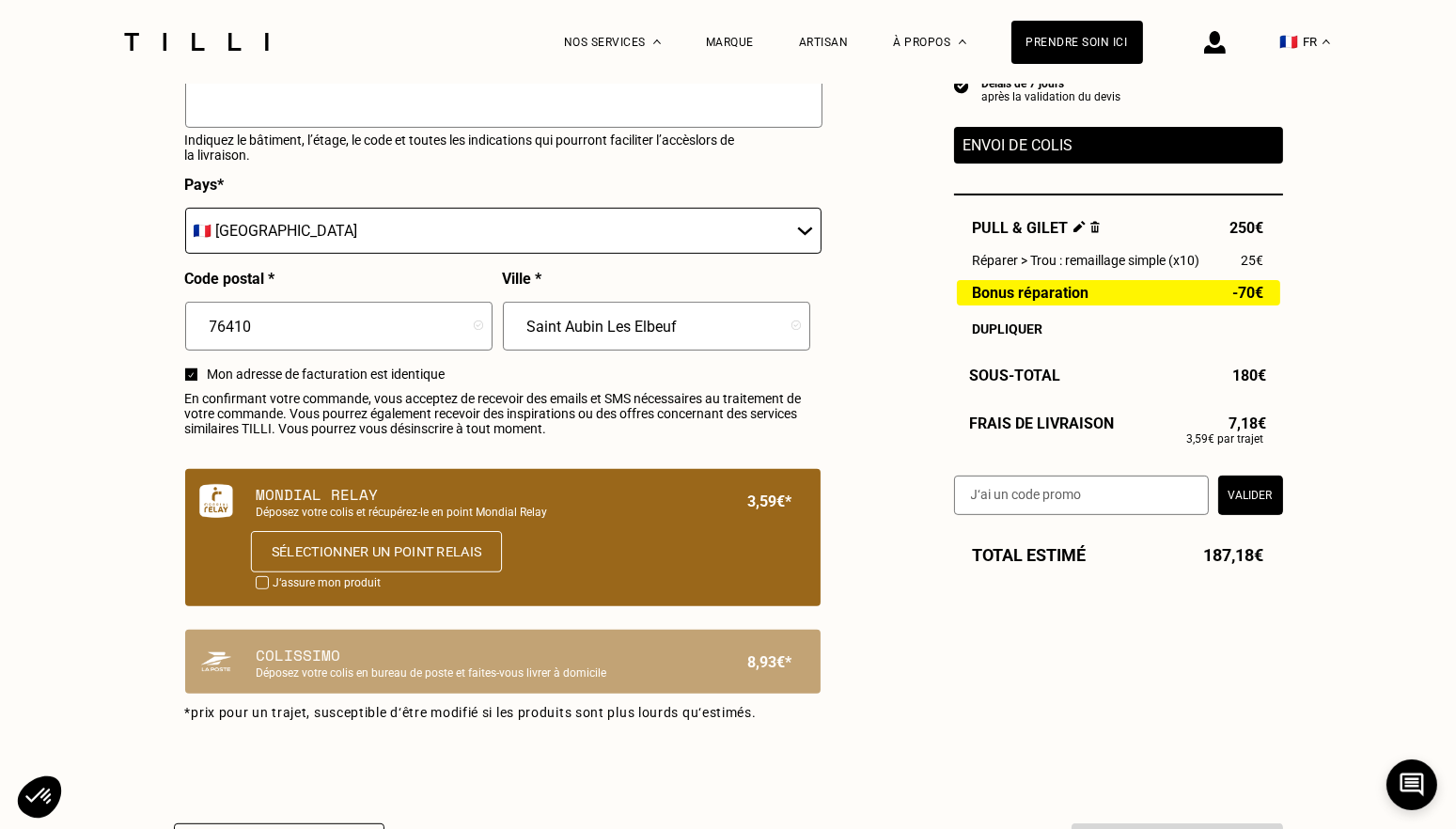
click at [370, 559] on button "Sélectionner un point relais" at bounding box center [376, 551] width 251 height 41
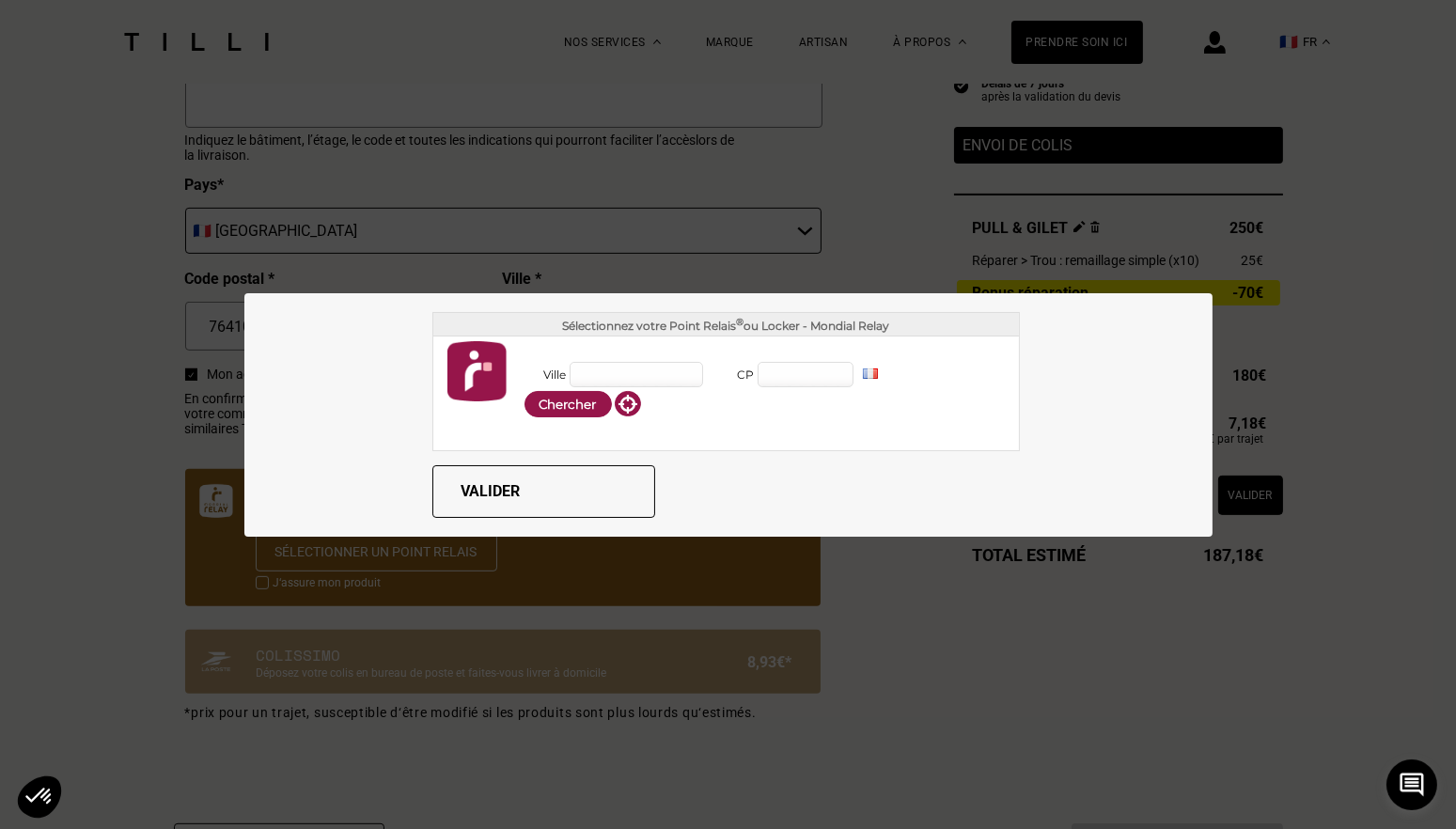
click at [622, 371] on input "Ville" at bounding box center [636, 374] width 134 height 25
click at [794, 378] on input "CP" at bounding box center [806, 374] width 96 height 25
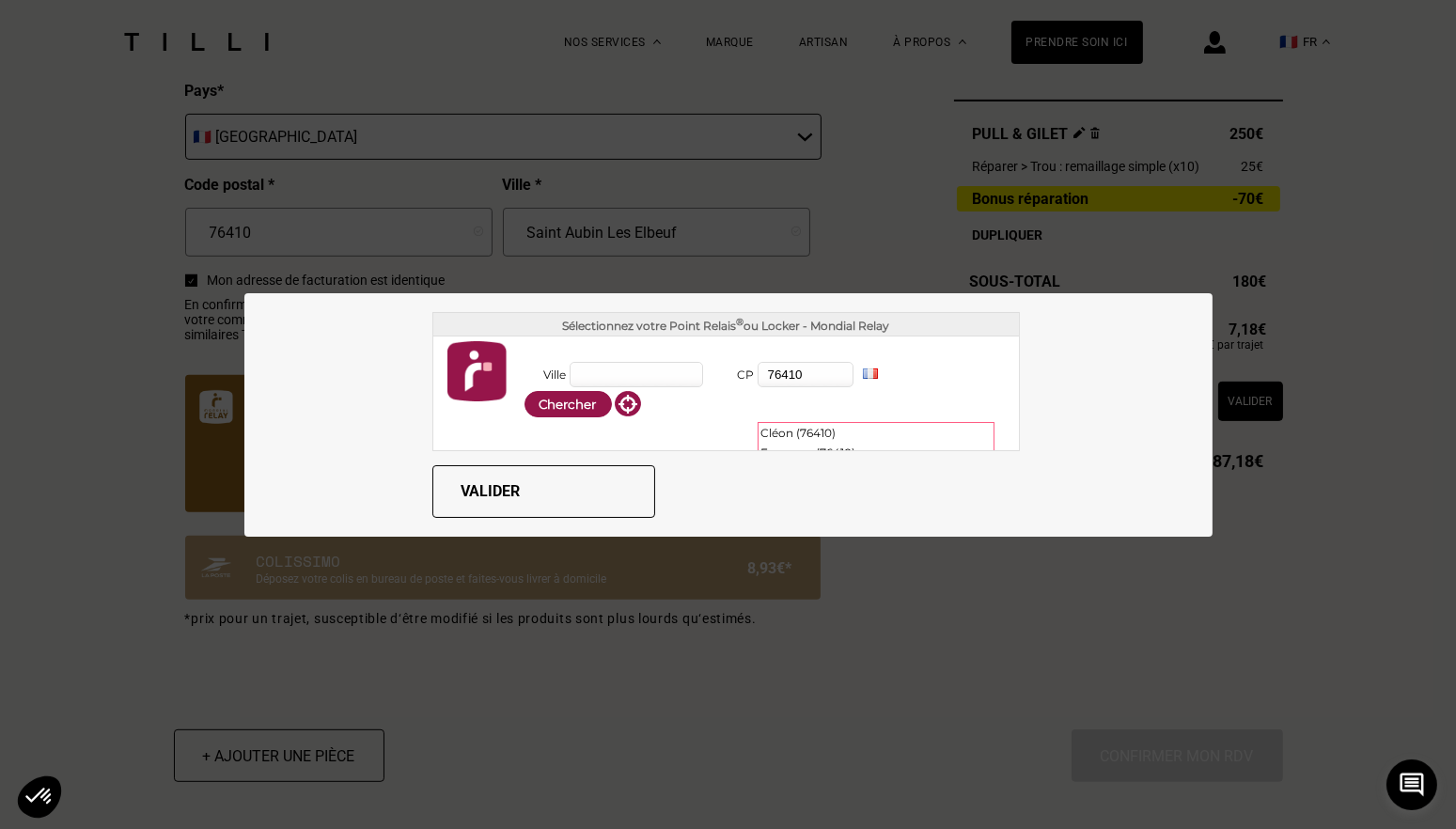
scroll to position [68, 0]
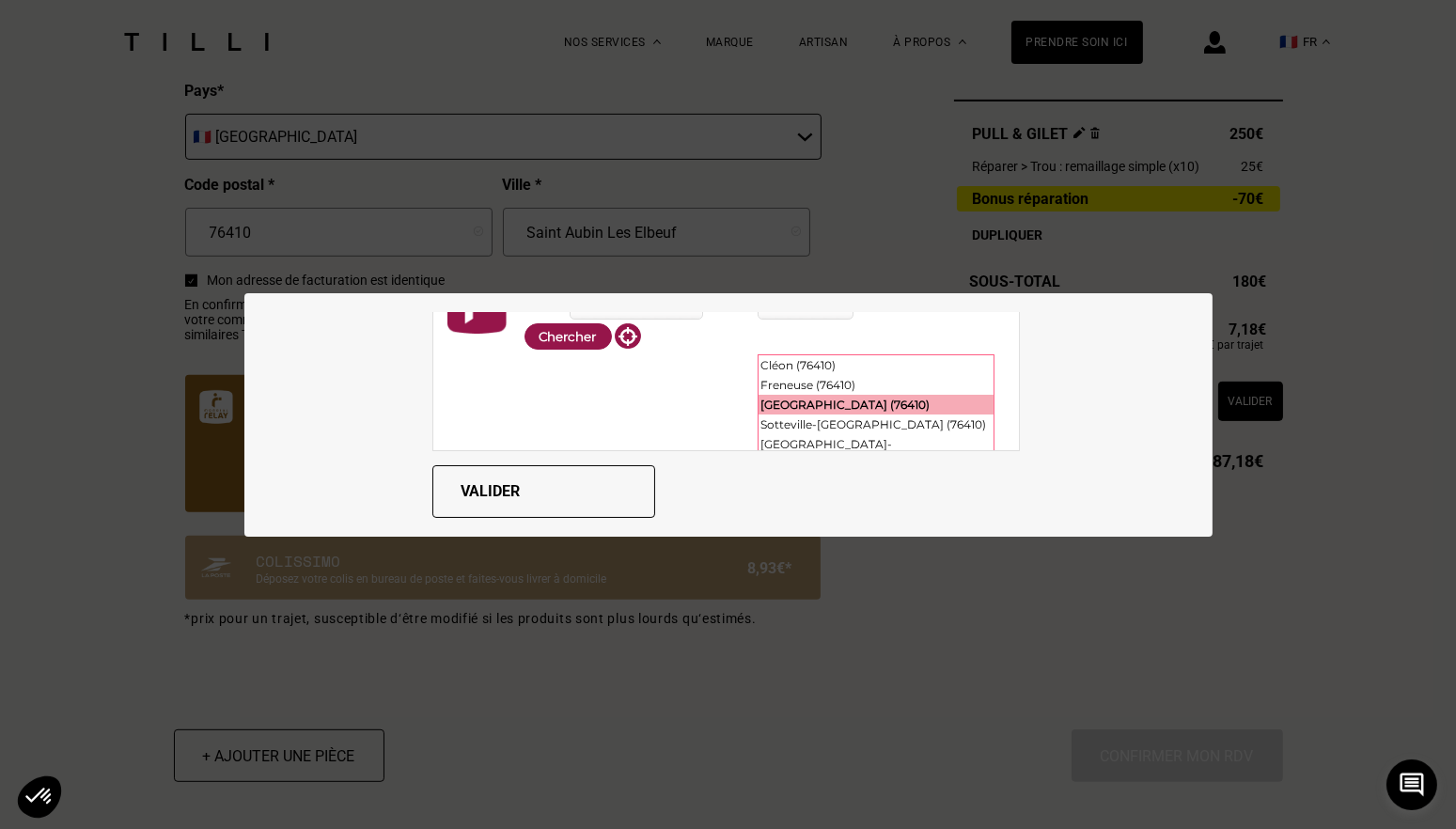
type input "76410"
click at [833, 395] on div "[GEOGRAPHIC_DATA] (76410)" at bounding box center [876, 404] width 235 height 20
type input "[GEOGRAPHIC_DATA]"
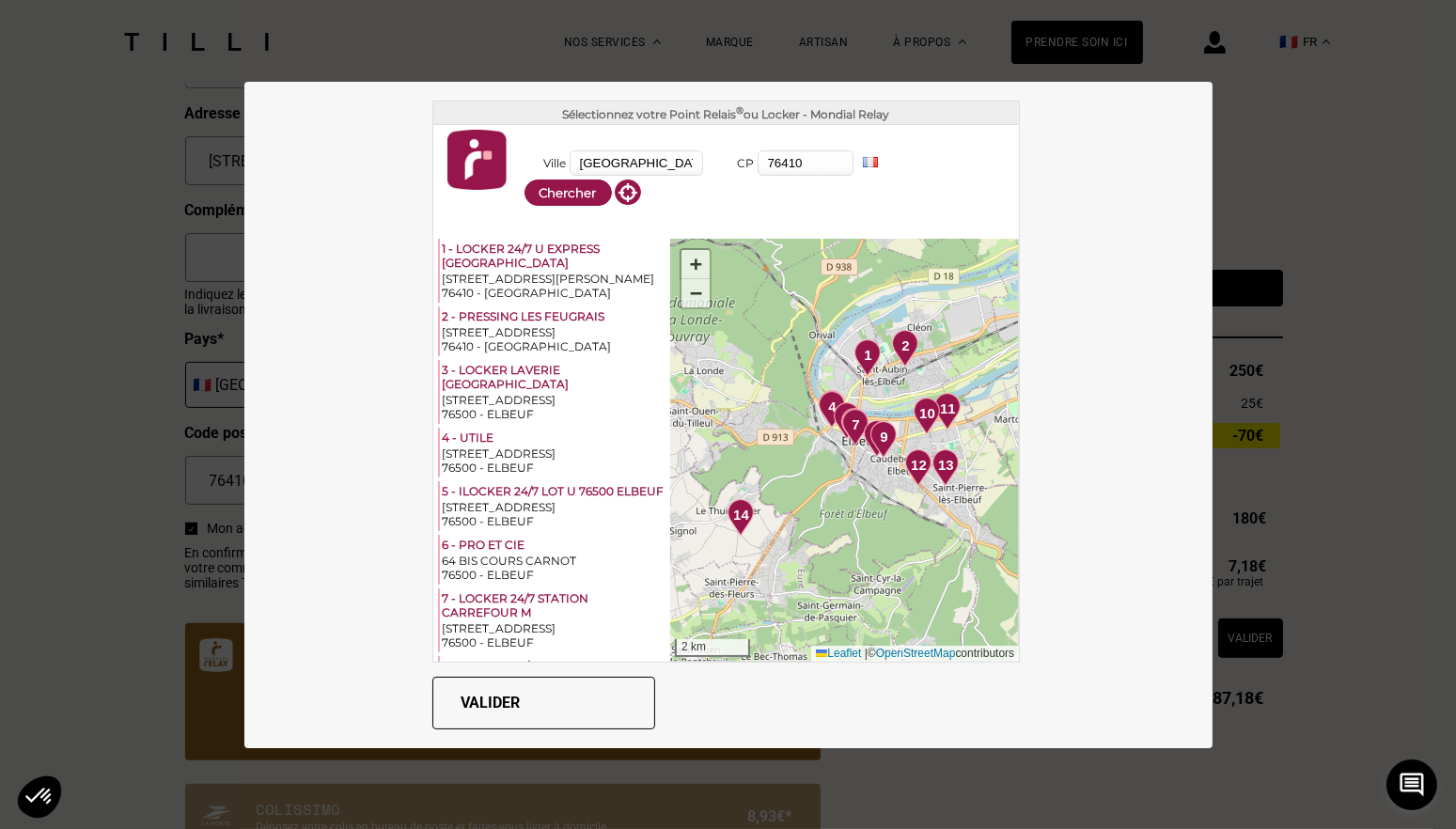
scroll to position [752, 0]
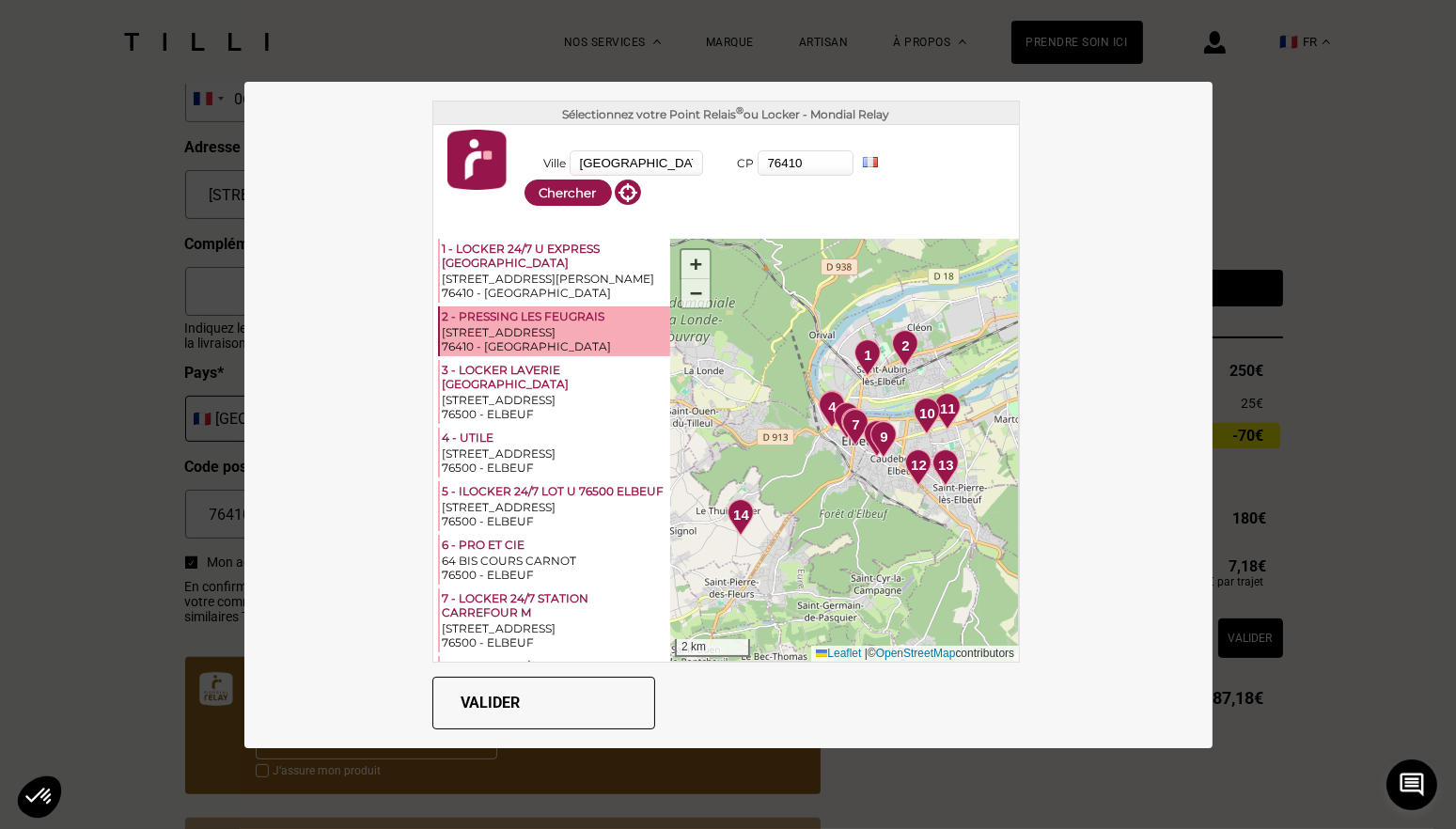
click at [516, 316] on div "2 - PRESSING LES FEUGRAIS" at bounding box center [554, 317] width 225 height 16
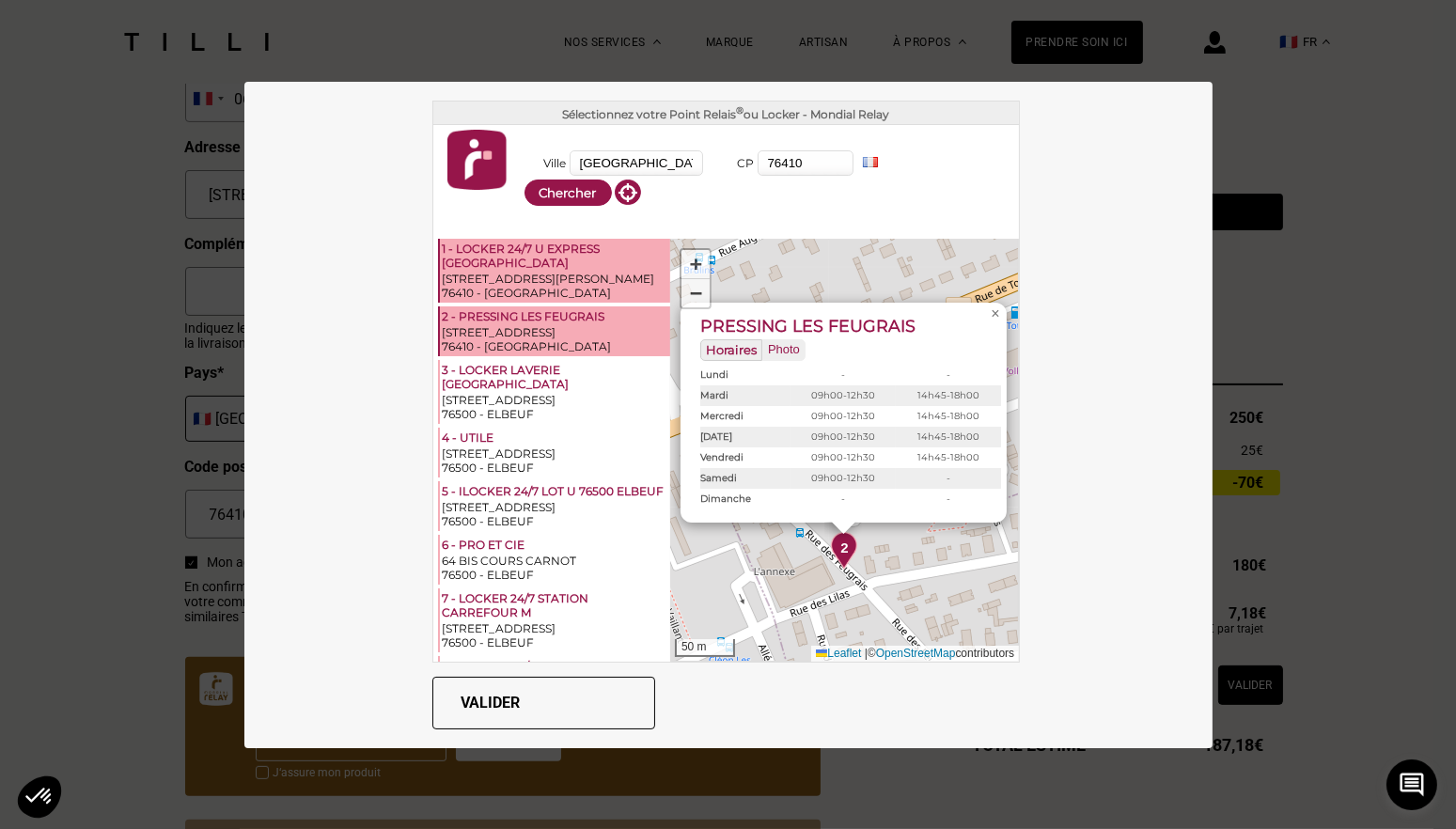
click at [535, 286] on div "76410 - [GEOGRAPHIC_DATA]" at bounding box center [554, 293] width 225 height 14
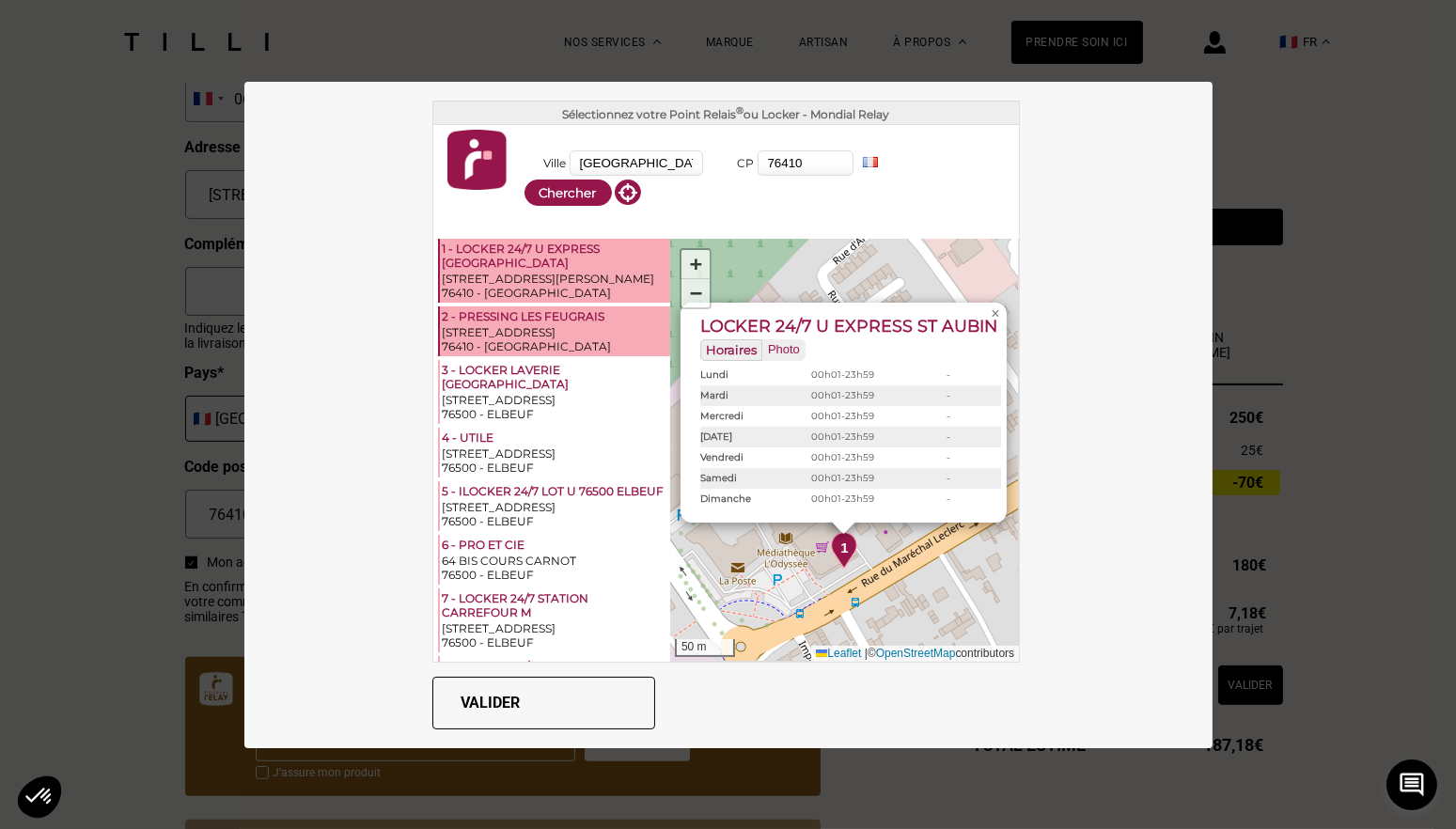
click at [534, 315] on div "2 - PRESSING LES FEUGRAIS" at bounding box center [554, 317] width 225 height 16
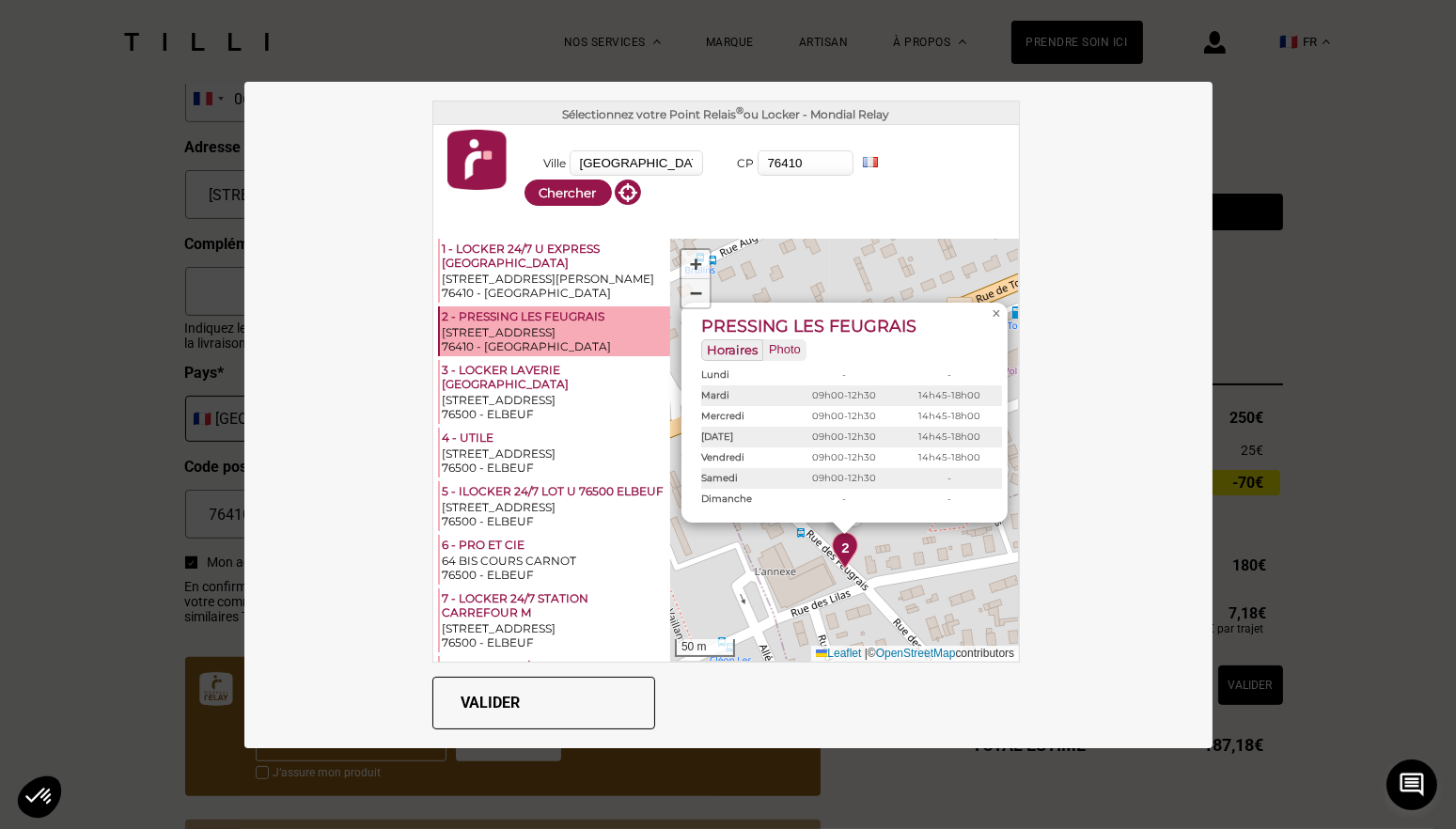
click at [528, 705] on button "Valider" at bounding box center [543, 703] width 223 height 53
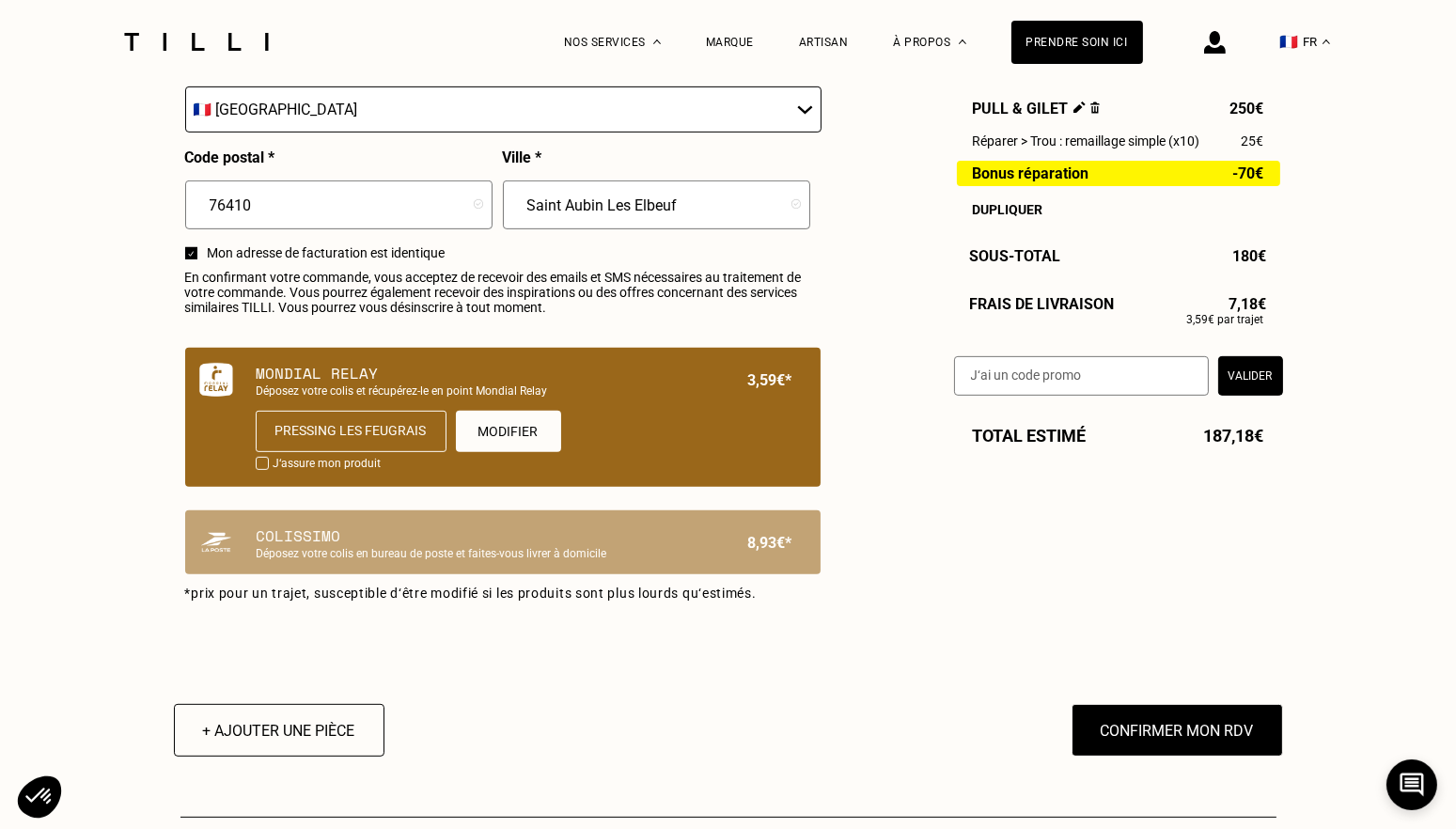
scroll to position [1127, 0]
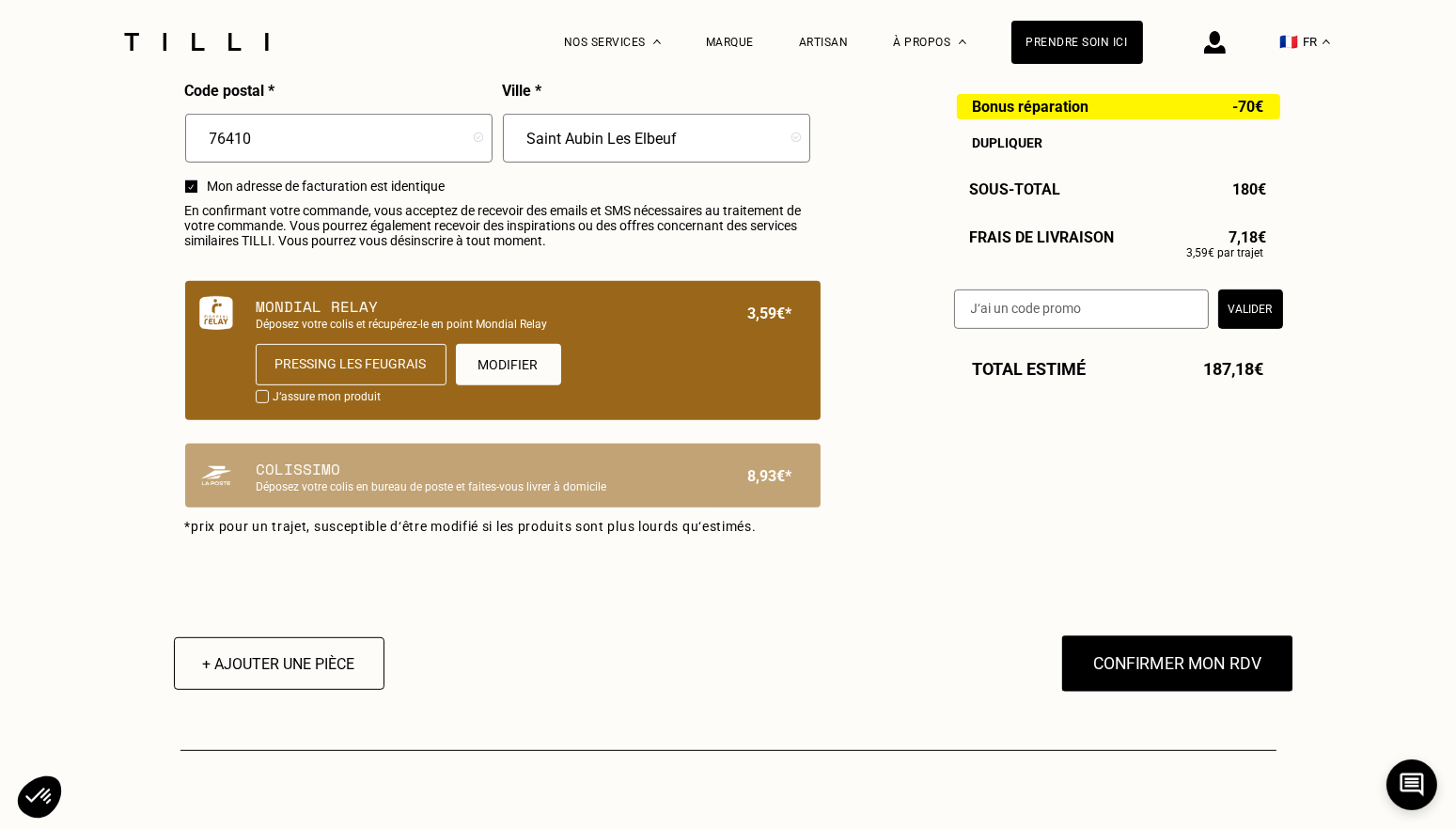
click at [1171, 672] on button "Confirmer mon RDV" at bounding box center [1176, 663] width 233 height 58
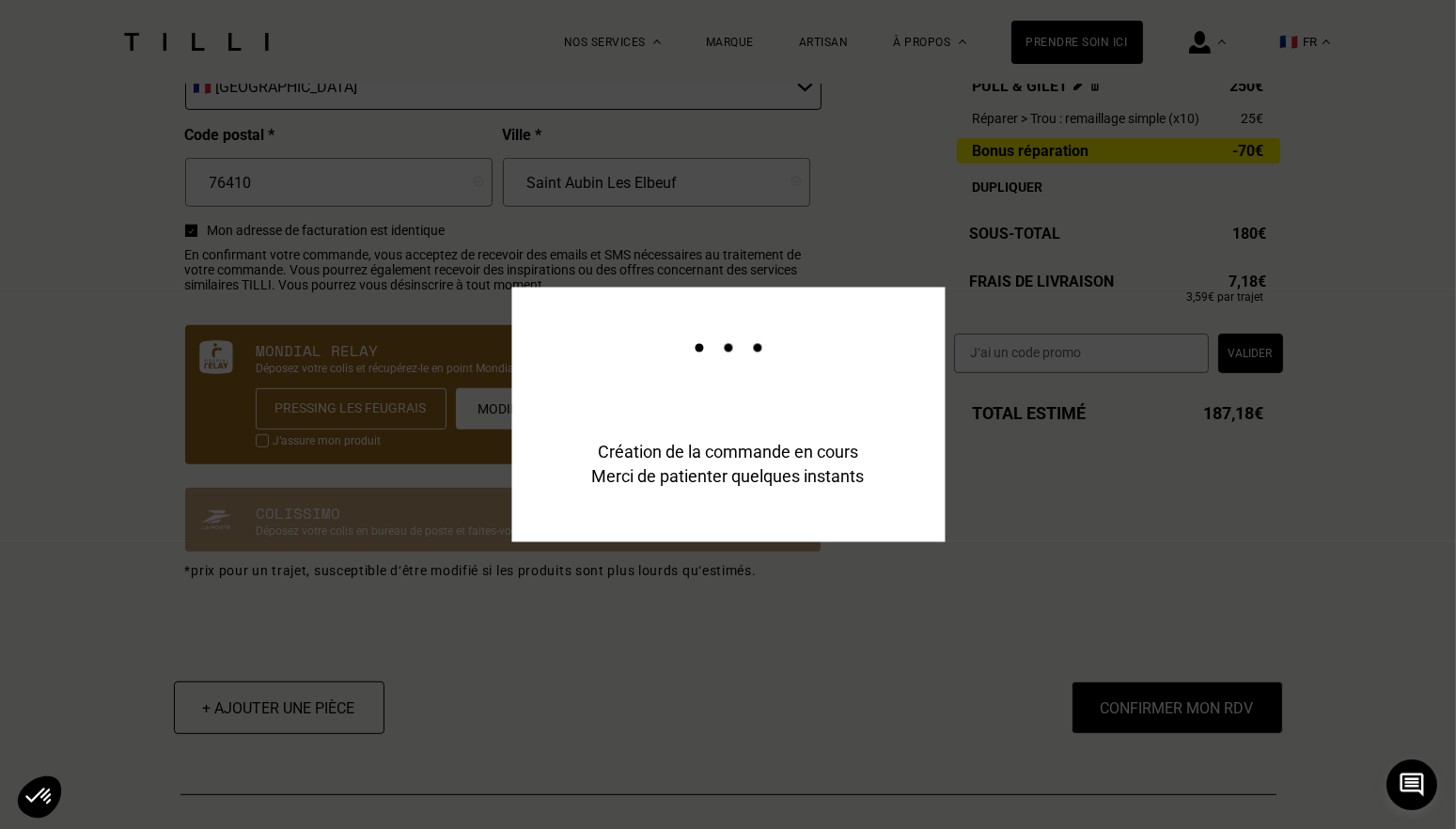
scroll to position [1172, 0]
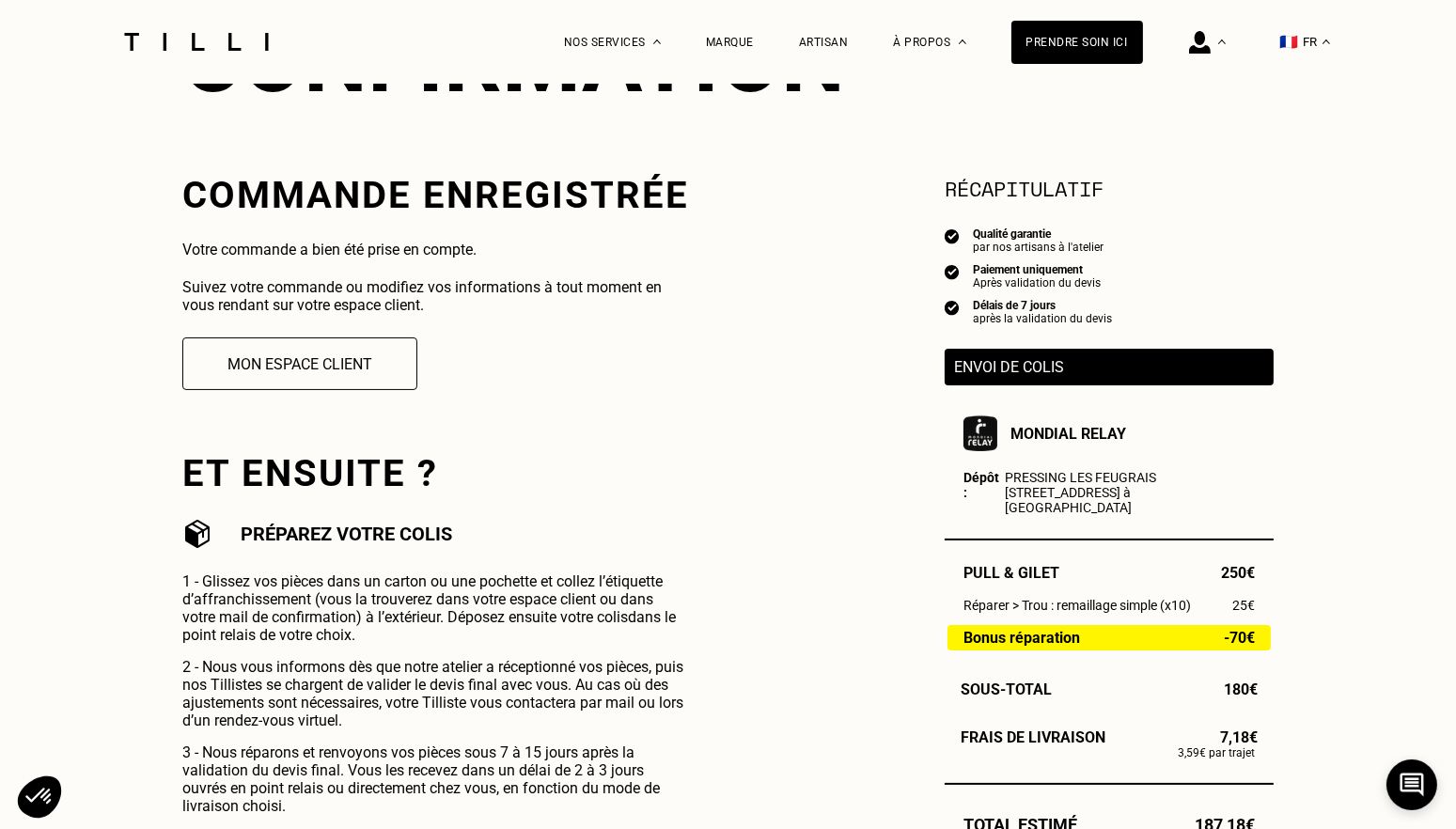
scroll to position [94, 0]
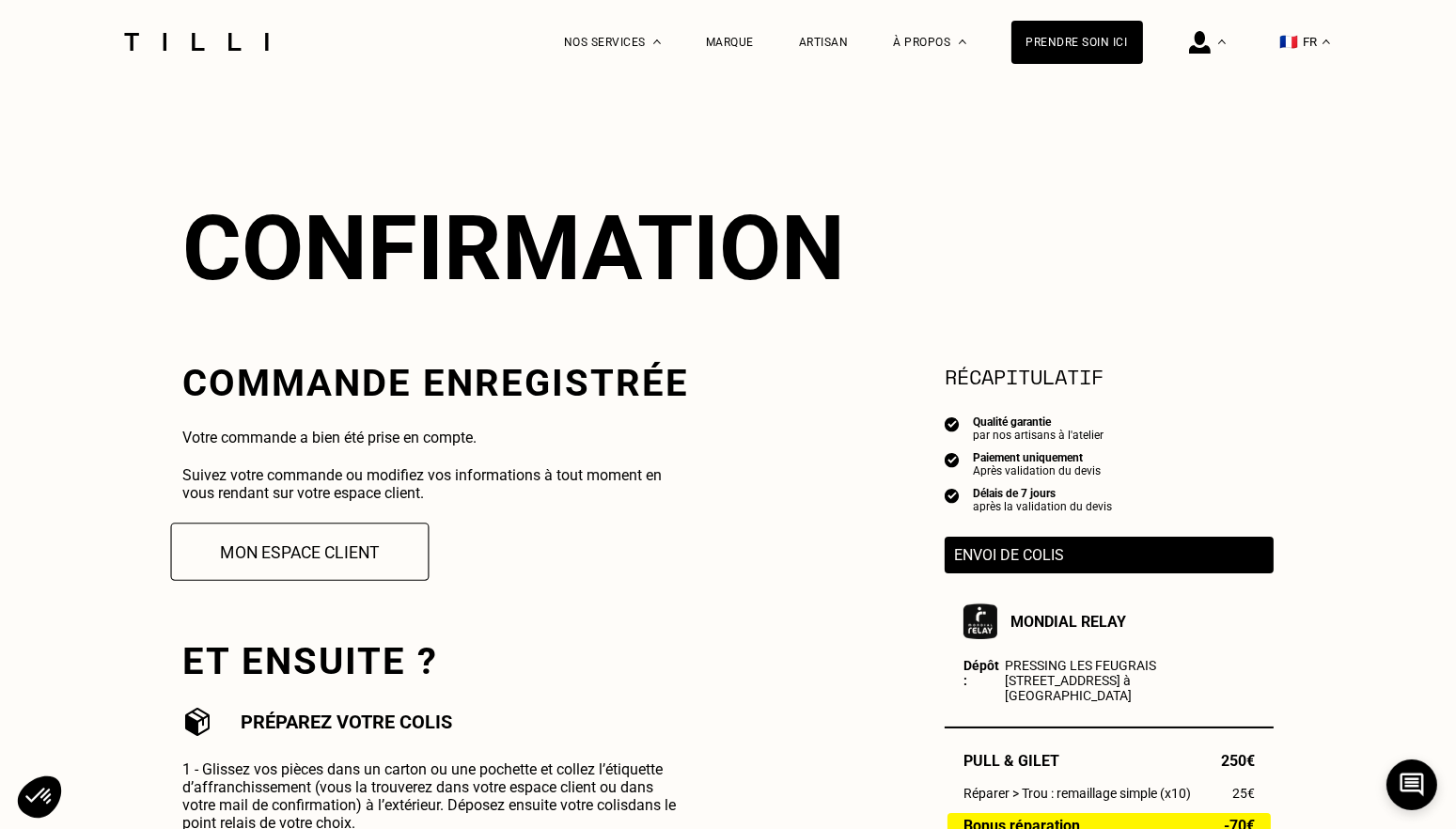
click at [315, 556] on button "Mon espace client" at bounding box center [300, 551] width 259 height 58
